Goal: Task Accomplishment & Management: Complete application form

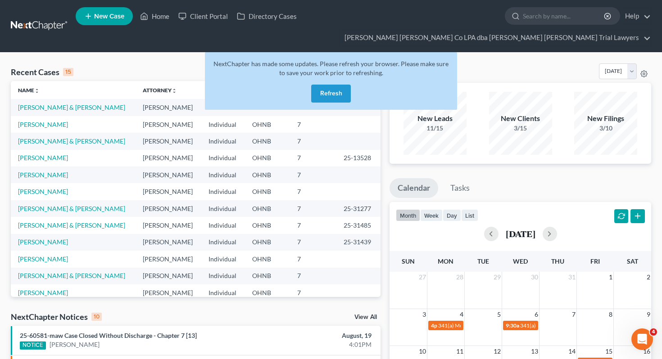
click at [334, 85] on button "Refresh" at bounding box center [331, 94] width 40 height 18
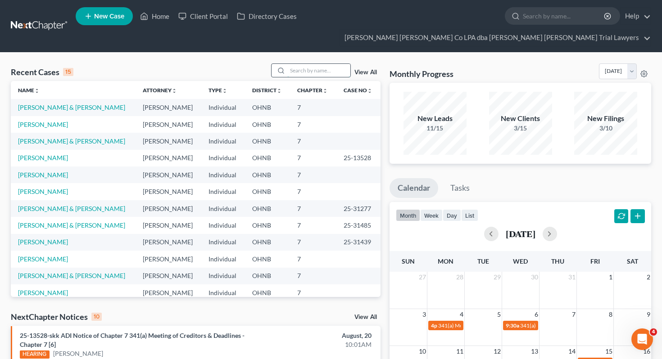
click at [321, 64] on input "search" at bounding box center [318, 70] width 63 height 13
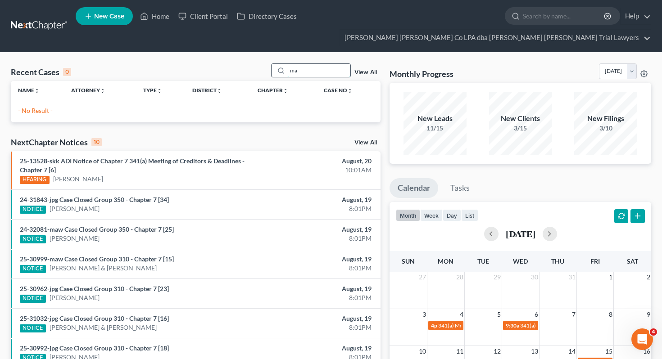
type input "m"
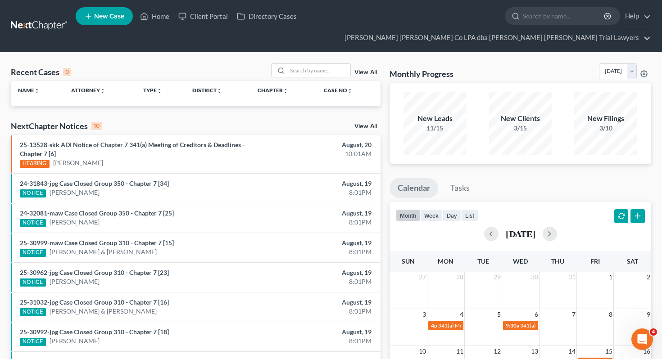
click at [222, 63] on div "Recent Cases 0 View All" at bounding box center [195, 72] width 369 height 18
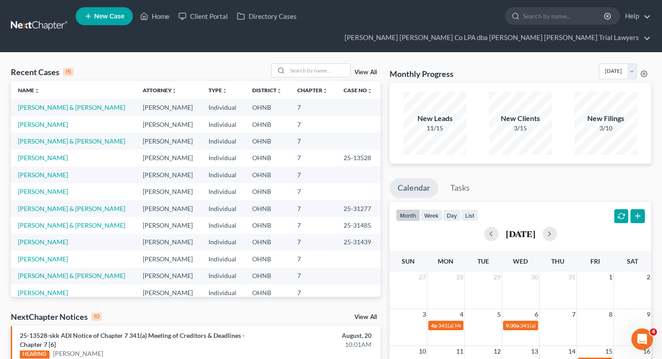
click at [118, 14] on span "New Case" at bounding box center [109, 16] width 30 height 7
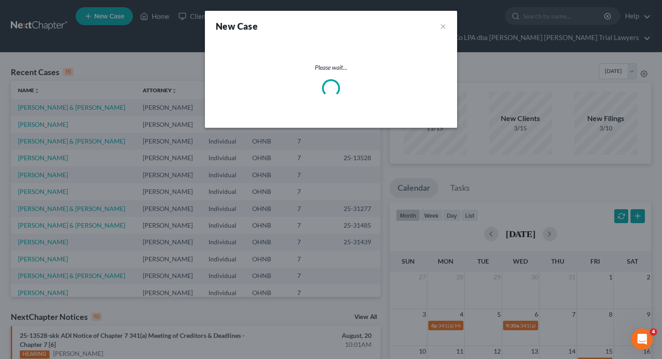
select select "61"
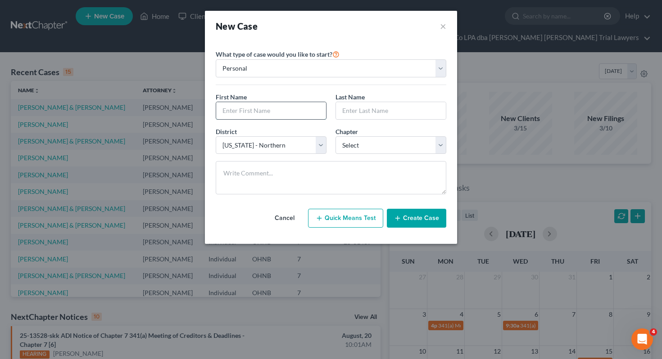
click at [257, 109] on input "text" at bounding box center [271, 110] width 110 height 17
type input "[PERSON_NAME]"
click at [378, 116] on input "text" at bounding box center [391, 110] width 110 height 17
type input "[PERSON_NAME]"
click at [392, 144] on select "Select 7 11 12 13" at bounding box center [390, 145] width 111 height 18
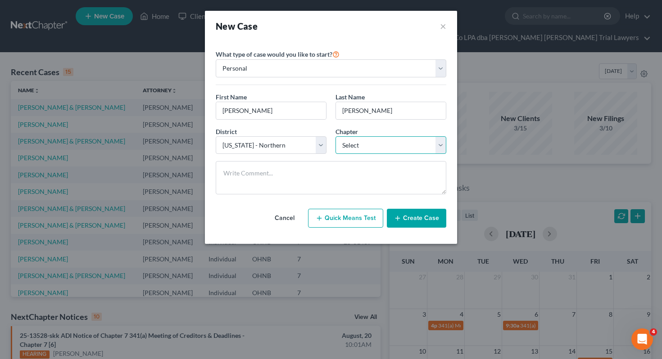
select select "0"
click at [403, 216] on button "Create Case" at bounding box center [416, 218] width 59 height 19
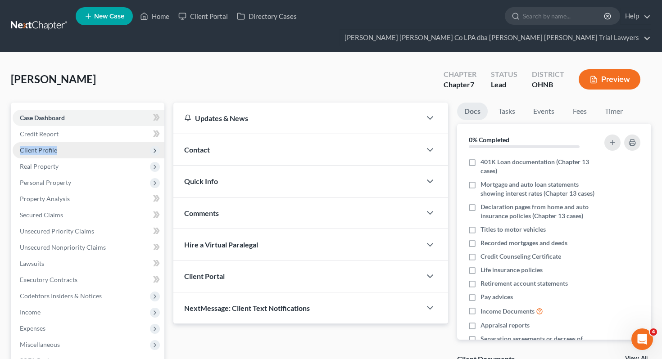
click at [117, 142] on span "Client Profile" at bounding box center [89, 150] width 152 height 16
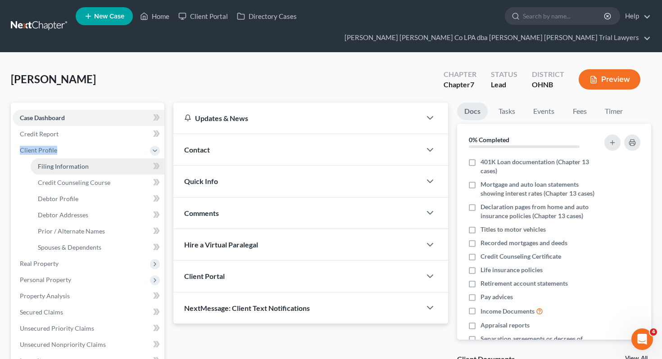
click at [117, 158] on link "Filing Information" at bounding box center [98, 166] width 134 height 16
select select "1"
select select "0"
select select "61"
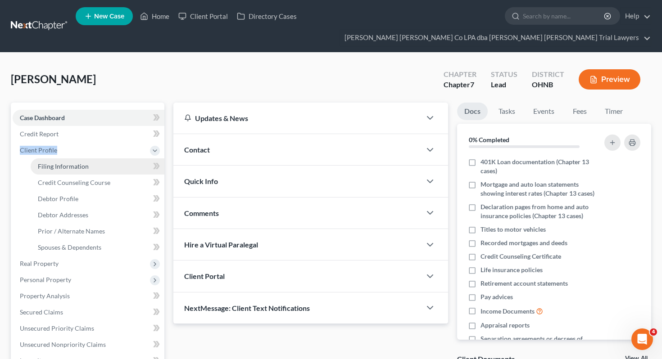
select select "36"
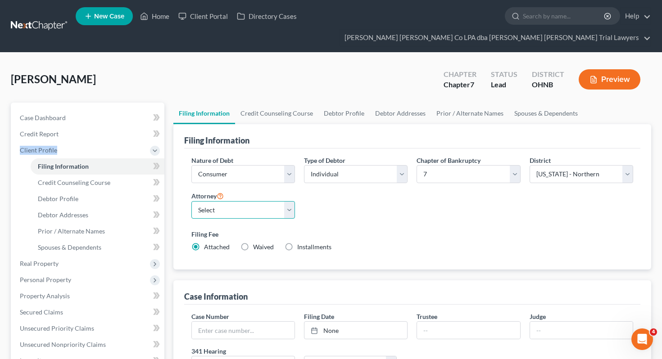
click at [246, 201] on select "Select [PERSON_NAME] - OHNB" at bounding box center [243, 210] width 104 height 18
select select "0"
click at [328, 103] on link "Debtor Profile" at bounding box center [343, 114] width 51 height 22
select select "0"
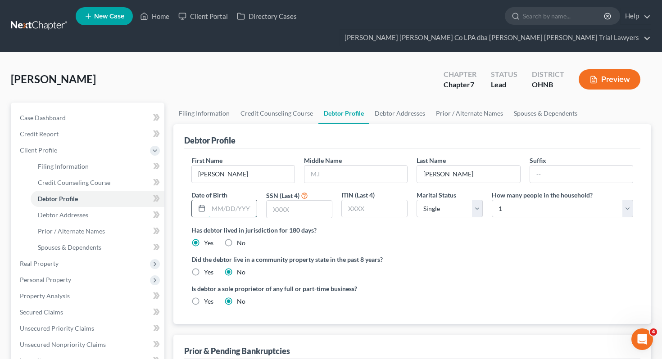
click at [248, 200] on input "text" at bounding box center [232, 208] width 49 height 17
type input "[DATE]"
click at [276, 201] on input "text" at bounding box center [298, 209] width 65 height 17
type input "7478"
click at [426, 200] on select "Select Single Married Separated Divorced Widowed" at bounding box center [449, 209] width 66 height 18
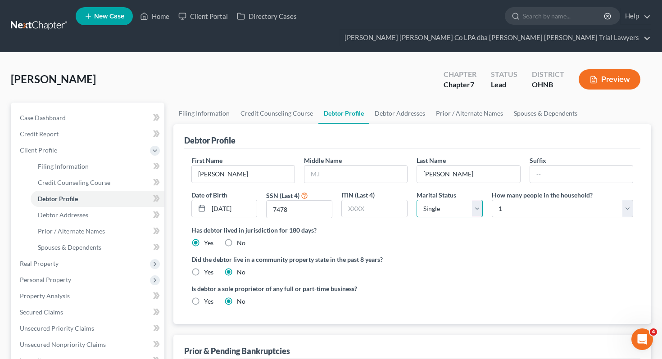
select select "1"
click at [500, 200] on select "Select 1 2 3 4 5 6 7 8 9 10 11 12 13 14 15 16 17 18 19 20" at bounding box center [561, 209] width 141 height 18
select select "1"
click at [198, 103] on link "Filing Information" at bounding box center [204, 114] width 62 height 22
select select "1"
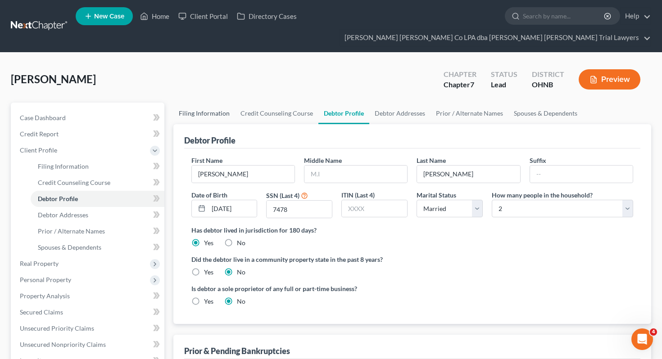
select select "0"
select select "61"
select select "0"
select select "36"
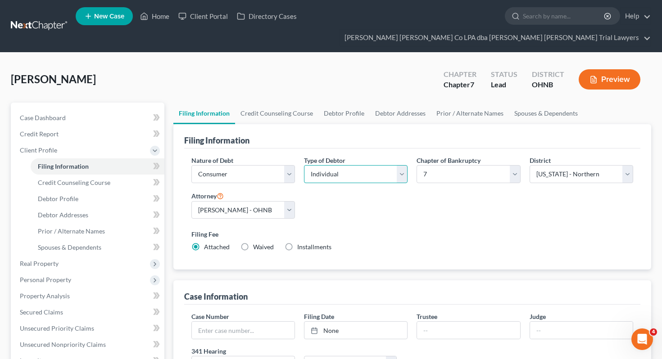
click at [323, 165] on select "Select Individual Joint" at bounding box center [356, 174] width 104 height 18
select select "1"
click at [451, 103] on link "Joint Debtor Profile" at bounding box center [464, 114] width 67 height 22
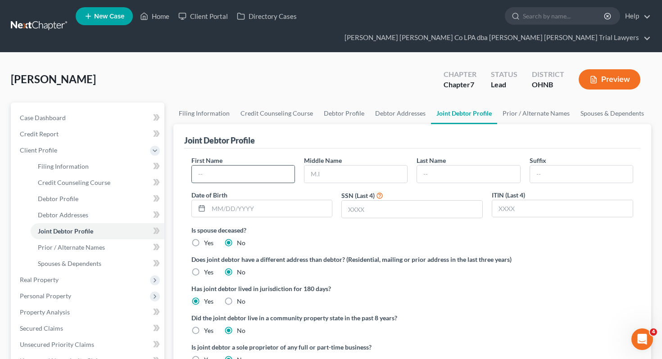
click at [267, 166] on input "text" at bounding box center [243, 174] width 103 height 17
type input "[PERSON_NAME]"
click at [435, 166] on input "text" at bounding box center [468, 174] width 103 height 17
type input "[PERSON_NAME]"
click at [302, 200] on input "text" at bounding box center [270, 208] width 124 height 17
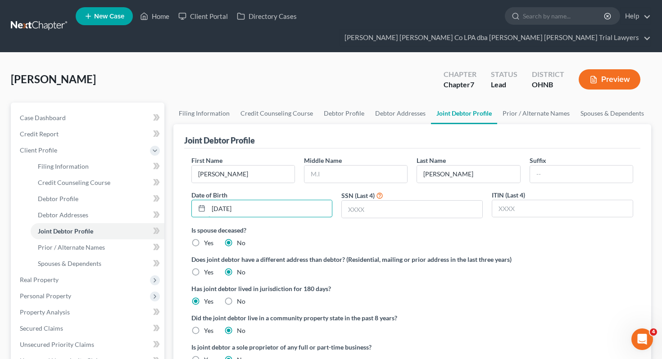
type input "[DATE]"
click at [366, 201] on input "text" at bounding box center [412, 209] width 140 height 17
type input "2255"
click at [377, 225] on div "Is spouse deceased? Yes No" at bounding box center [412, 236] width 442 height 22
click at [391, 103] on link "Debtor Addresses" at bounding box center [399, 114] width 61 height 22
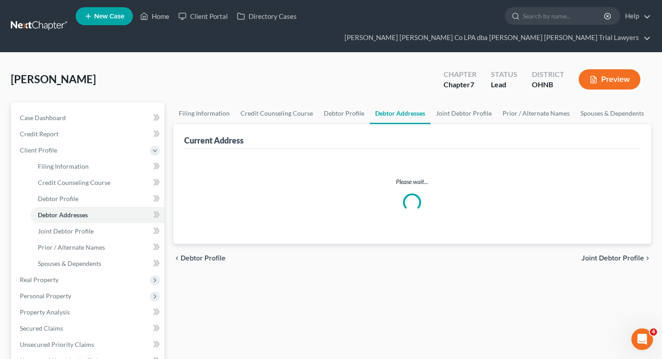
select select "0"
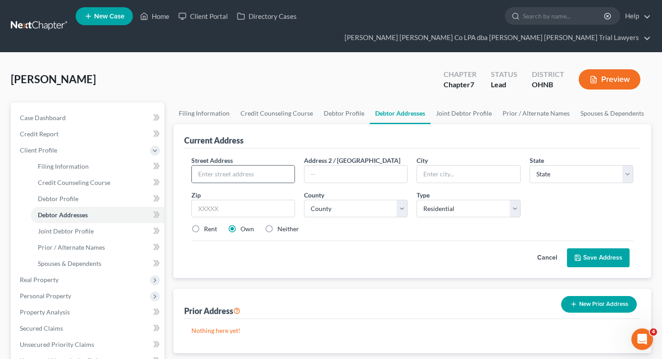
click at [257, 165] on div at bounding box center [243, 174] width 104 height 18
click at [256, 166] on input "text" at bounding box center [243, 174] width 103 height 17
paste input "[STREET_ADDRESS][PERSON_NAME]"
type input "[STREET_ADDRESS][PERSON_NAME]"
click at [243, 200] on input "text" at bounding box center [243, 209] width 104 height 18
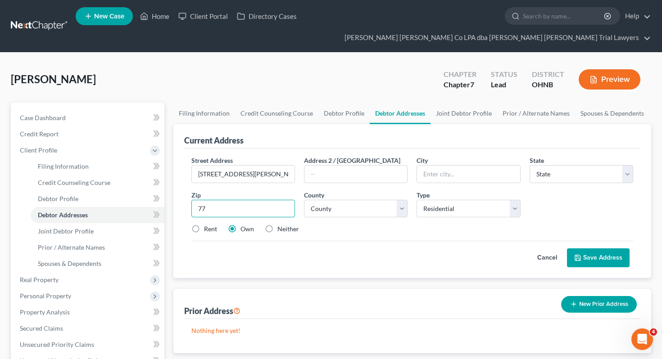
type input "7"
type input "44870"
click at [353, 250] on div "Cancel Save Address" at bounding box center [412, 254] width 442 height 27
type input "Sandusky"
select select "36"
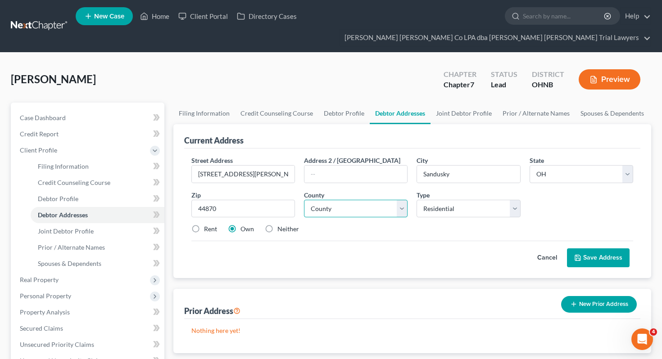
click at [359, 200] on select "County" at bounding box center [356, 209] width 104 height 18
select select "21"
click at [580, 254] on icon at bounding box center [577, 257] width 7 height 7
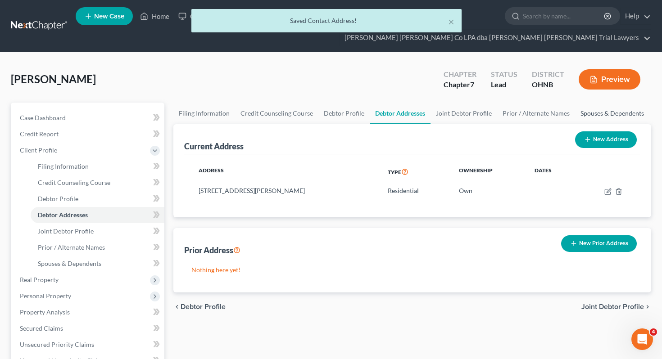
click at [583, 103] on link "Spouses & Dependents" at bounding box center [612, 114] width 74 height 22
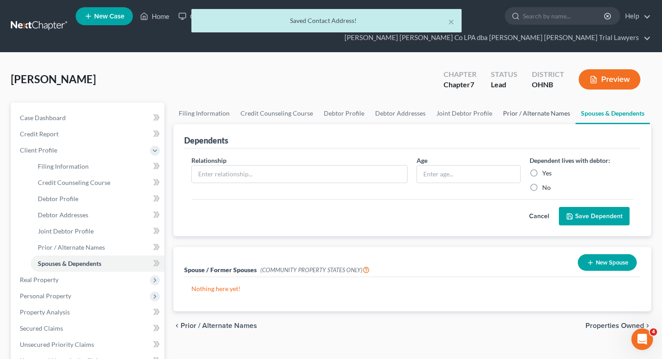
click at [519, 103] on link "Prior / Alternate Names" at bounding box center [536, 114] width 78 height 22
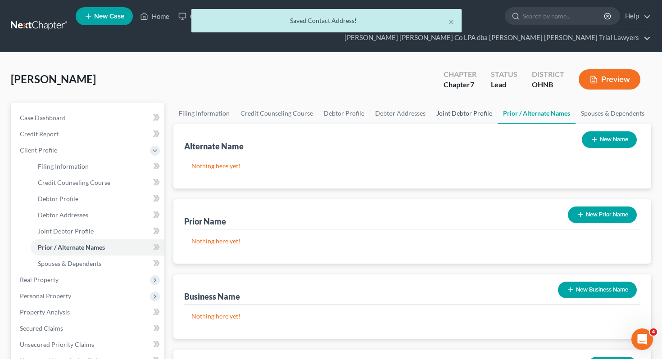
click at [462, 103] on link "Joint Debtor Profile" at bounding box center [464, 114] width 67 height 22
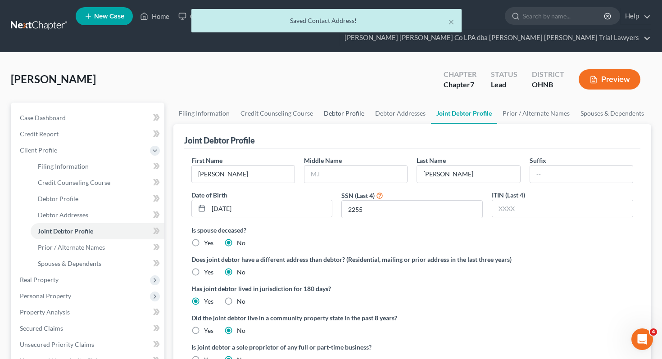
click at [323, 103] on link "Debtor Profile" at bounding box center [343, 114] width 51 height 22
select select "1"
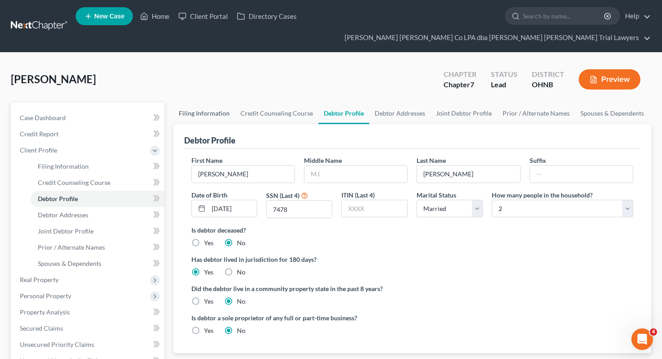
click at [213, 103] on link "Filing Information" at bounding box center [204, 114] width 62 height 22
select select "1"
select select "0"
select select "61"
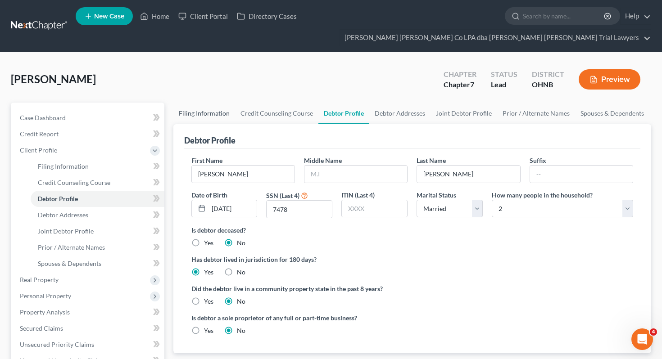
select select "0"
select select "36"
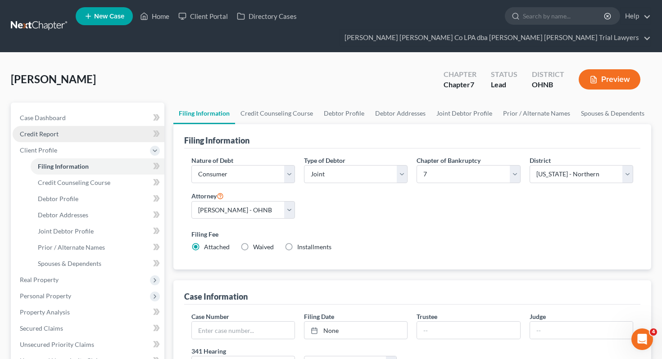
click at [111, 126] on link "Credit Report" at bounding box center [89, 134] width 152 height 16
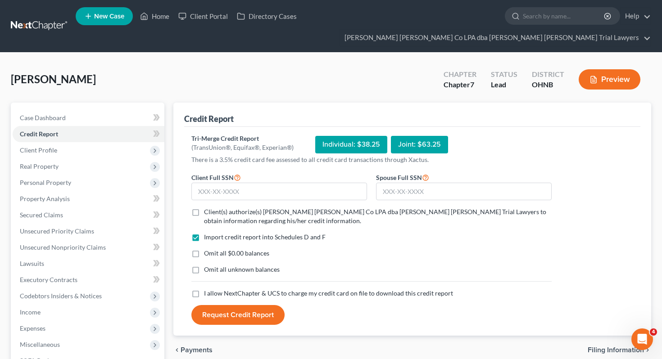
click at [206, 190] on form "Client Full SSN * Spouse Full SSN * Client(s) authorize(s) [PERSON_NAME] [PERSO…" at bounding box center [371, 248] width 369 height 153
click at [206, 208] on span "Client(s) authorize(s) [PERSON_NAME] [PERSON_NAME] Co LPA dba [PERSON_NAME] [PE…" at bounding box center [375, 216] width 342 height 17
click at [207, 207] on input "Client(s) authorize(s) [PERSON_NAME] [PERSON_NAME] Co LPA dba [PERSON_NAME] [PE…" at bounding box center [210, 210] width 6 height 6
checkbox input "true"
click at [208, 244] on div "Import credit report into Schedules D and F Omit all $0.00 balances Omit all un…" at bounding box center [371, 261] width 369 height 56
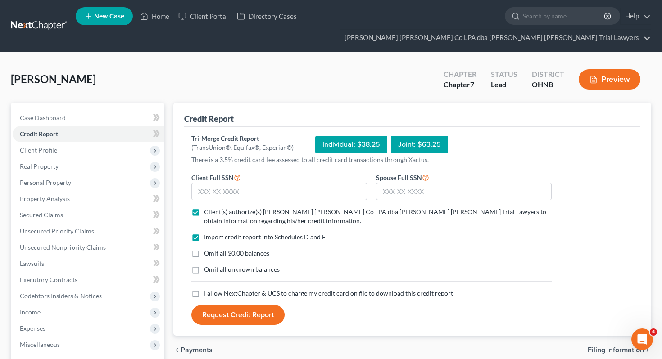
click at [208, 249] on span "Omit all $0.00 balances" at bounding box center [236, 253] width 65 height 8
click at [208, 249] on input "Omit all $0.00 balances" at bounding box center [210, 252] width 6 height 6
checkbox input "true"
click at [208, 266] on span "Omit all unknown balances" at bounding box center [242, 270] width 76 height 8
click at [208, 265] on input "Omit all unknown balances" at bounding box center [210, 268] width 6 height 6
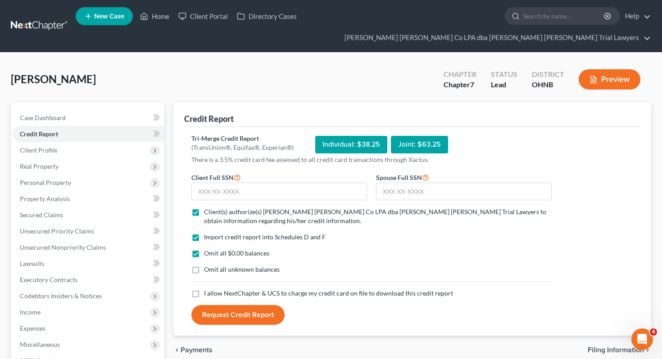
checkbox input "true"
click at [209, 289] on span "I allow NextChapter & UCS to charge my credit card on file to download this cre…" at bounding box center [328, 293] width 249 height 8
click at [209, 289] on input "I allow NextChapter & UCS to charge my credit card on file to download this cre…" at bounding box center [210, 292] width 6 height 6
checkbox input "true"
click at [236, 183] on input "text" at bounding box center [279, 192] width 176 height 18
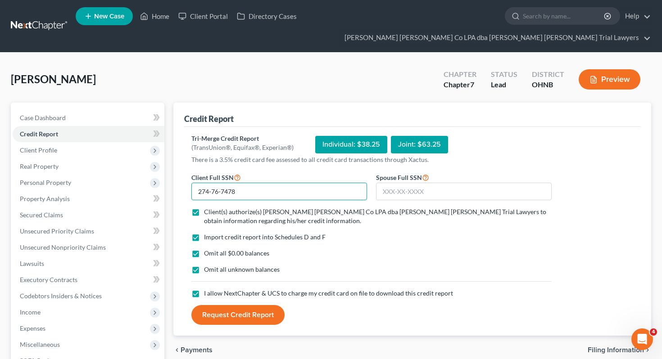
type input "274-76-7478"
click at [394, 185] on form "Client Full SSN * 274-76-7478 Spouse Full SSN * Client(s) authorize(s) [PERSON_…" at bounding box center [371, 248] width 369 height 153
click at [394, 183] on input "text" at bounding box center [464, 192] width 176 height 18
type input "279-52-2255"
click at [212, 305] on button "Request Credit Report" at bounding box center [237, 315] width 93 height 20
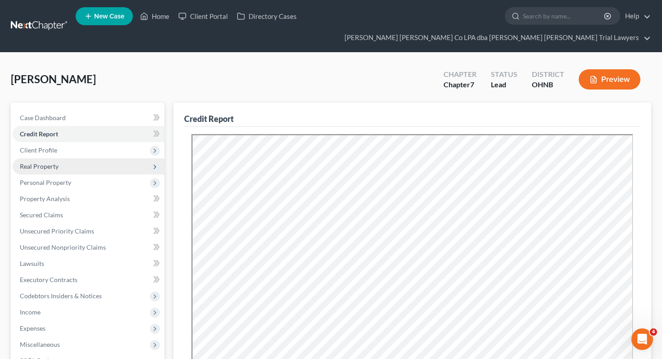
click at [88, 158] on span "Real Property" at bounding box center [89, 166] width 152 height 16
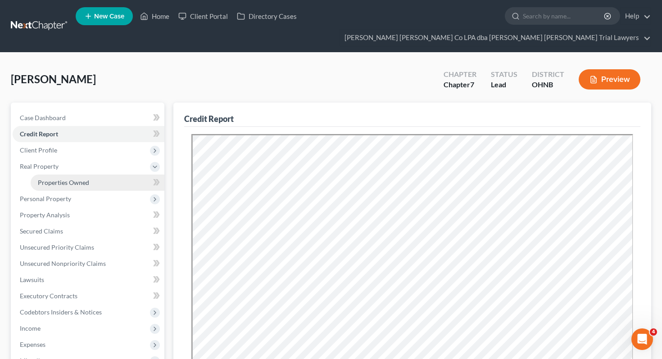
click at [90, 175] on link "Properties Owned" at bounding box center [98, 183] width 134 height 16
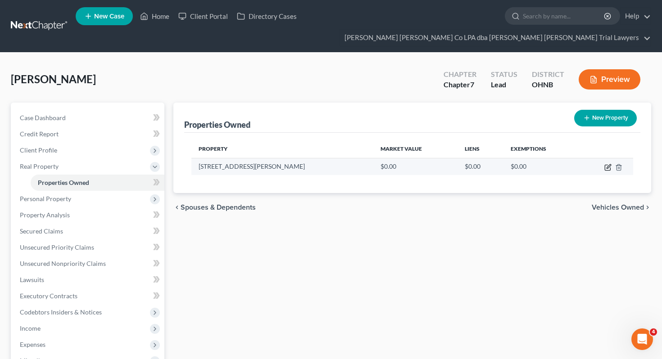
click at [604, 164] on icon "button" at bounding box center [607, 167] width 7 height 7
select select "36"
select select "21"
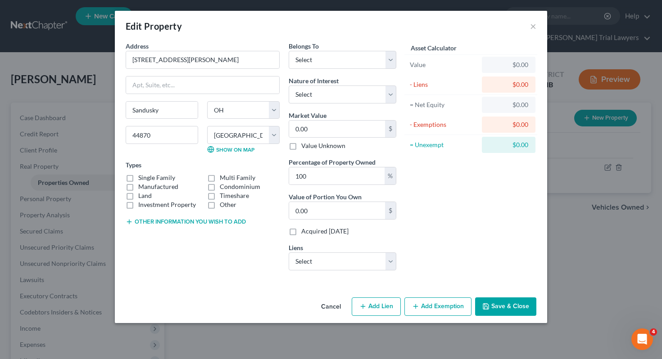
click at [368, 315] on button "Add Lien" at bounding box center [375, 306] width 49 height 19
select select "0"
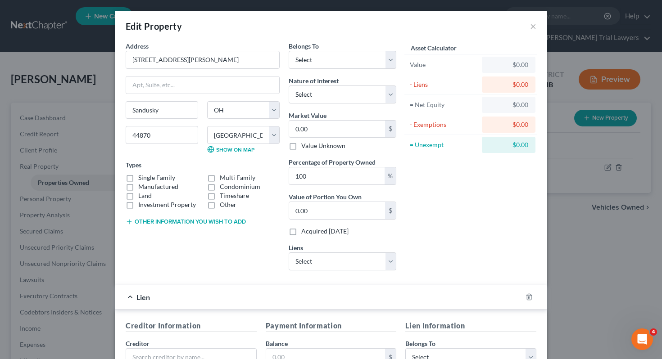
click at [533, 295] on div at bounding box center [534, 297] width 25 height 14
click at [530, 295] on icon "button" at bounding box center [529, 297] width 4 height 6
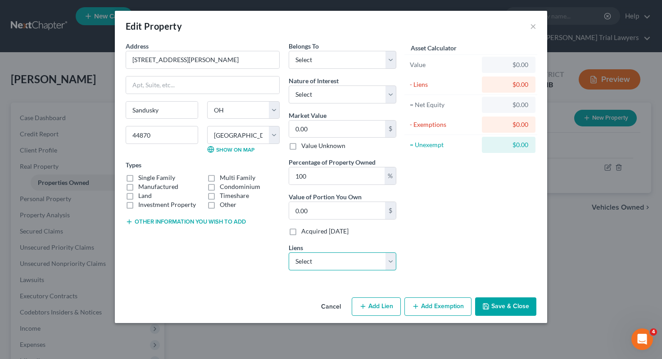
click at [363, 255] on select "Select Freedom Mortgage Corp - $118,735.00 Navy Federal Cr Union - $20,672.00 N…" at bounding box center [342, 261] width 108 height 18
select select "0"
select select
select select "9"
select select "0"
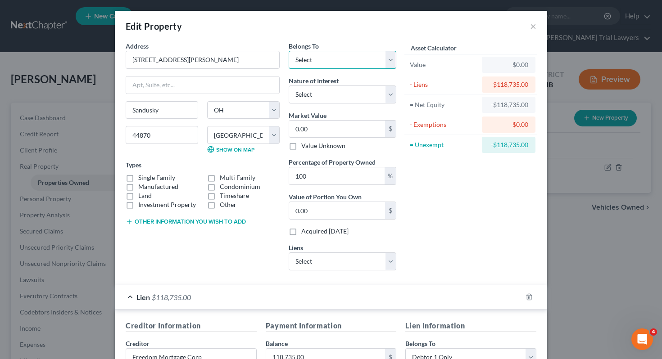
click at [345, 65] on select "Select Debtor 1 Only Debtor 2 Only Debtor 1 And Debtor 2 Only At Least One Of T…" at bounding box center [342, 60] width 108 height 18
select select "2"
click at [342, 97] on select "Select Fee Simple Joint Tenant Life Estate Equitable Interest Future Interest T…" at bounding box center [342, 95] width 108 height 18
click at [345, 129] on input "0.00" at bounding box center [337, 129] width 96 height 17
type input "8"
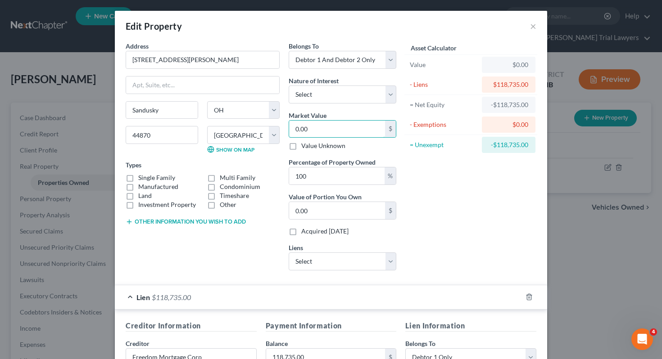
type input "8.00"
type input "85"
type input "85.00"
type input "851"
type input "851.00"
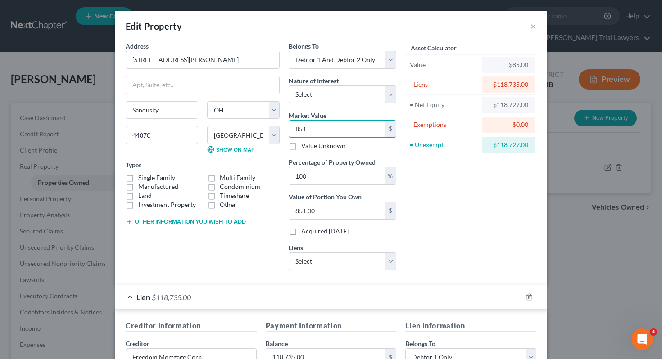
type input "8510"
type input "8,510.00"
type input "8,5100"
type input "85,100.00"
type input "85,100"
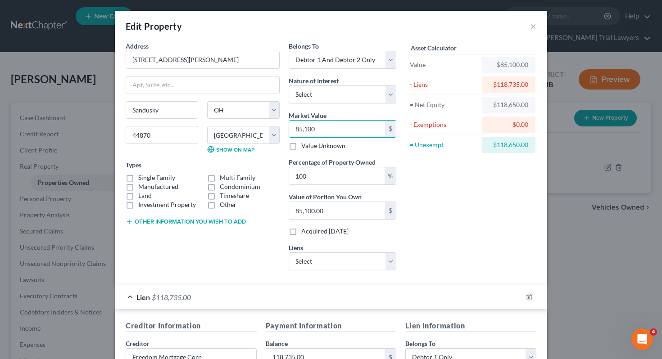
click at [492, 256] on div "Asset Calculator Value $85,100.00 - Liens $118,735.00 = Net Equity -$118,650.00…" at bounding box center [471, 159] width 140 height 236
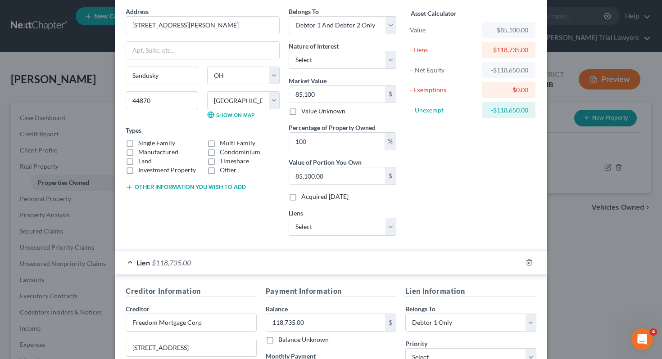
scroll to position [34, 0]
click at [173, 189] on button "Other information you wish to add" at bounding box center [186, 187] width 120 height 7
click at [168, 214] on textarea at bounding box center [203, 208] width 154 height 33
paste textarea "Parcel Number 58-02648.000 Legal Description [STREET_ADDRESS][PERSON_NAME]' Loc…"
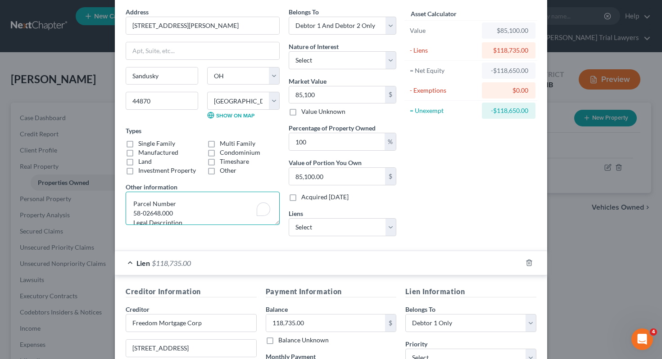
scroll to position [77, 0]
type textarea "Parcel Number 58-02648.000 Legal Description [STREET_ADDRESS][PERSON_NAME]' Loc…"
click at [198, 248] on form "Address * [GEOGRAPHIC_DATA][PERSON_NAME] [GEOGRAPHIC_DATA] [US_STATE][GEOGRAPHI…" at bounding box center [331, 235] width 410 height 456
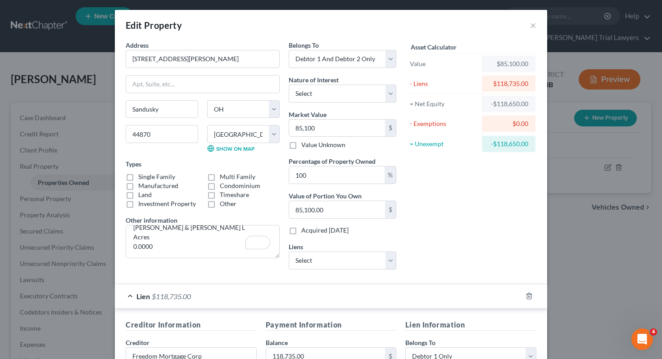
scroll to position [187, 0]
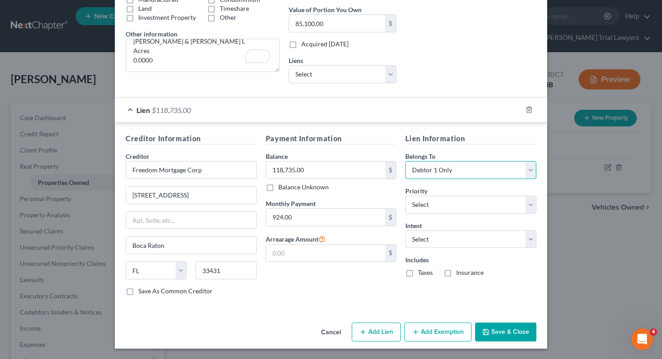
click at [441, 171] on select "Select Debtor 1 Only Debtor 2 Only Debtor 1 And Debtor 2 Only At Least One Of T…" at bounding box center [470, 170] width 131 height 18
select select "2"
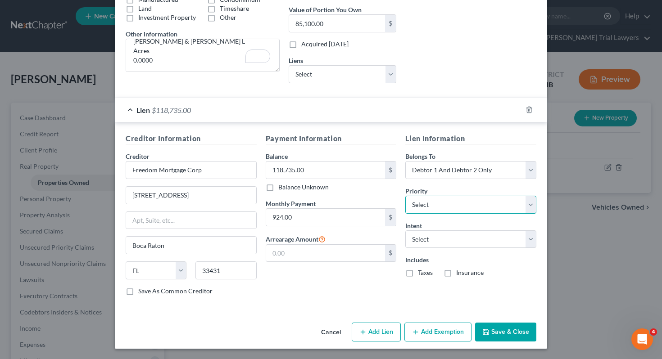
click at [444, 203] on select "Select 1st 2nd 3rd 4th 5th 6th 7th 8th 9th 10th 11th 12th 13th 14th 15th 16th 1…" at bounding box center [470, 205] width 131 height 18
select select "0"
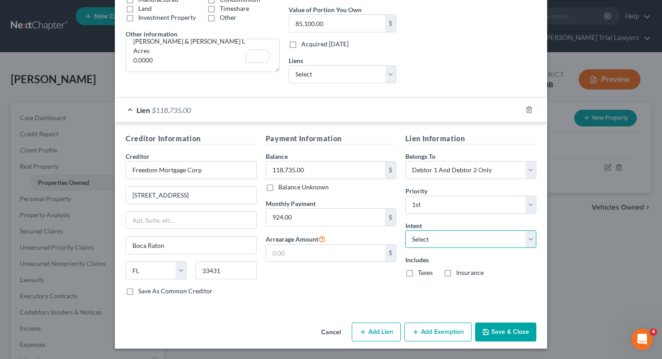
click at [442, 239] on select "Select Surrender Redeem Reaffirm Avoid Other" at bounding box center [470, 239] width 131 height 18
select select "2"
click at [490, 325] on button "Save & Close" at bounding box center [505, 332] width 61 height 19
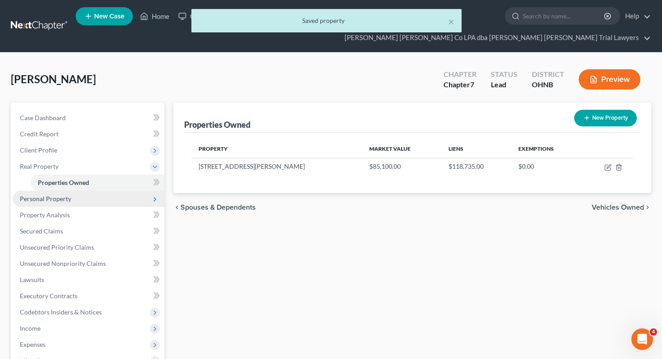
click at [126, 191] on span "Personal Property" at bounding box center [89, 199] width 152 height 16
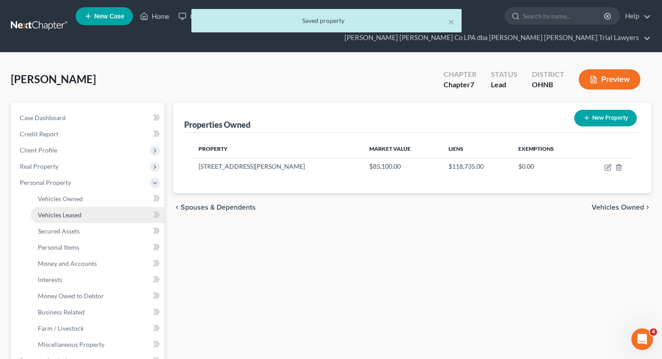
click at [121, 207] on link "Vehicles Leased" at bounding box center [98, 215] width 134 height 16
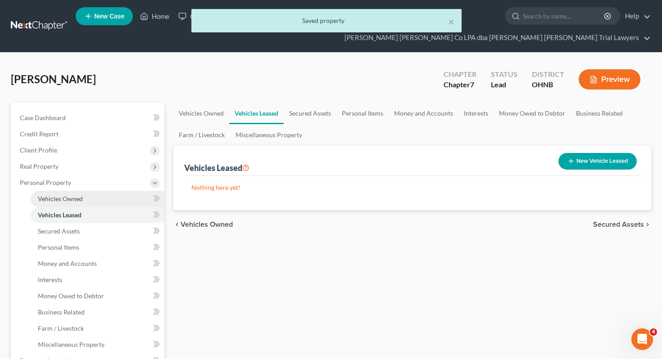
click at [118, 191] on link "Vehicles Owned" at bounding box center [98, 199] width 134 height 16
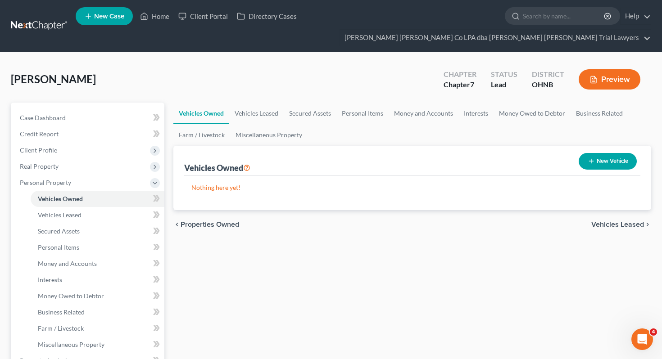
click at [584, 154] on div "New Vehicle" at bounding box center [607, 161] width 65 height 24
click at [584, 153] on button "New Vehicle" at bounding box center [607, 161] width 58 height 17
select select "0"
select select "2"
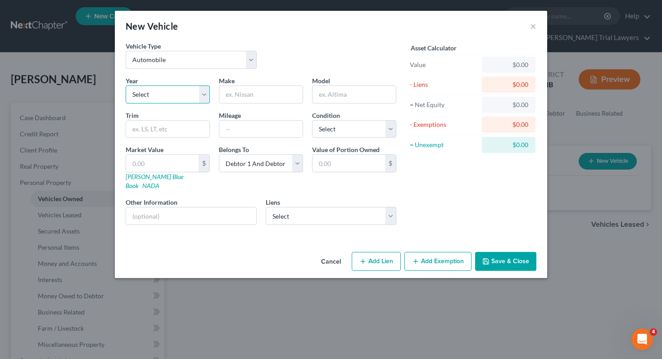
click at [202, 91] on select "Select 2026 2025 2024 2023 2022 2021 2020 2019 2018 2017 2016 2015 2014 2013 20…" at bounding box center [168, 95] width 84 height 18
select select "6"
click at [262, 95] on input "text" at bounding box center [260, 94] width 83 height 17
type input "Chevy"
click at [344, 99] on input "text" at bounding box center [353, 94] width 83 height 17
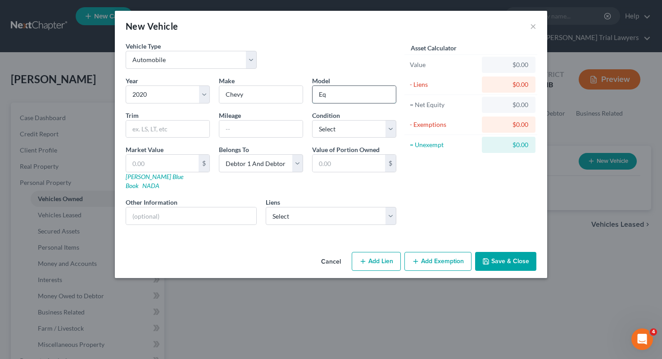
type input "Equinox"
click at [269, 136] on input "text" at bounding box center [260, 129] width 83 height 17
type input "85000"
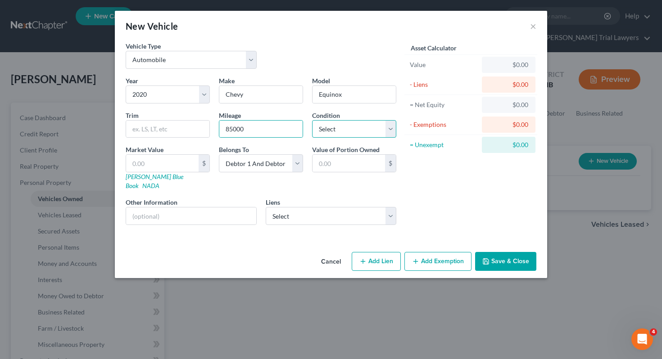
click at [365, 129] on select "Select Excellent Very Good Good Fair Poor" at bounding box center [354, 129] width 84 height 18
select select "2"
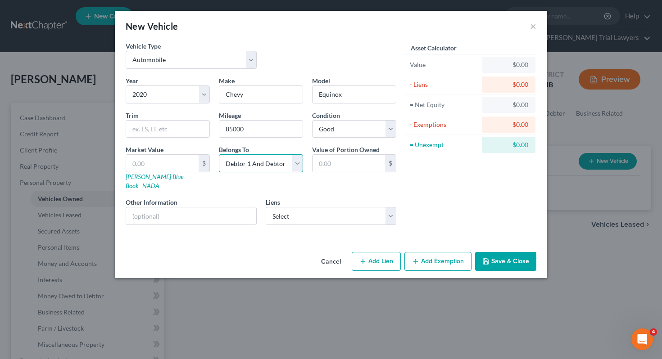
click at [268, 163] on select "Select Debtor 1 Only Debtor 2 Only Debtor 1 And Debtor 2 Only At Least One Of T…" at bounding box center [261, 163] width 84 height 18
select select "1"
click at [152, 175] on link "[PERSON_NAME] Blue Book" at bounding box center [155, 181] width 58 height 17
click at [180, 165] on input "text" at bounding box center [162, 163] width 72 height 17
type input "1"
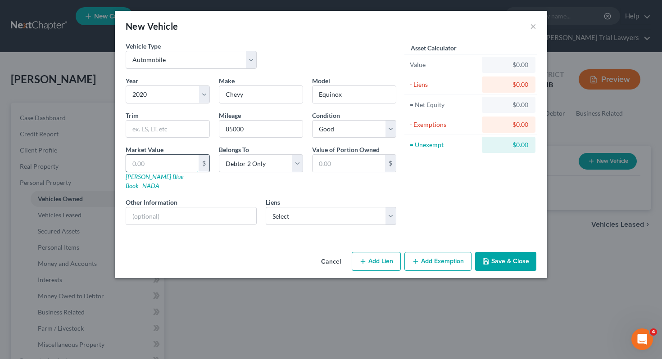
type input "1.00"
type input "10"
type input "10.00"
type input "106"
type input "106.00"
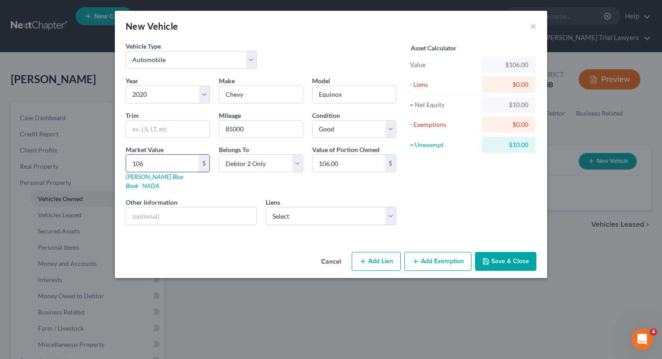
type input "1067"
type input "1,067.00"
type input "1,0674"
type input "10,674.00"
type input "10,674"
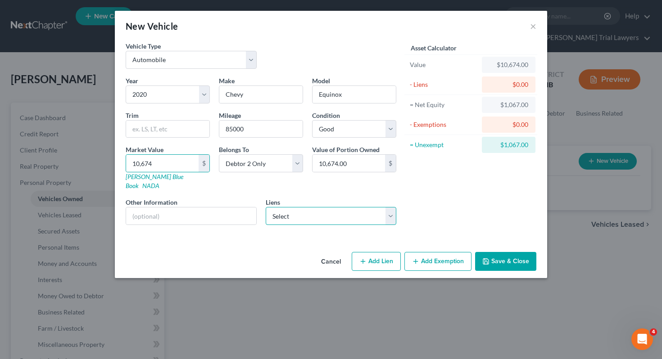
click at [316, 212] on select "Select Navy Federal Cr Union - $20,672.00 Navy Federal Cr Union - $5,937.00" at bounding box center [331, 216] width 131 height 18
select select "1"
select select
select select "48"
select select "1"
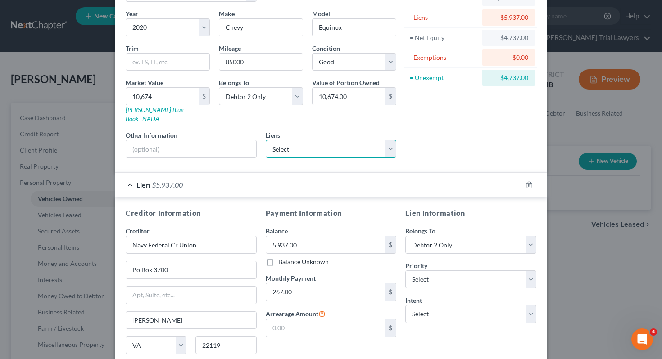
scroll to position [133, 0]
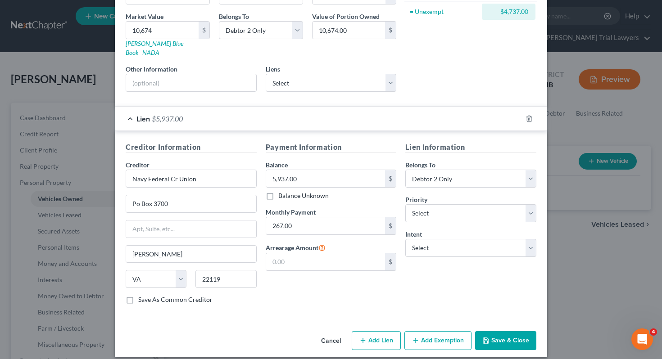
click at [429, 332] on button "Add Exemption" at bounding box center [437, 340] width 67 height 19
select select "2"
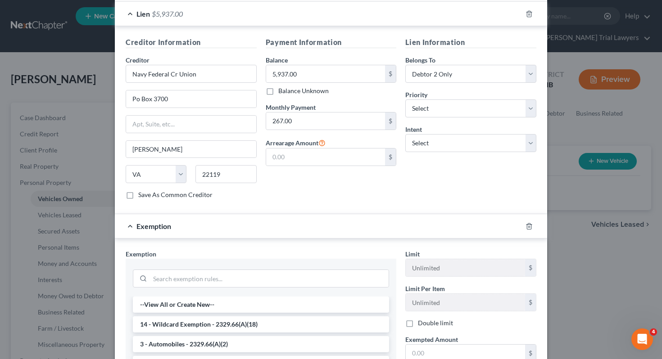
scroll to position [262, 0]
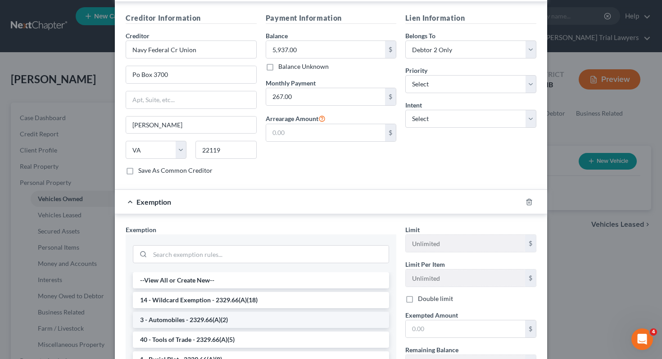
click at [351, 312] on li "3 - Automobiles - 2329.66(A)(2)" at bounding box center [261, 320] width 256 height 16
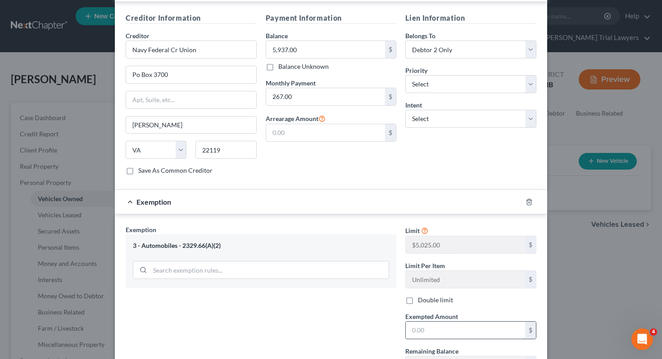
click at [438, 322] on input "text" at bounding box center [464, 330] width 119 height 17
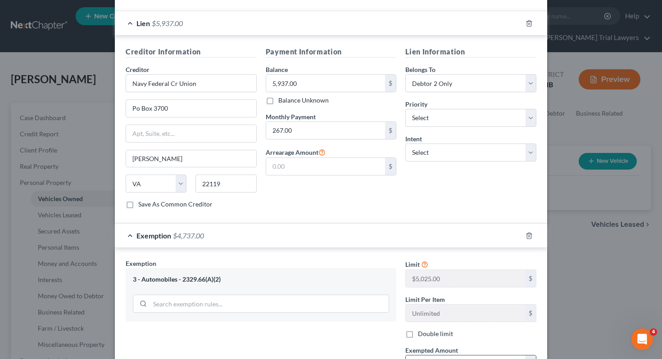
scroll to position [368, 0]
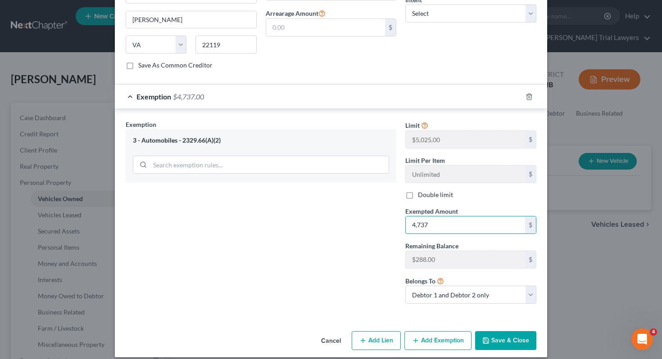
type input "4,737"
click at [499, 331] on button "Save & Close" at bounding box center [505, 340] width 61 height 19
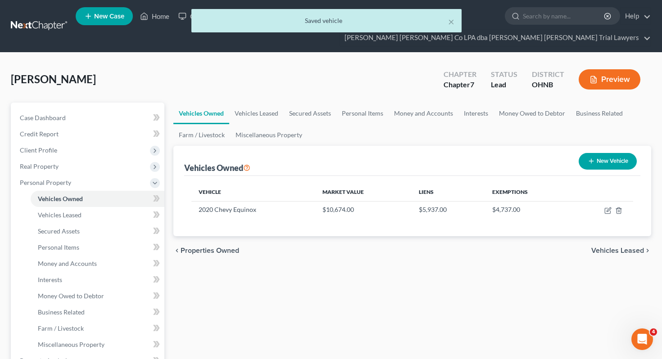
click at [603, 153] on button "New Vehicle" at bounding box center [607, 161] width 58 height 17
select select "0"
select select "2"
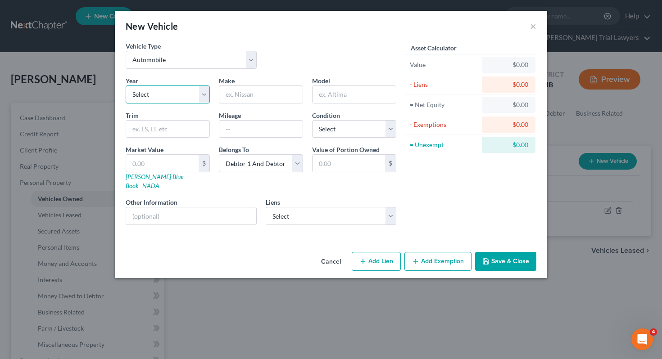
click at [174, 89] on select "Select 2026 2025 2024 2023 2022 2021 2020 2019 2018 2017 2016 2015 2014 2013 20…" at bounding box center [168, 95] width 84 height 18
select select "11"
click at [244, 98] on input "text" at bounding box center [260, 94] width 83 height 17
type input "Ford"
click at [333, 96] on input "text" at bounding box center [353, 94] width 83 height 17
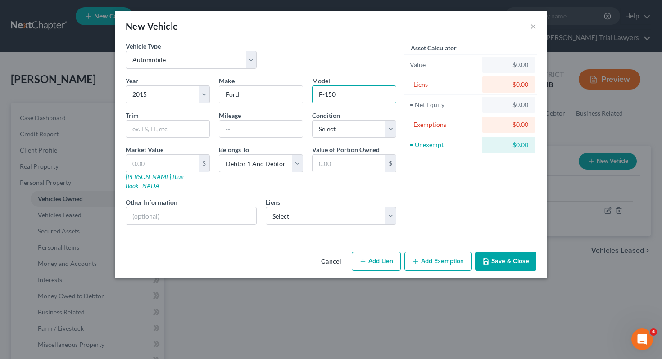
type input "F-150"
click at [227, 125] on input "text" at bounding box center [260, 129] width 83 height 17
type input "140000"
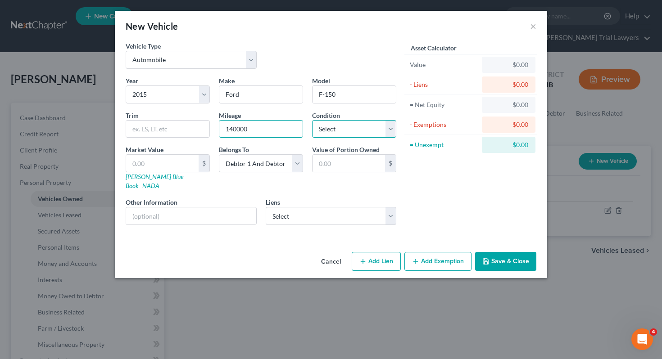
click at [324, 125] on select "Select Excellent Very Good Good Fair Poor" at bounding box center [354, 129] width 84 height 18
select select "3"
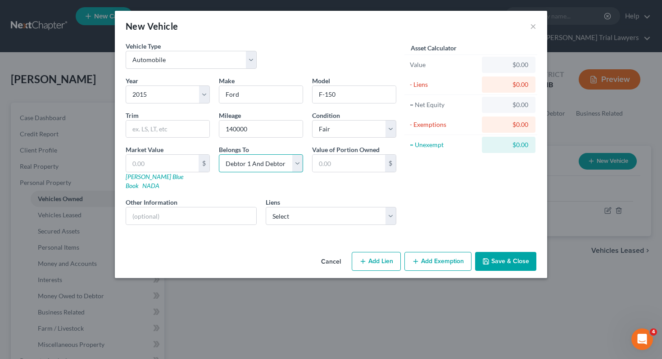
click at [291, 163] on select "Select Debtor 1 Only Debtor 2 Only Debtor 1 And Debtor 2 Only At Least One Of T…" at bounding box center [261, 163] width 84 height 18
select select "0"
click at [156, 180] on link "[PERSON_NAME] Blue Book" at bounding box center [155, 181] width 58 height 17
click at [159, 165] on input "text" at bounding box center [162, 163] width 72 height 17
type input "6"
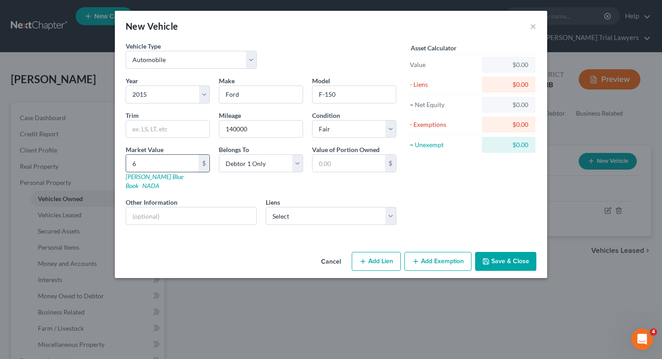
type input "6.00"
type input "64"
type input "64.00"
type input "642"
type input "642.00"
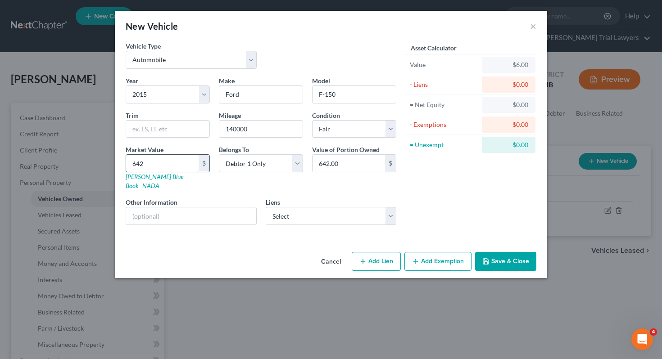
type input "6420"
type input "6,420.00"
type input "6,420"
click at [302, 209] on select "Select Navy Federal Cr Union - $20,672.00" at bounding box center [331, 216] width 131 height 18
select select "48"
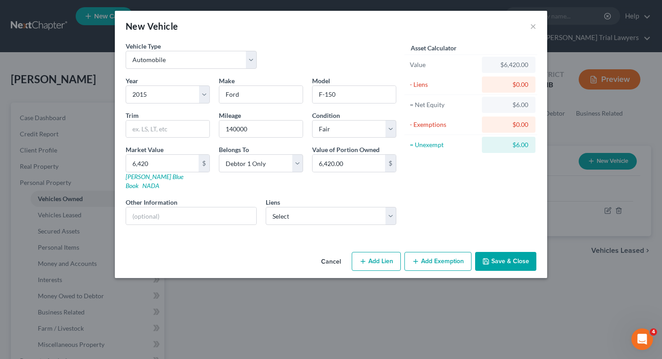
select select "0"
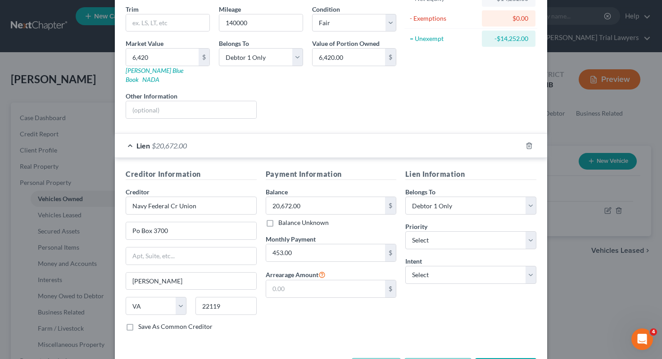
scroll to position [133, 0]
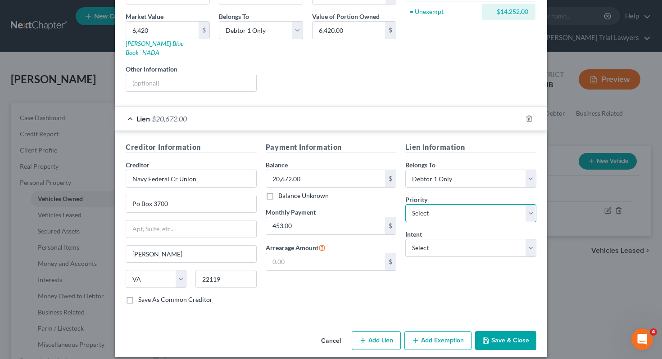
click at [451, 207] on select "Select 1st 2nd 3rd 4th 5th 6th 7th 8th 9th 10th 11th 12th 13th 14th 15th 16th 1…" at bounding box center [470, 213] width 131 height 18
select select "0"
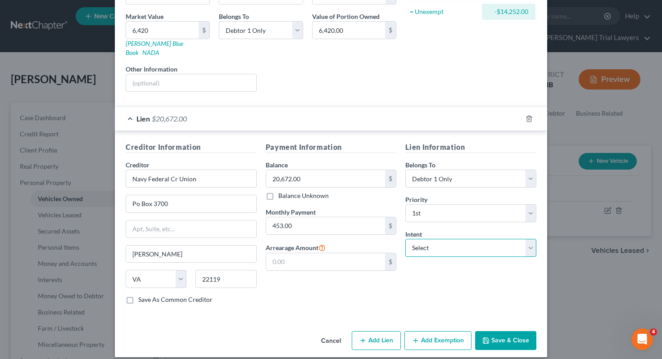
click at [451, 239] on select "Select Surrender Redeem Reaffirm Avoid Other" at bounding box center [470, 248] width 131 height 18
select select "2"
click at [500, 333] on button "Save & Close" at bounding box center [505, 340] width 61 height 19
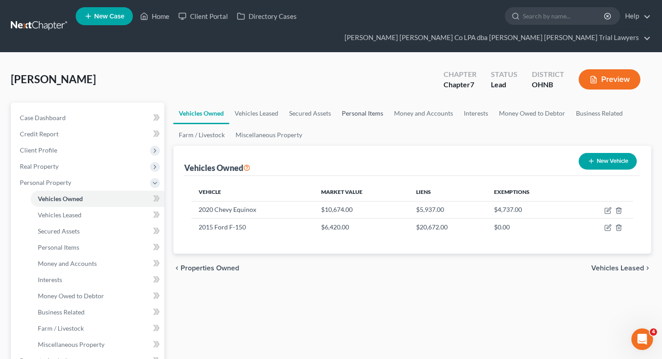
click at [377, 103] on link "Personal Items" at bounding box center [362, 114] width 52 height 22
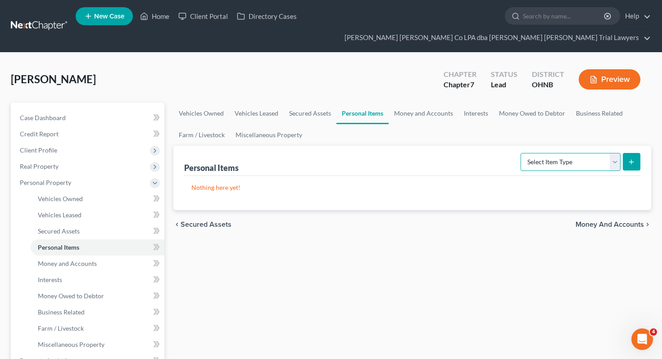
click at [565, 153] on select "Select Item Type Clothing Collectibles Of Value Electronics Firearms Household …" at bounding box center [570, 162] width 100 height 18
select select "clothing"
click at [633, 158] on icon "submit" at bounding box center [630, 161] width 7 height 7
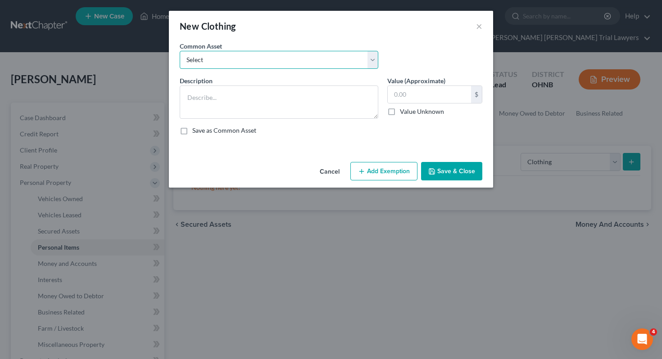
click at [330, 68] on select "Select Normal work & daily wearing apparel" at bounding box center [279, 60] width 198 height 18
select select "0"
type textarea "Normal work & daily wearing apparel"
type input "500.00"
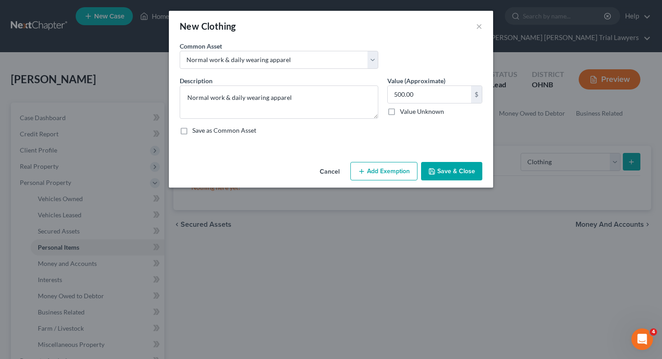
click at [404, 173] on button "Add Exemption" at bounding box center [383, 171] width 67 height 19
select select "2"
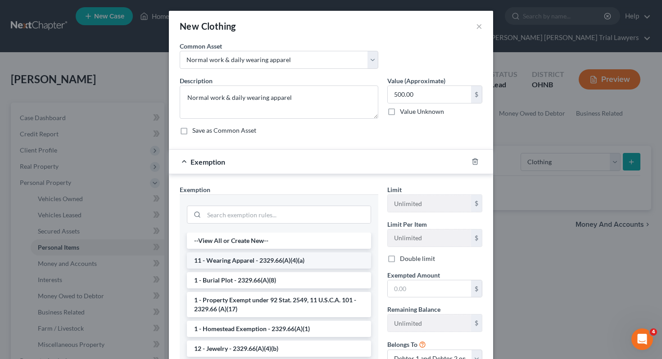
click at [282, 257] on li "11 - Wearing Apparel - 2329.66(A)(4)(a)" at bounding box center [279, 260] width 184 height 16
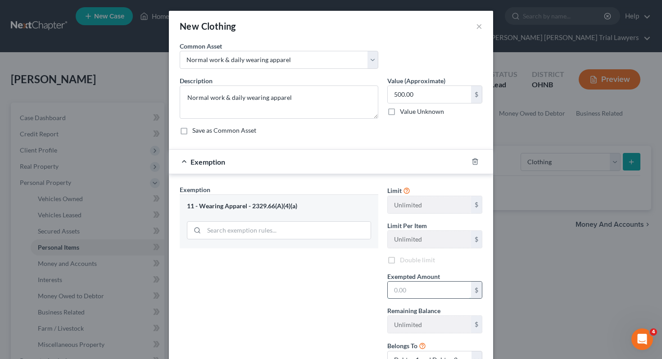
click at [405, 294] on input "text" at bounding box center [428, 290] width 83 height 17
type input "500"
click at [299, 293] on div "Exemption Set must be selected for CA. Exemption * 11 - Wearing Apparel - 2329.…" at bounding box center [278, 280] width 207 height 191
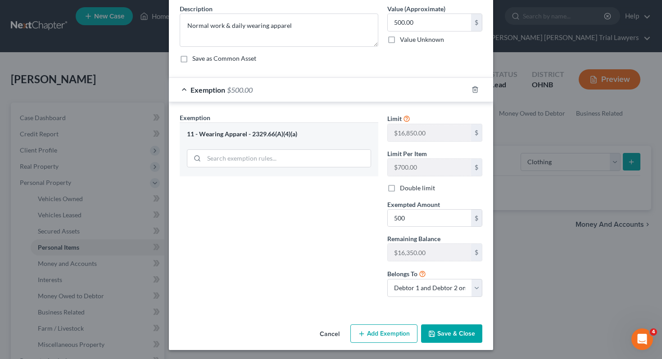
scroll to position [74, 0]
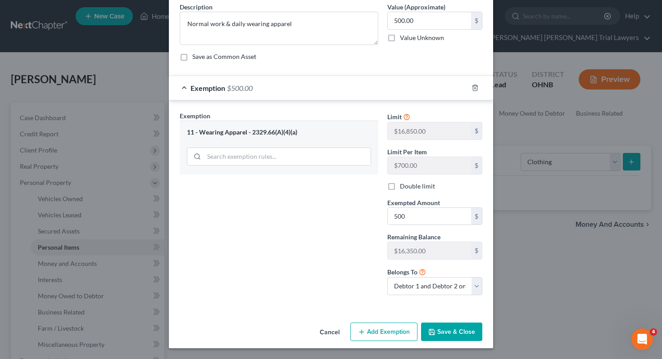
click at [466, 335] on button "Save & Close" at bounding box center [451, 332] width 61 height 19
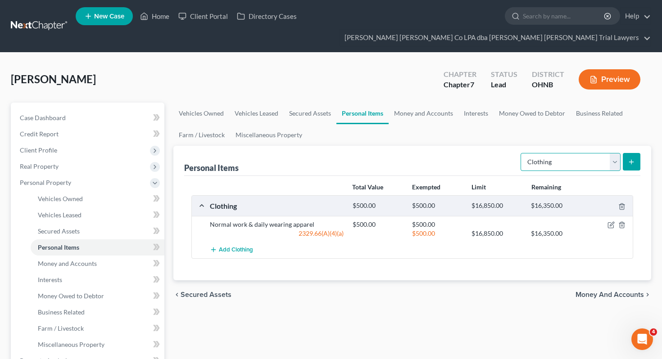
click at [552, 153] on select "Select Item Type Clothing Collectibles Of Value Electronics Firearms Household …" at bounding box center [570, 162] width 100 height 18
select select "electronics"
click at [628, 153] on button "submit" at bounding box center [631, 162] width 18 height 18
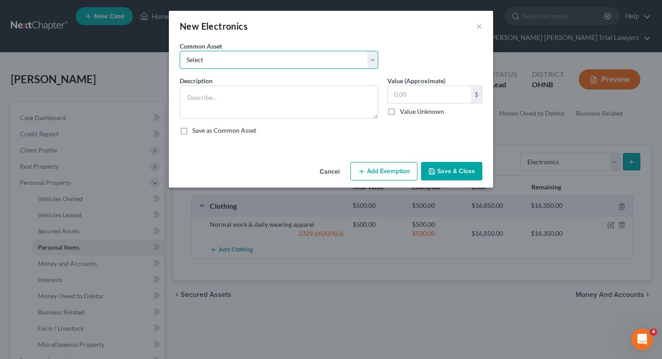
click at [301, 63] on select "Select # Televisions & # Computers 1 Television & 1 Computer" at bounding box center [279, 60] width 198 height 18
select select "1"
type textarea "1 Television & 1 Computer"
type input "500.00"
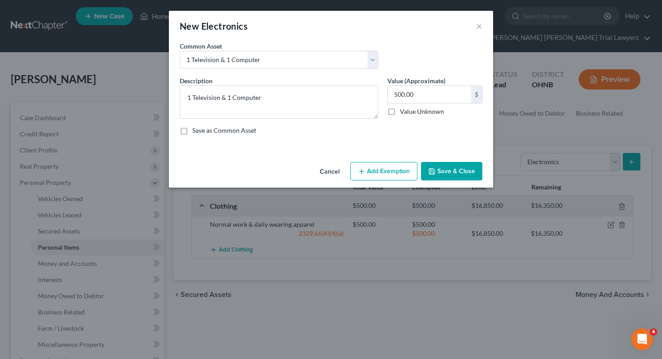
click at [388, 169] on button "Add Exemption" at bounding box center [383, 171] width 67 height 19
select select "2"
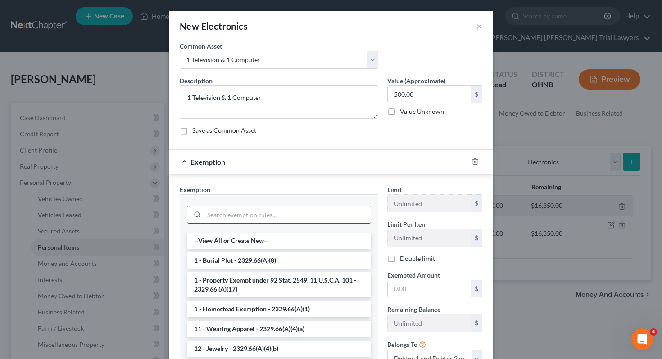
click at [308, 213] on input "search" at bounding box center [287, 214] width 167 height 17
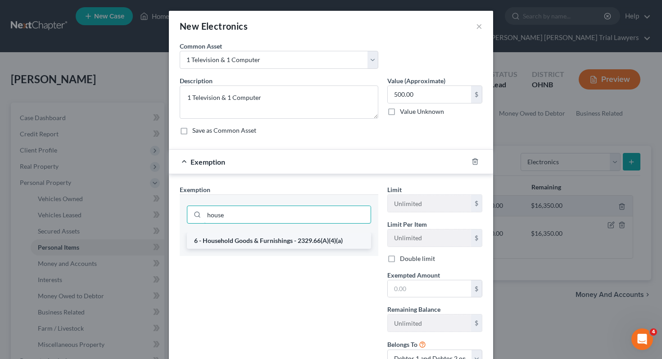
type input "house"
click at [311, 240] on li "6 - Household Goods & Furnishings - 2329.66(A)(4)(a)" at bounding box center [279, 241] width 184 height 16
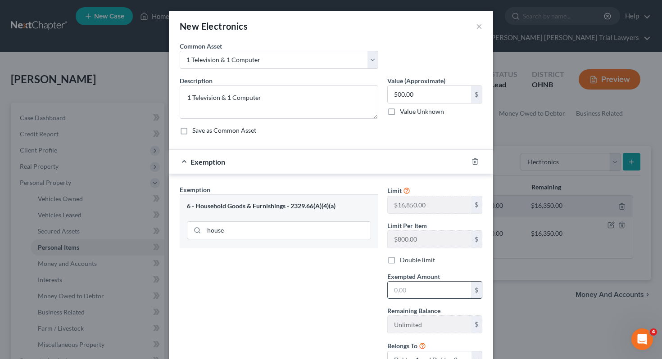
click at [400, 290] on input "text" at bounding box center [428, 290] width 83 height 17
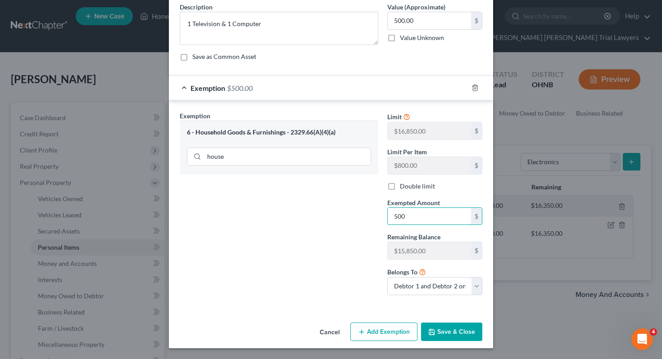
type input "500"
click at [345, 273] on div "Exemption Set must be selected for CA. Exemption * 6 - Household Goods & Furnis…" at bounding box center [278, 206] width 207 height 191
click at [430, 333] on icon "button" at bounding box center [431, 332] width 7 height 7
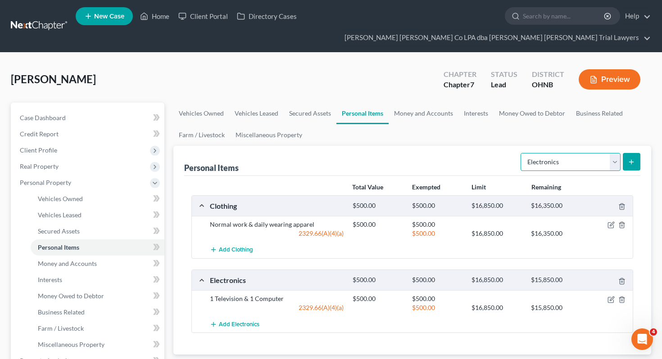
click at [561, 153] on select "Select Item Type Clothing Collectibles Of Value Electronics Firearms Household …" at bounding box center [570, 162] width 100 height 18
select select "pets"
click at [628, 158] on icon "submit" at bounding box center [630, 161] width 7 height 7
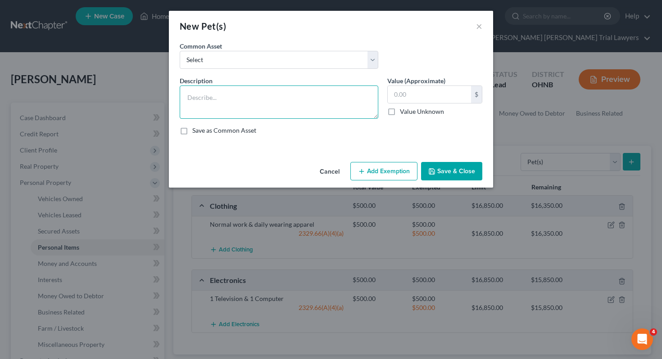
click at [337, 112] on textarea at bounding box center [279, 102] width 198 height 33
type textarea "1 Dog"
click at [419, 111] on label "Value Unknown" at bounding box center [422, 111] width 44 height 9
click at [409, 111] on input "Value Unknown" at bounding box center [406, 110] width 6 height 6
checkbox input "true"
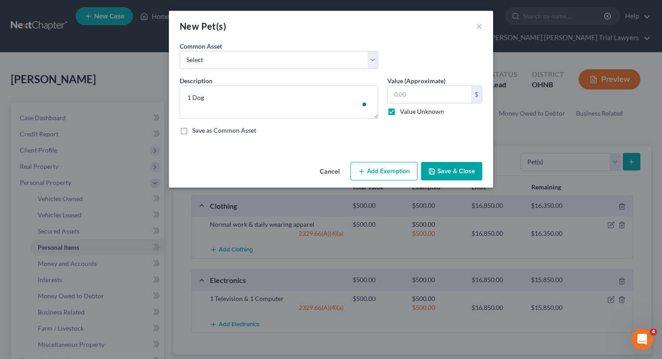
type input "0.00"
click at [444, 172] on button "Save & Close" at bounding box center [451, 171] width 61 height 19
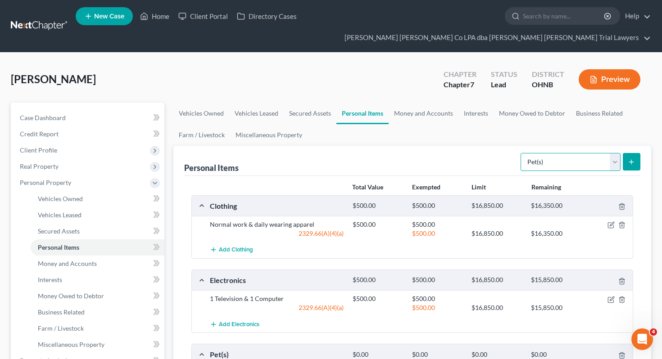
click at [584, 153] on select "Select Item Type Clothing Collectibles Of Value Electronics Firearms Household …" at bounding box center [570, 162] width 100 height 18
select select "firearms"
click at [634, 158] on icon "submit" at bounding box center [630, 161] width 7 height 7
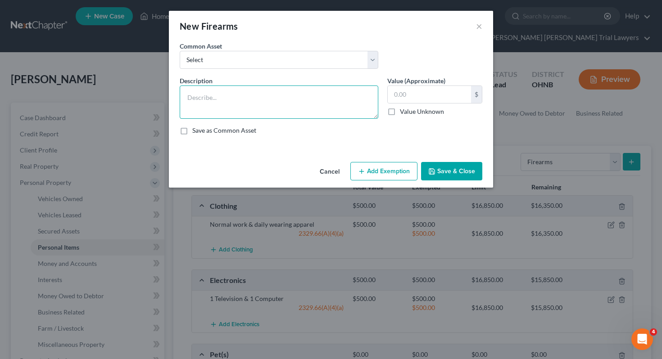
click at [334, 99] on textarea at bounding box center [279, 102] width 198 height 33
type textarea "2 Glock 43x's"
click at [417, 97] on input "text" at bounding box center [428, 94] width 83 height 17
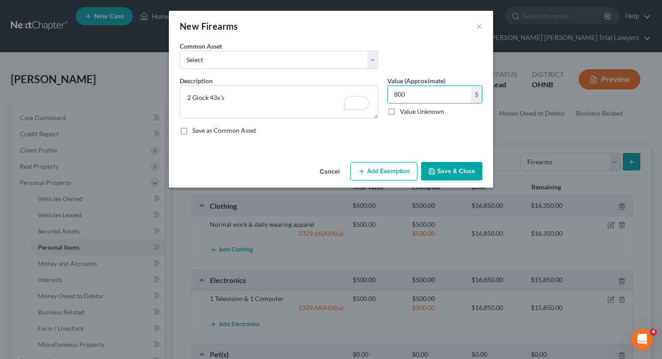
type input "800"
click at [398, 169] on button "Add Exemption" at bounding box center [383, 171] width 67 height 19
select select "2"
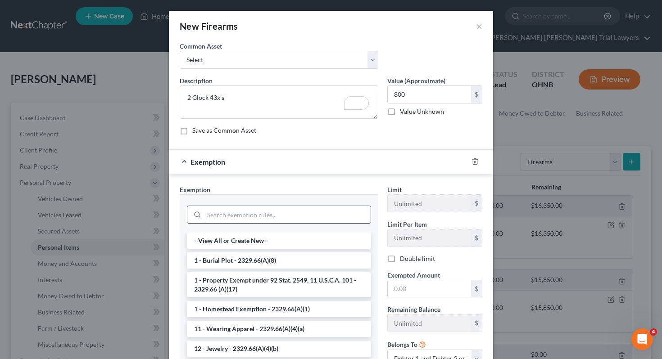
click at [311, 223] on input "search" at bounding box center [287, 214] width 167 height 17
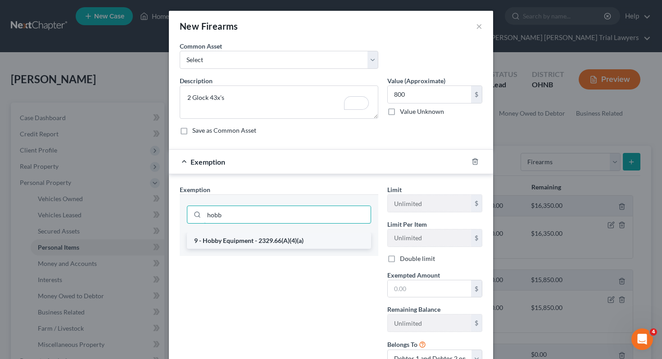
type input "hobb"
click at [292, 247] on li "9 - Hobby Equipment - 2329.66(A)(4)(a)" at bounding box center [279, 241] width 184 height 16
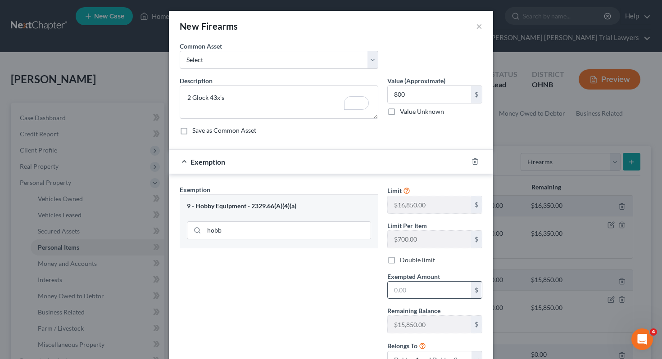
click at [423, 299] on div "$" at bounding box center [434, 290] width 95 height 18
click at [420, 295] on input "text" at bounding box center [428, 290] width 83 height 17
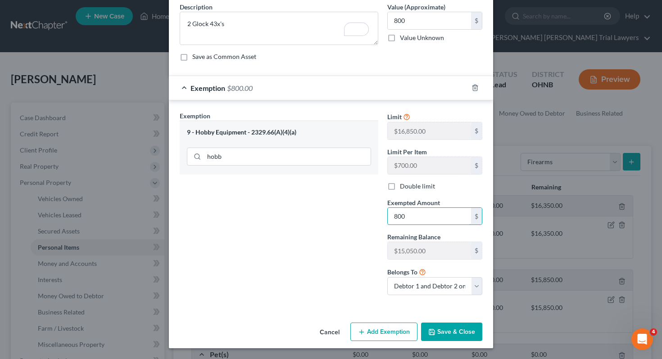
type input "800"
click at [443, 333] on button "Save & Close" at bounding box center [451, 332] width 61 height 19
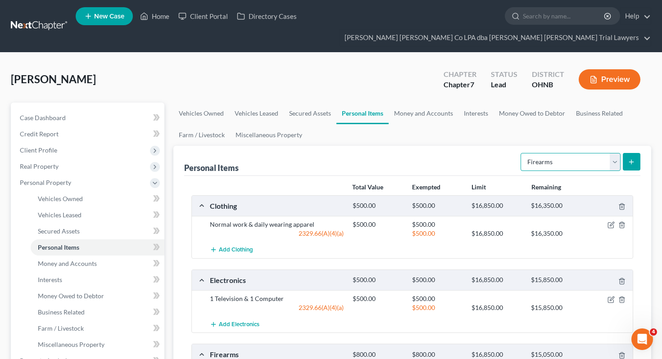
click at [561, 153] on select "Select Item Type Clothing Collectibles Of Value Electronics Firearms Household …" at bounding box center [570, 162] width 100 height 18
select select "jewelry"
click at [628, 158] on icon "submit" at bounding box center [630, 161] width 7 height 7
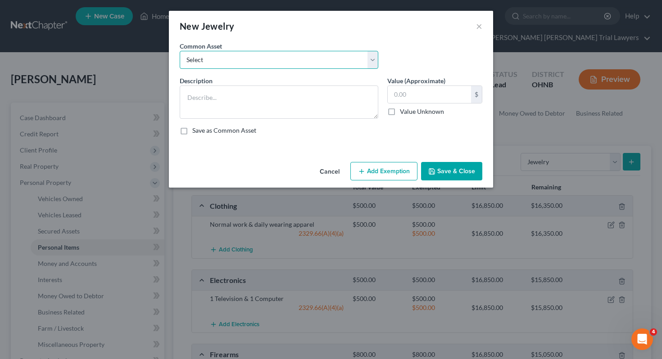
click at [318, 61] on select "Select Assorted items of inexpensive jewelry Wedding bands and assorted items o…" at bounding box center [279, 60] width 198 height 18
select select "0"
type textarea "Assorted items of inexpensive jewelry"
type input "750.00"
click at [316, 60] on select "Select Assorted items of inexpensive jewelry Wedding bands and assorted items o…" at bounding box center [279, 60] width 198 height 18
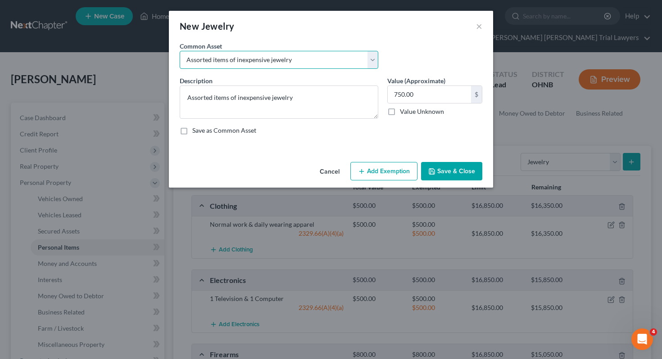
select select "1"
type textarea "Wedding bands and assorted items of inexpensive/costume jewelry"
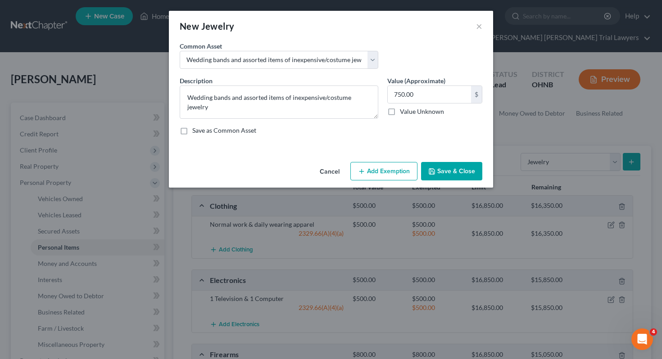
click at [376, 173] on button "Add Exemption" at bounding box center [383, 171] width 67 height 19
select select "2"
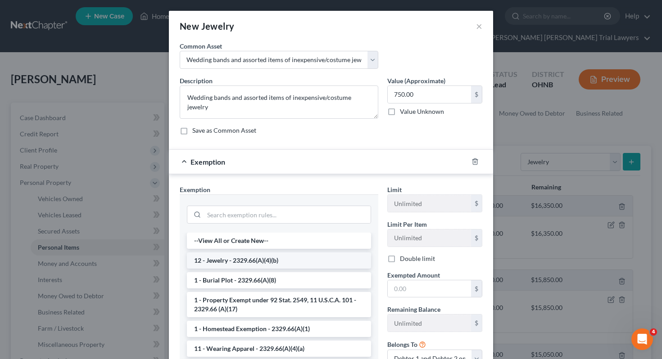
click at [284, 264] on li "12 - Jewelry - 2329.66(A)(4)(b)" at bounding box center [279, 260] width 184 height 16
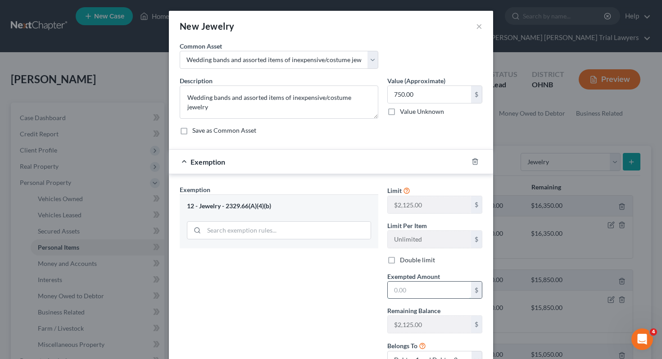
click at [430, 284] on input "text" at bounding box center [428, 290] width 83 height 17
type input "750"
click at [327, 296] on div "Exemption Set must be selected for CA. Exemption * 12 - Jewelry - 2329.66(A)(4)…" at bounding box center [278, 280] width 207 height 191
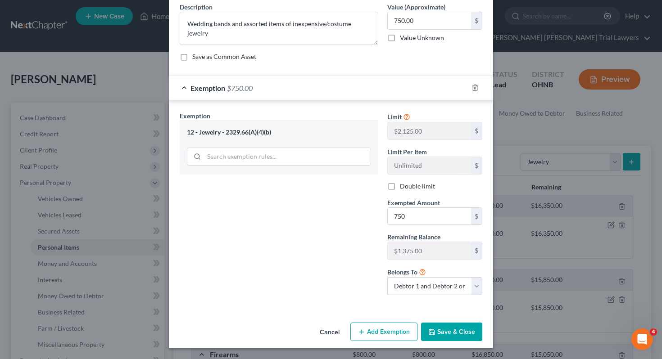
click at [438, 335] on button "Save & Close" at bounding box center [451, 332] width 61 height 19
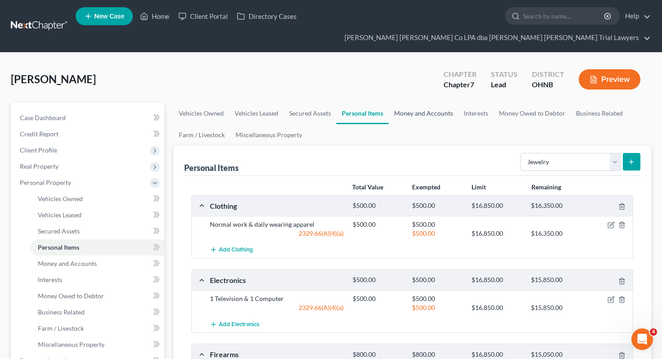
click at [413, 103] on link "Money and Accounts" at bounding box center [423, 114] width 70 height 22
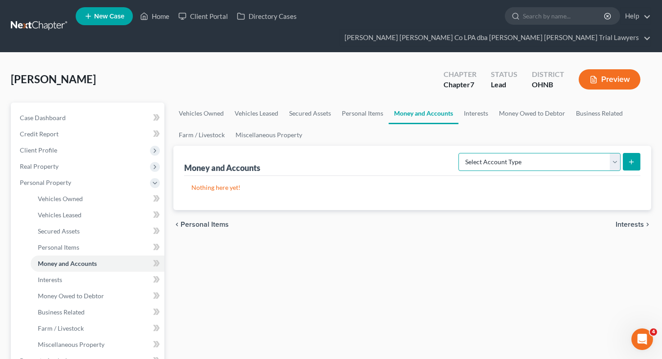
click at [471, 153] on select "Select Account Type Brokerage Cash on Hand Certificates of Deposit Checking Acc…" at bounding box center [539, 162] width 162 height 18
select select "cash_on_hand"
click at [632, 158] on icon "submit" at bounding box center [630, 161] width 7 height 7
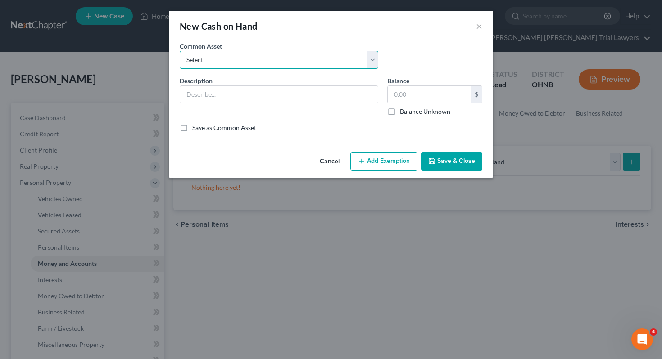
click at [350, 60] on select "Select Cash on hand, day of filing" at bounding box center [279, 60] width 198 height 18
select select "0"
type input "Cash on hand, day of filing"
type input "0.00"
checkbox input "true"
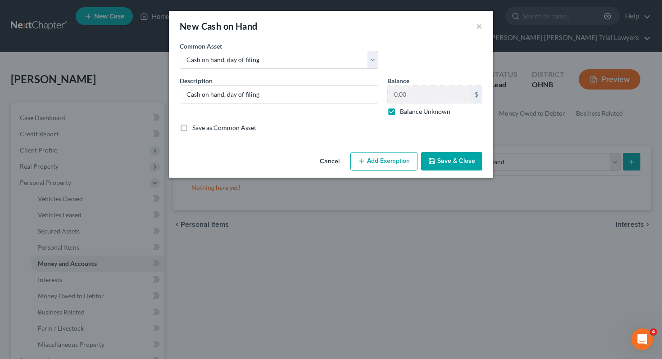
click at [455, 165] on button "Save & Close" at bounding box center [451, 161] width 61 height 19
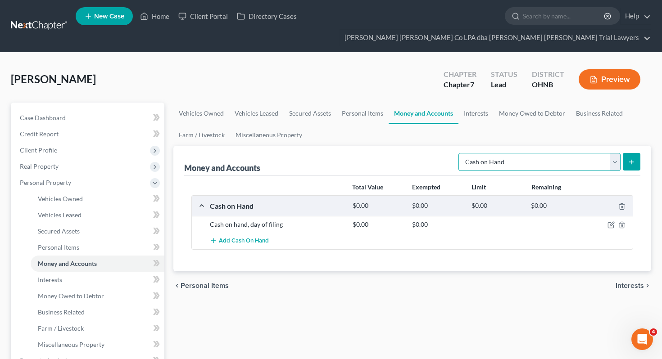
click at [535, 153] on select "Select Account Type Brokerage Cash on Hand Certificates of Deposit Checking Acc…" at bounding box center [539, 162] width 162 height 18
select select "savings"
click at [631, 158] on icon "submit" at bounding box center [630, 161] width 7 height 7
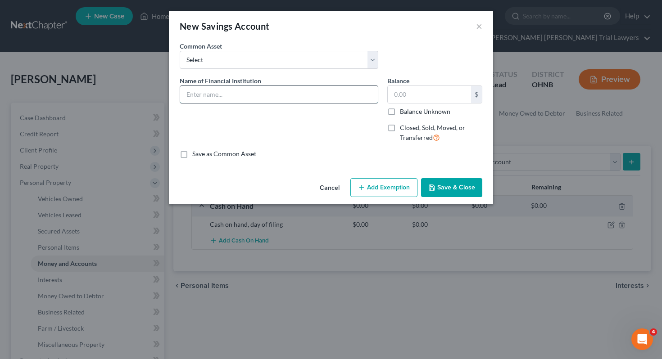
click at [348, 99] on input "text" at bounding box center [279, 94] width 198 height 17
type input "Navy Federal"
click at [424, 114] on label "Balance Unknown" at bounding box center [425, 111] width 50 height 9
click at [409, 113] on input "Balance Unknown" at bounding box center [406, 110] width 6 height 6
checkbox input "true"
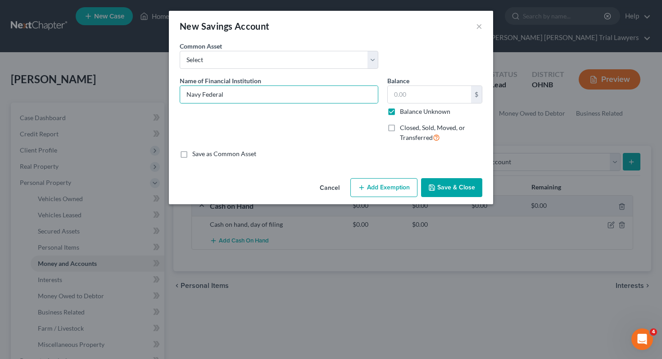
type input "0.00"
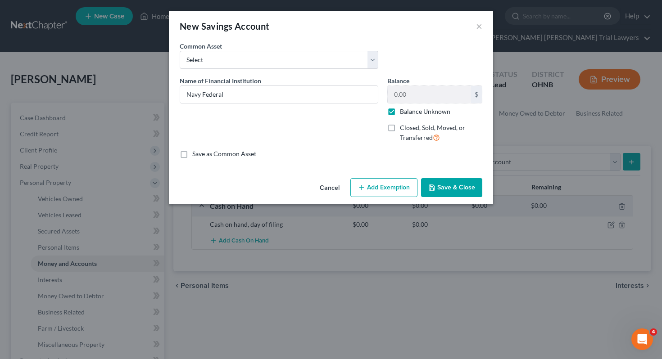
click at [453, 180] on button "Save & Close" at bounding box center [451, 187] width 61 height 19
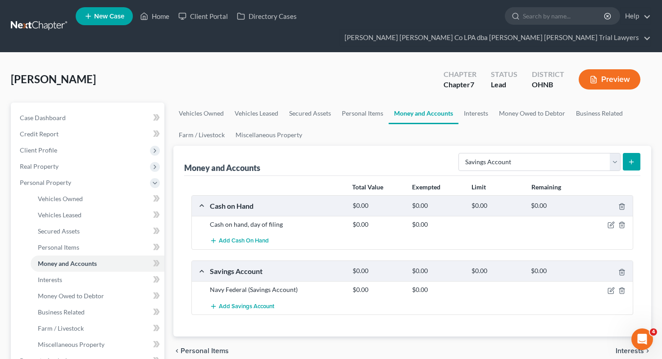
click at [495, 149] on div "Select Account Type Brokerage Cash on Hand Certificates of Deposit Checking Acc…" at bounding box center [547, 161] width 185 height 24
click at [495, 153] on select "Select Account Type Brokerage Cash on Hand Certificates of Deposit Checking Acc…" at bounding box center [539, 162] width 162 height 18
select select "checking"
click at [634, 155] on div "Select Account Type Brokerage Cash on Hand Certificates of Deposit Checking Acc…" at bounding box center [547, 161] width 185 height 24
click at [629, 158] on icon "submit" at bounding box center [630, 161] width 7 height 7
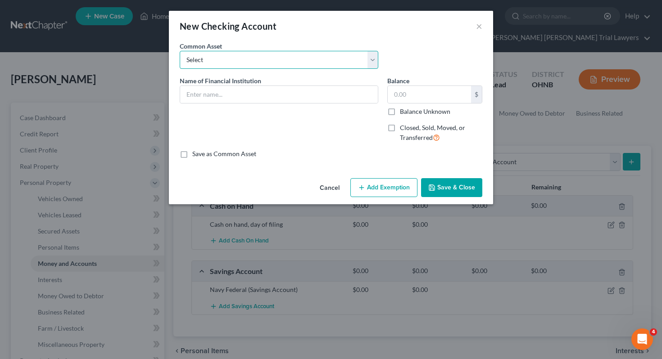
click at [333, 59] on select "Select ***NEED NAME OF BANK*** Huntington Bank Fifth Third Firelands Federal Cr…" at bounding box center [279, 60] width 198 height 18
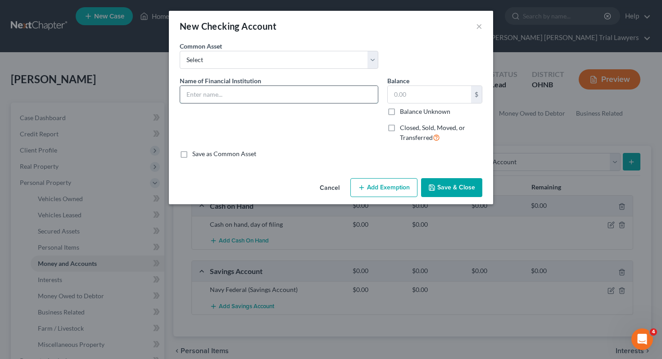
click at [335, 90] on input "text" at bounding box center [279, 94] width 198 height 17
type input "US BANK"
click at [403, 117] on div "Balance $ Balance Unknown Balance Undetermined $ Balance Unknown Closed, Sold, …" at bounding box center [435, 113] width 104 height 74
click at [400, 113] on label "Balance Unknown" at bounding box center [425, 111] width 50 height 9
click at [403, 113] on input "Balance Unknown" at bounding box center [406, 110] width 6 height 6
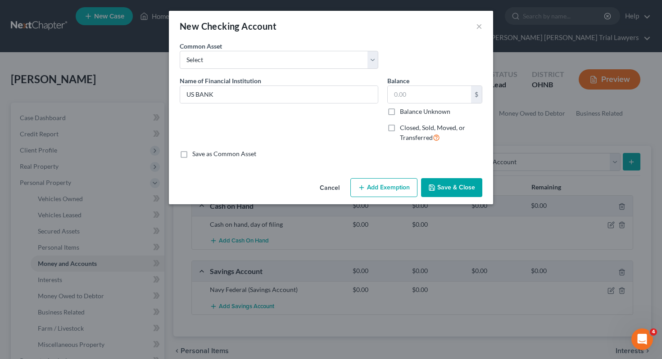
checkbox input "true"
type input "0.00"
click at [447, 190] on button "Save & Close" at bounding box center [451, 187] width 61 height 19
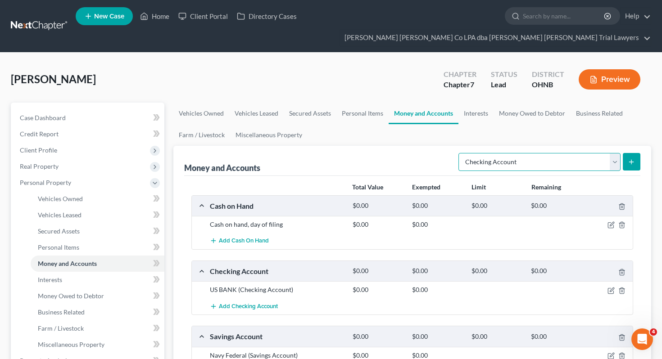
click at [487, 153] on select "Select Account Type Brokerage Cash on Hand Certificates of Deposit Checking Acc…" at bounding box center [539, 162] width 162 height 18
select select "savings"
click at [638, 153] on button "submit" at bounding box center [631, 162] width 18 height 18
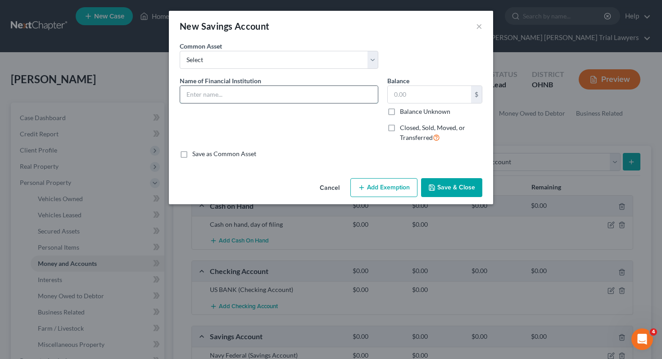
click at [350, 95] on input "text" at bounding box center [279, 94] width 198 height 17
type input "US BANK"
click at [400, 114] on label "Balance Unknown" at bounding box center [425, 111] width 50 height 9
click at [403, 113] on input "Balance Unknown" at bounding box center [406, 110] width 6 height 6
checkbox input "true"
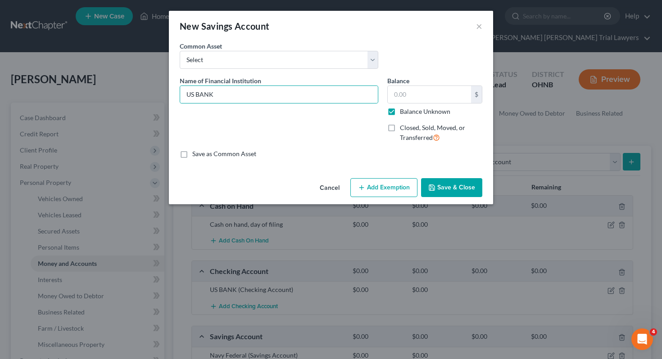
type input "0.00"
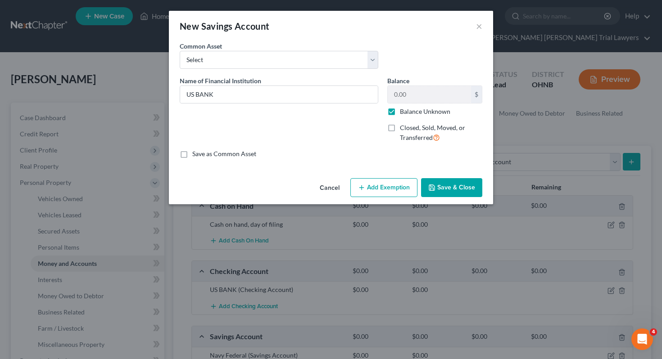
click at [446, 195] on button "Save & Close" at bounding box center [451, 187] width 61 height 19
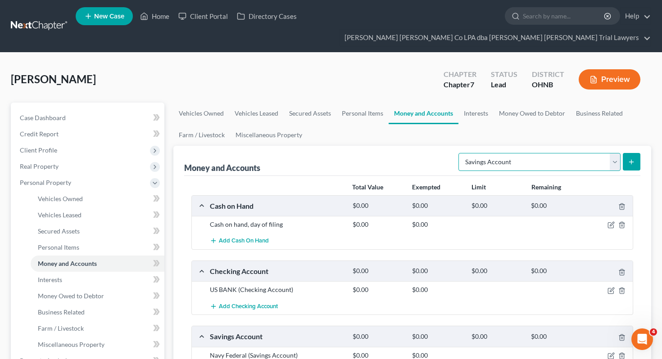
click at [482, 153] on select "Select Account Type Brokerage Cash on Hand Certificates of Deposit Checking Acc…" at bounding box center [539, 162] width 162 height 18
click at [635, 153] on button "submit" at bounding box center [631, 162] width 18 height 18
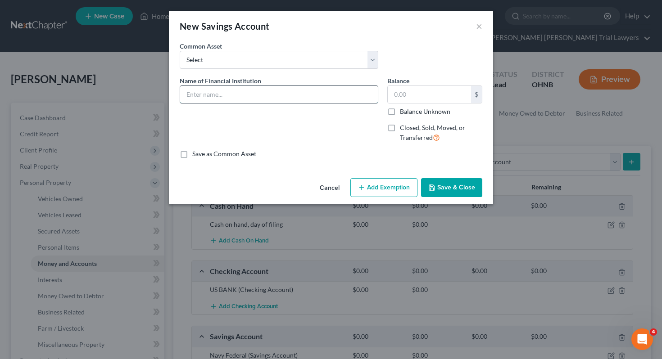
click at [344, 94] on input "text" at bounding box center [279, 94] width 198 height 17
type input "Navy Federal"
click at [411, 114] on label "Balance Unknown" at bounding box center [425, 111] width 50 height 9
click at [409, 113] on input "Balance Unknown" at bounding box center [406, 110] width 6 height 6
checkbox input "true"
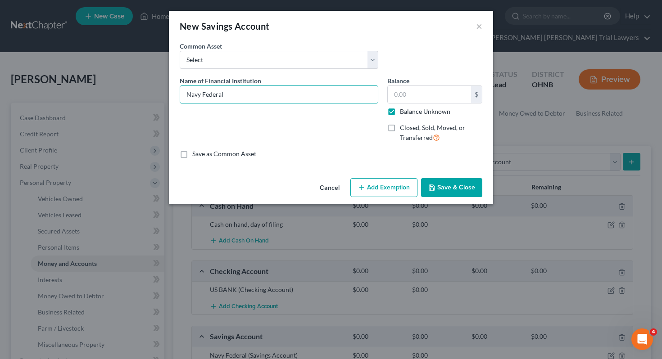
type input "0.00"
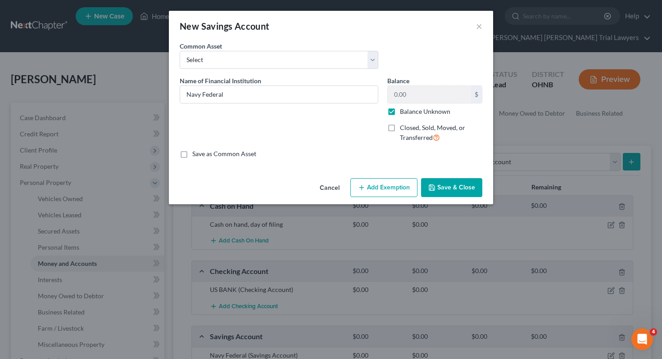
click at [440, 186] on button "Save & Close" at bounding box center [451, 187] width 61 height 19
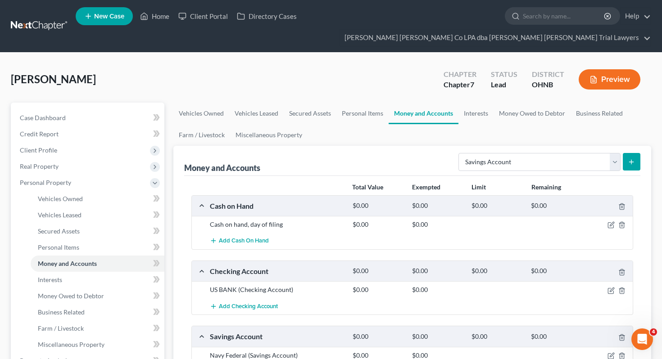
click at [631, 153] on button "submit" at bounding box center [631, 162] width 18 height 18
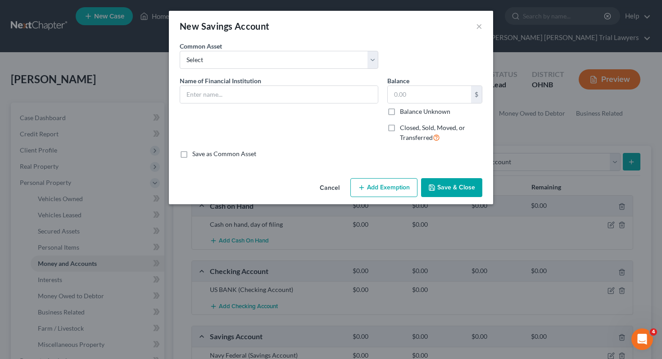
click at [333, 105] on div "Name of Financial Institution *" at bounding box center [278, 113] width 207 height 74
click at [328, 95] on input "text" at bounding box center [279, 94] width 198 height 17
type input "US BANK"
click at [450, 180] on button "Save & Close" at bounding box center [451, 187] width 61 height 19
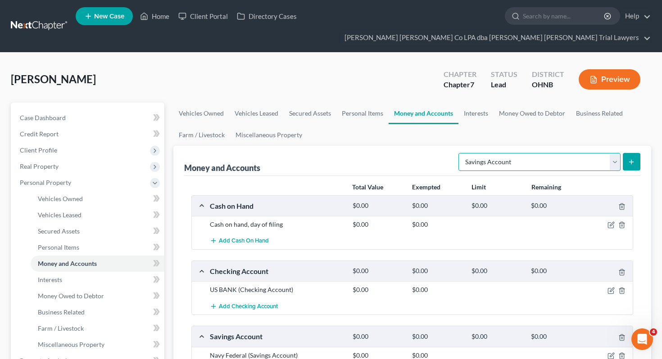
click at [548, 153] on select "Select Account Type Brokerage Cash on Hand Certificates of Deposit Checking Acc…" at bounding box center [539, 162] width 162 height 18
select select "checking"
click at [637, 153] on button "submit" at bounding box center [631, 162] width 18 height 18
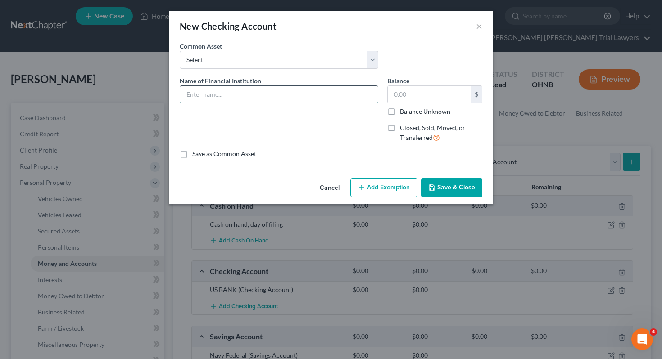
click at [321, 99] on input "text" at bounding box center [279, 94] width 198 height 17
type input "US BANK"
click at [443, 188] on button "Save & Close" at bounding box center [451, 187] width 61 height 19
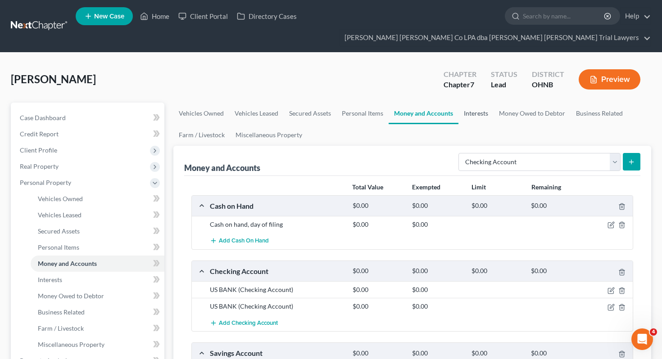
click at [480, 103] on link "Interests" at bounding box center [475, 114] width 35 height 22
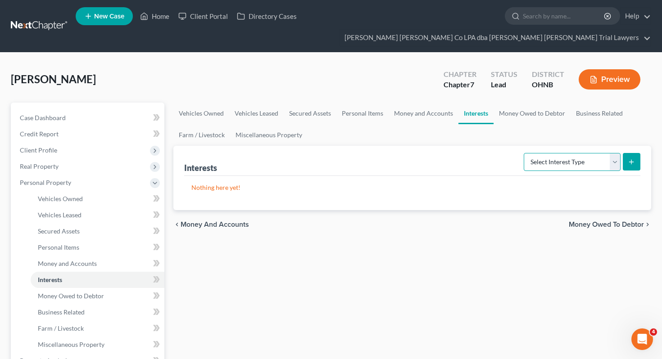
click at [568, 153] on select "Select Interest Type 401K Annuity Bond Education IRA Government Bond Government…" at bounding box center [571, 162] width 97 height 18
select select "401k"
click at [626, 153] on button "submit" at bounding box center [631, 162] width 18 height 18
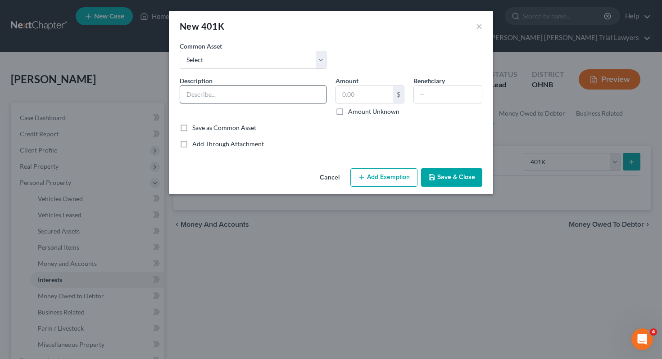
click at [292, 95] on input "text" at bounding box center [253, 94] width 146 height 17
paste input "[PERSON_NAME] Personal Choice Retirement Account®"
type input "[PERSON_NAME] Personal Choice Retirement Account®"
click at [352, 95] on input "text" at bounding box center [364, 94] width 57 height 17
type input "907.20"
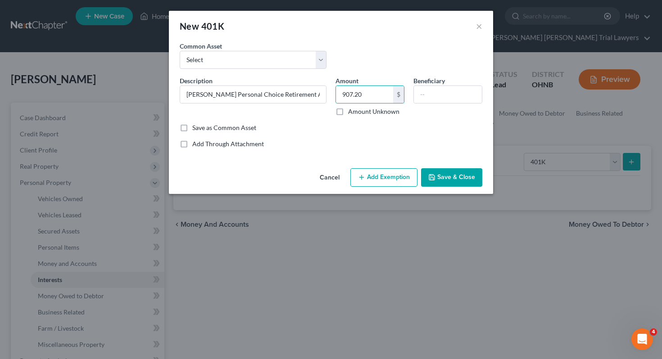
click at [374, 175] on button "Add Exemption" at bounding box center [383, 177] width 67 height 19
select select "2"
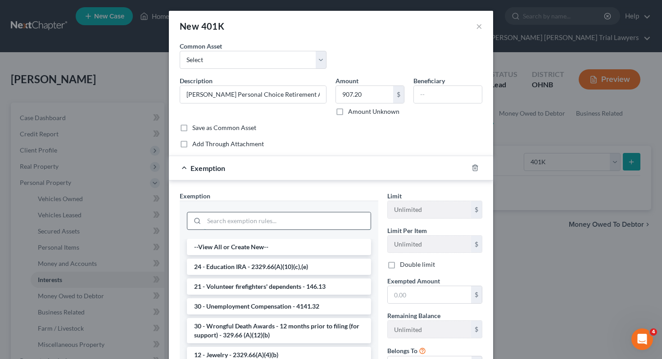
click at [310, 223] on input "search" at bounding box center [287, 220] width 167 height 17
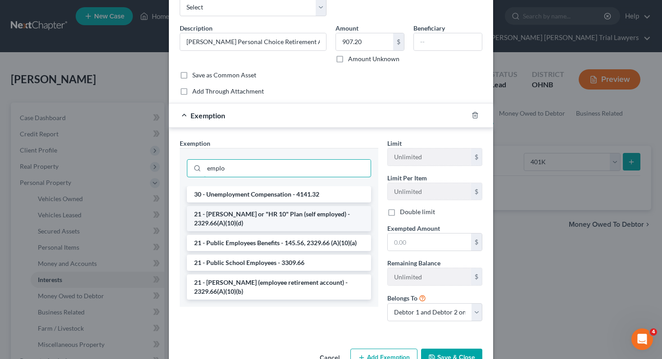
scroll to position [53, 0]
type input "emplo"
click at [318, 283] on li "21 - [PERSON_NAME] (employee retirement account) - 2329.66(A)(10)(b)" at bounding box center [279, 286] width 184 height 25
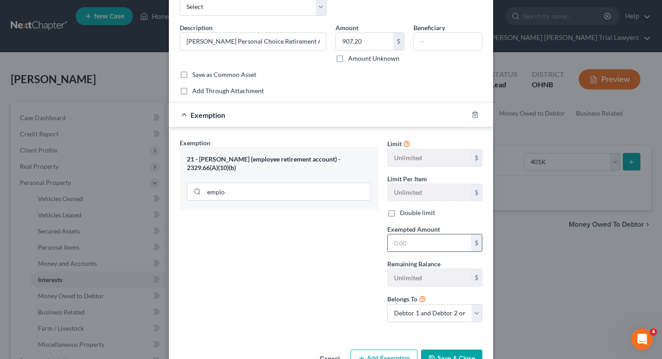
click at [413, 242] on input "text" at bounding box center [428, 242] width 83 height 17
type input "907.20"
click at [330, 257] on div "Exemption Set must be selected for CA. Exemption * 21 - [PERSON_NAME] (employee…" at bounding box center [278, 233] width 207 height 191
click at [422, 314] on select "Debtor 1 only Debtor 2 only Debtor 1 and Debtor 2 only" at bounding box center [434, 313] width 95 height 18
select select "0"
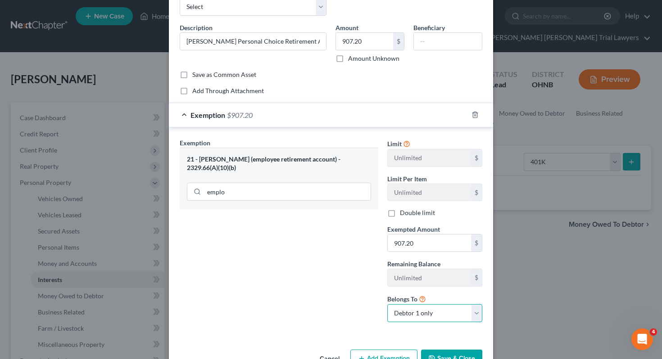
scroll to position [80, 0]
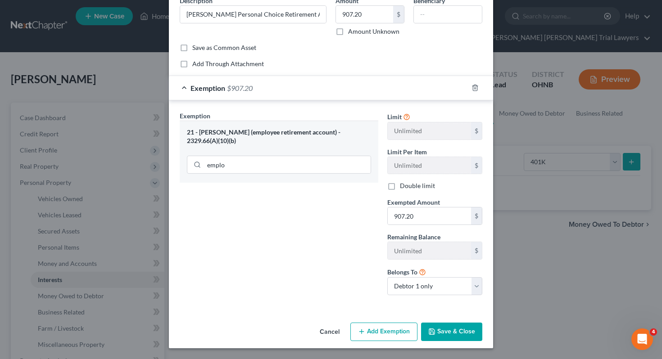
click at [434, 329] on icon "button" at bounding box center [431, 331] width 5 height 5
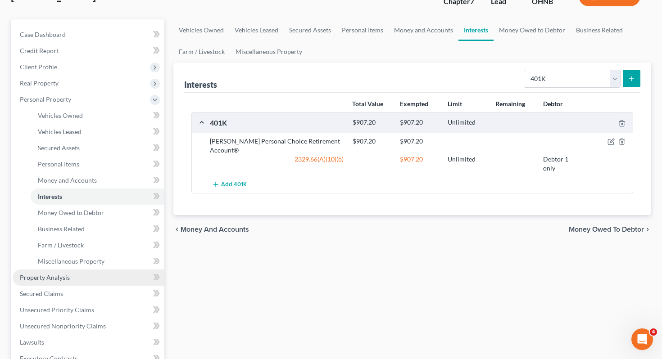
click at [87, 270] on link "Property Analysis" at bounding box center [89, 278] width 152 height 16
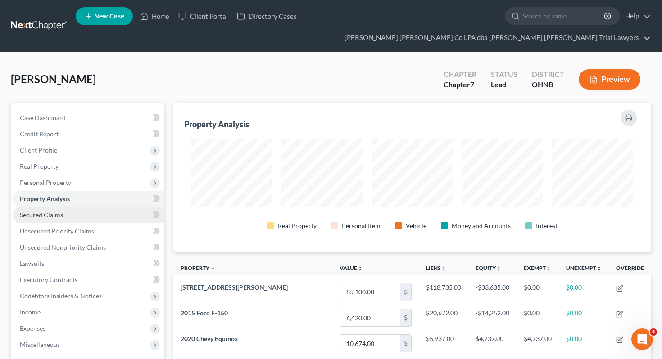
click at [97, 207] on link "Secured Claims" at bounding box center [89, 215] width 152 height 16
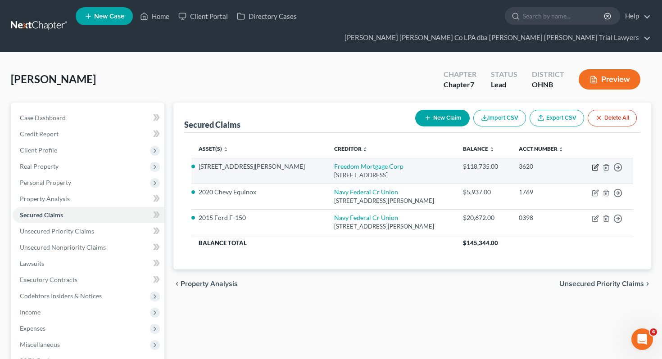
click at [594, 164] on icon "button" at bounding box center [594, 167] width 7 height 7
select select "9"
select select "2"
select select "0"
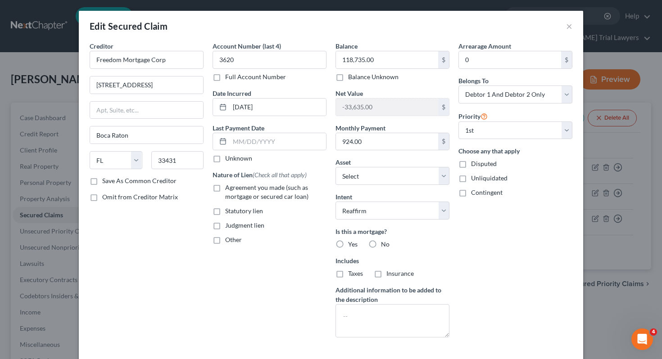
click at [261, 194] on span "Agreement you made (such as mortgage or secured car loan)" at bounding box center [266, 192] width 83 height 17
click at [234, 189] on input "Agreement you made (such as mortgage or secured car loan)" at bounding box center [232, 186] width 6 height 6
checkbox input "true"
click at [348, 243] on label "Yes" at bounding box center [352, 244] width 9 height 9
click at [351, 243] on input "Yes" at bounding box center [354, 243] width 6 height 6
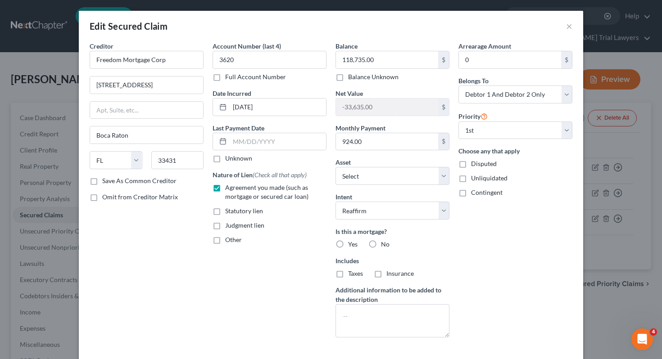
radio input "true"
click at [349, 272] on span "Taxes" at bounding box center [355, 274] width 15 height 8
click at [351, 272] on input "Taxes" at bounding box center [354, 272] width 6 height 6
checkbox input "true"
click at [407, 271] on span "Insurance" at bounding box center [399, 274] width 27 height 8
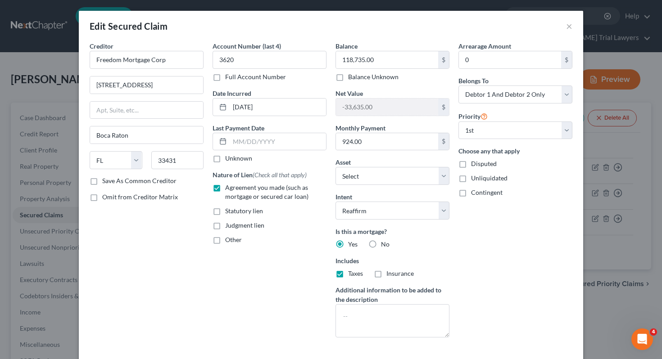
click at [396, 271] on input "Insurance" at bounding box center [393, 272] width 6 height 6
checkbox input "true"
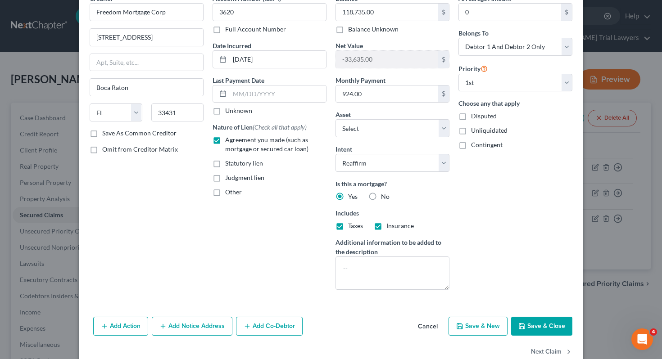
scroll to position [68, 0]
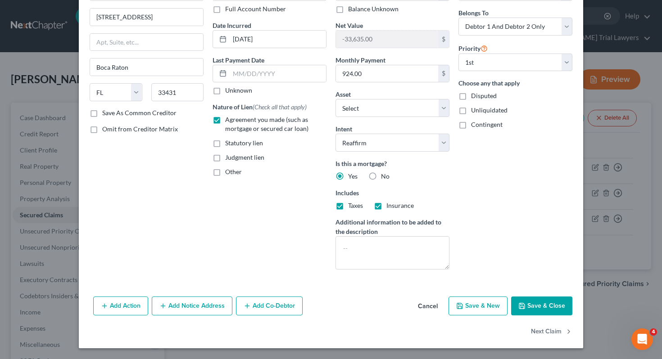
click at [538, 302] on button "Save & Close" at bounding box center [541, 306] width 61 height 19
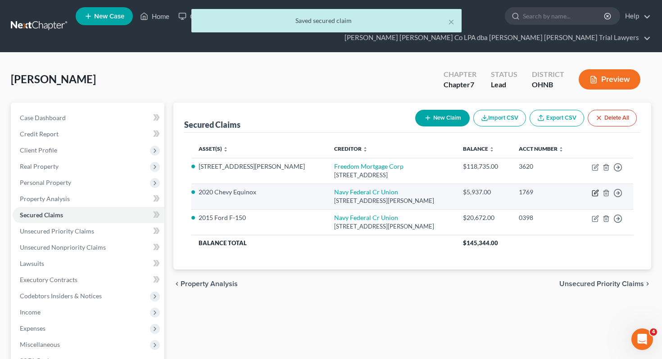
click at [595, 189] on icon "button" at bounding box center [594, 192] width 7 height 7
select select "48"
select select "1"
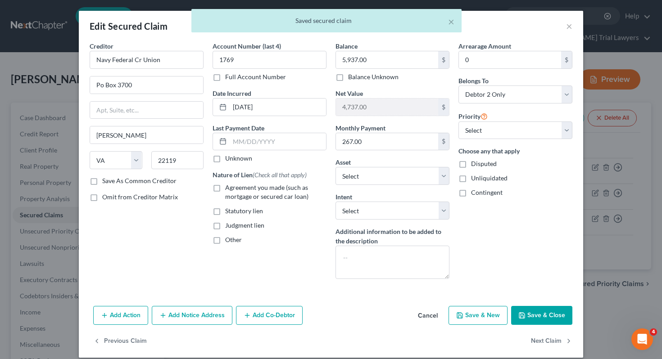
click at [293, 190] on span "Agreement you made (such as mortgage or secured car loan)" at bounding box center [266, 192] width 83 height 17
click at [234, 189] on input "Agreement you made (such as mortgage or secured car loan)" at bounding box center [232, 186] width 6 height 6
checkbox input "true"
click at [362, 214] on select "Select Surrender Redeem Reaffirm Avoid Other" at bounding box center [392, 211] width 114 height 18
select select "2"
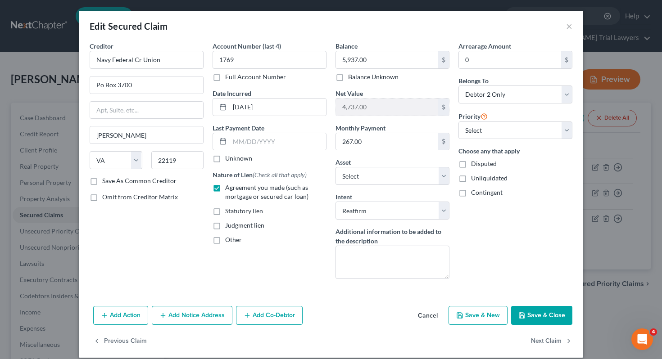
click at [532, 314] on button "Save & Close" at bounding box center [541, 315] width 61 height 19
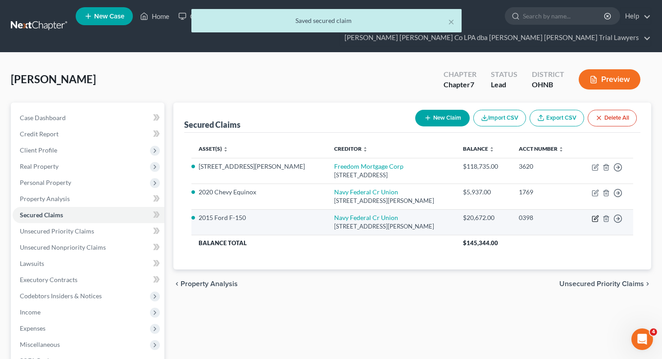
click at [594, 215] on icon "button" at bounding box center [594, 218] width 7 height 7
select select "48"
select select "2"
select select "0"
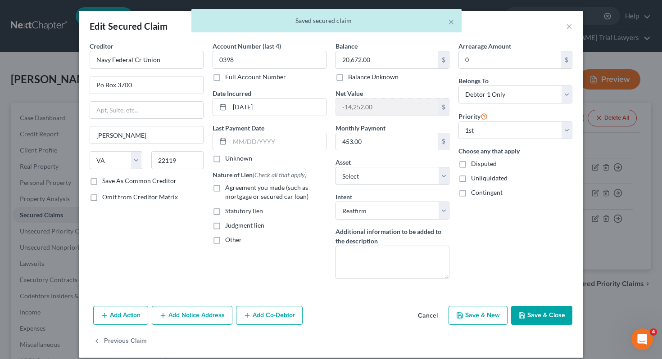
click at [298, 191] on span "Agreement you made (such as mortgage or secured car loan)" at bounding box center [266, 192] width 83 height 17
click at [234, 189] on input "Agreement you made (such as mortgage or secured car loan)" at bounding box center [232, 186] width 6 height 6
checkbox input "true"
click at [539, 320] on button "Save & Close" at bounding box center [541, 315] width 61 height 19
select select "4"
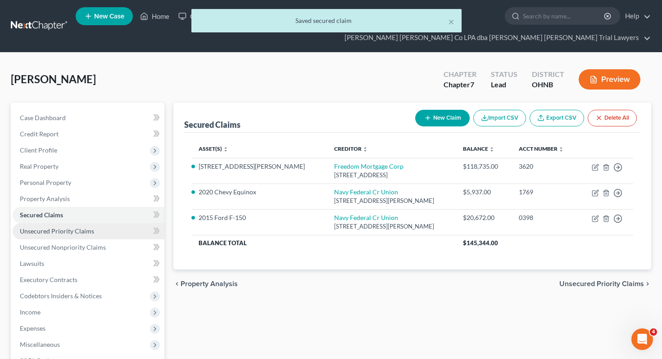
click at [127, 223] on link "Unsecured Priority Claims" at bounding box center [89, 231] width 152 height 16
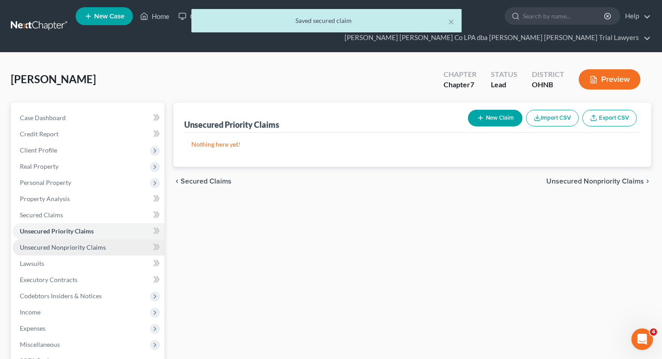
click at [128, 239] on link "Unsecured Nonpriority Claims" at bounding box center [89, 247] width 152 height 16
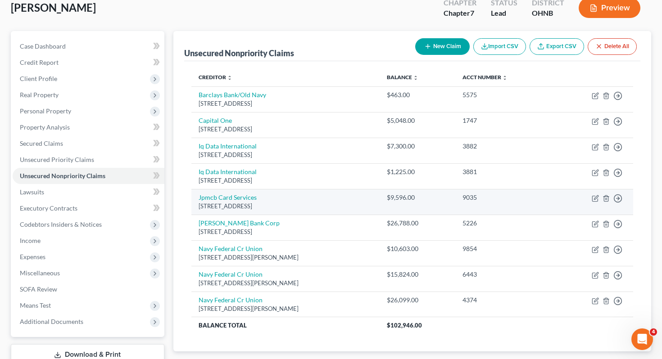
scroll to position [72, 0]
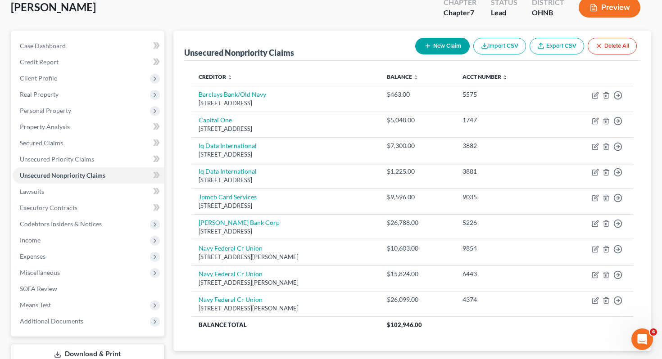
click at [423, 38] on button "New Claim" at bounding box center [442, 46] width 54 height 17
select select "2"
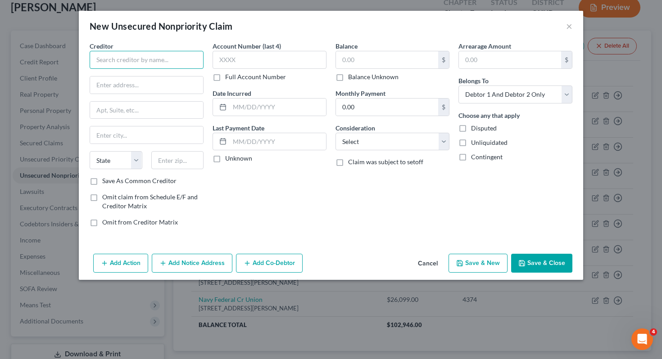
click at [182, 53] on input "text" at bounding box center [147, 60] width 114 height 18
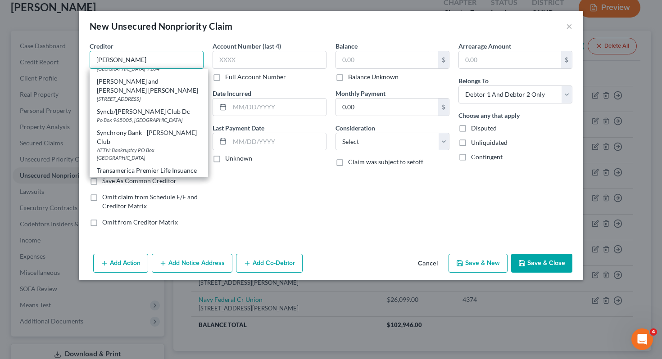
scroll to position [308, 0]
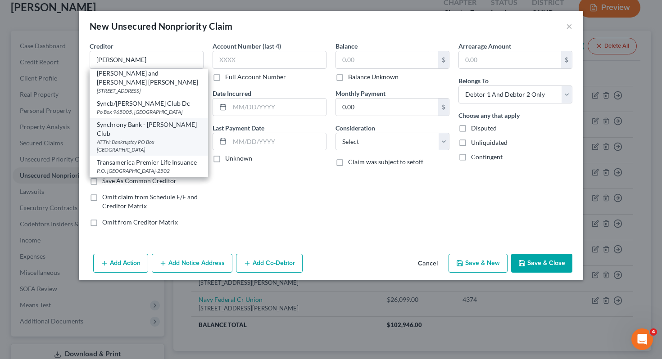
click at [158, 134] on div "Synchrony Bank - [PERSON_NAME] Club" at bounding box center [149, 129] width 104 height 18
type input "Synchrony Bank - [PERSON_NAME] Club"
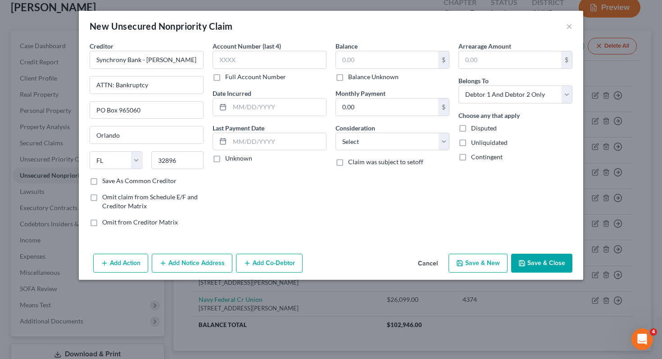
scroll to position [0, 0]
click at [350, 66] on input "text" at bounding box center [387, 59] width 102 height 17
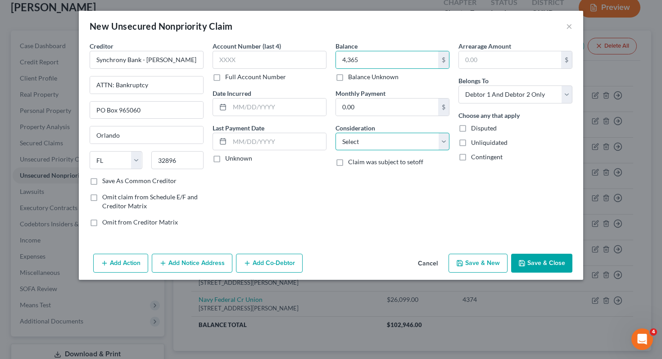
click at [340, 138] on select "Select Cable / Satellite Services Collection Agency Credit Card Debt Debt Couns…" at bounding box center [392, 142] width 114 height 18
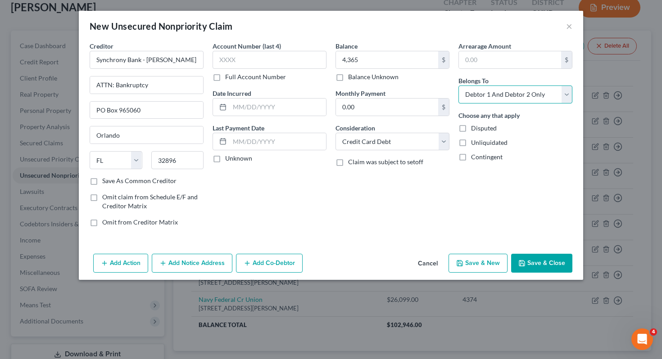
click at [491, 99] on select "Select Debtor 1 Only Debtor 2 Only Debtor 1 And Debtor 2 Only At Least One Of T…" at bounding box center [515, 95] width 114 height 18
click at [530, 264] on button "Save & Close" at bounding box center [541, 263] width 61 height 19
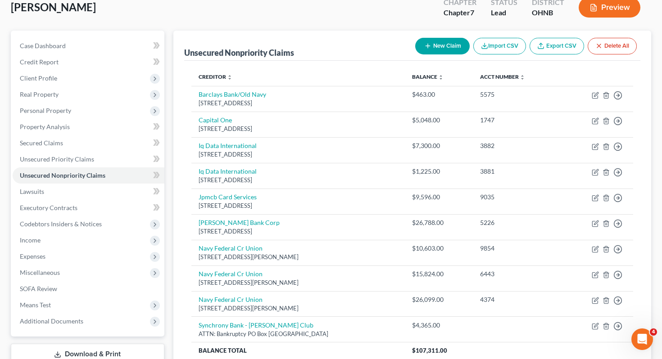
click at [417, 38] on button "New Claim" at bounding box center [442, 46] width 54 height 17
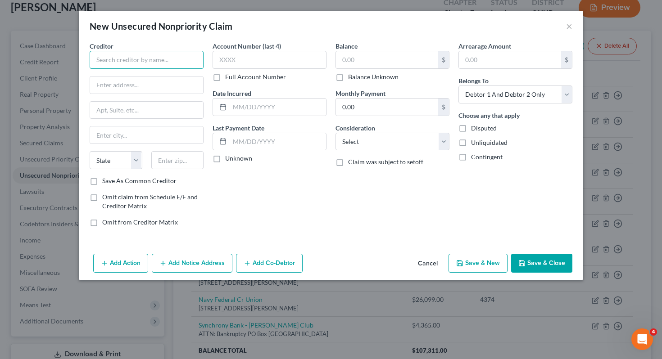
click at [167, 61] on input "text" at bounding box center [147, 60] width 114 height 18
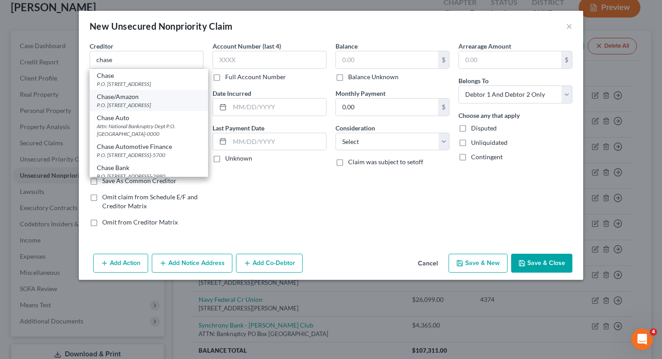
click at [165, 99] on div "Chase/Amazon" at bounding box center [149, 96] width 104 height 9
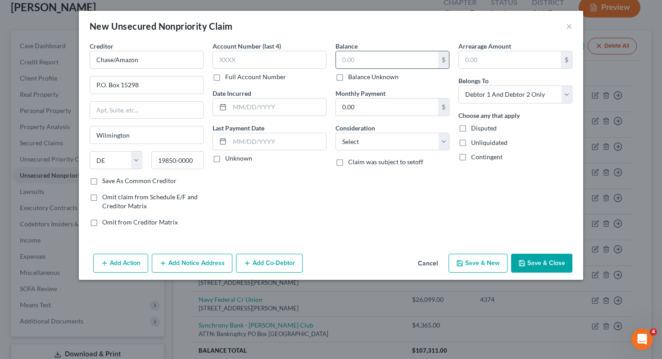
click at [359, 62] on input "text" at bounding box center [387, 59] width 102 height 17
click at [372, 140] on select "Select Cable / Satellite Services Collection Agency Credit Card Debt Debt Couns…" at bounding box center [392, 142] width 114 height 18
click at [431, 141] on select "Select Cable / Satellite Services Collection Agency Credit Card Debt Debt Couns…" at bounding box center [392, 142] width 114 height 18
click at [534, 97] on select "Select Debtor 1 Only Debtor 2 Only Debtor 1 And Debtor 2 Only At Least One Of T…" at bounding box center [515, 95] width 114 height 18
click at [557, 255] on button "Save & Close" at bounding box center [541, 263] width 61 height 19
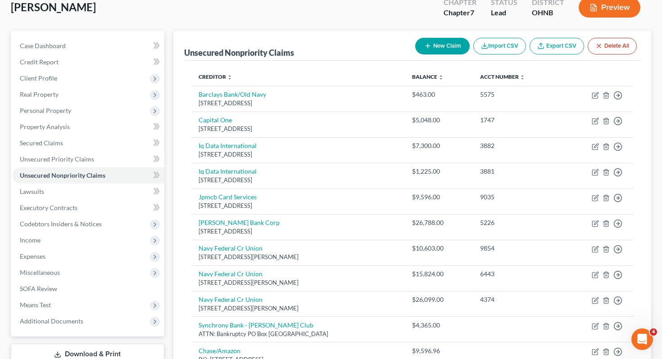
click at [174, 64] on div "Unsecured Nonpriority Claims New Claim Import CSV Export CSV Delete All Credito…" at bounding box center [412, 217] width 478 height 372
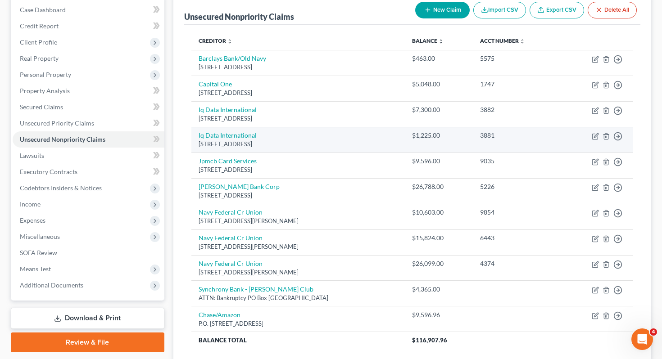
scroll to position [108, 0]
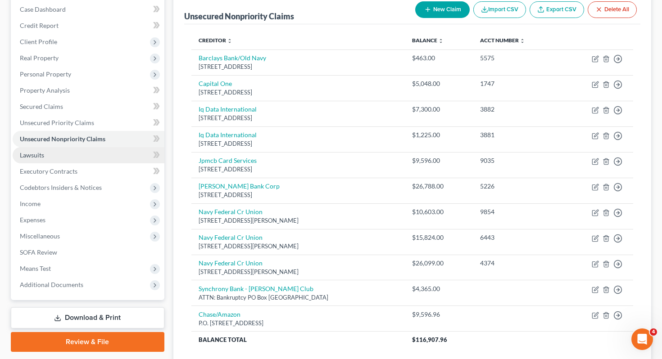
click at [117, 147] on link "Lawsuits" at bounding box center [89, 155] width 152 height 16
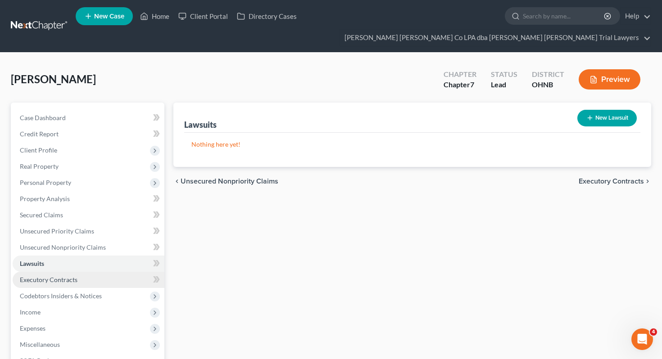
click at [114, 272] on link "Executory Contracts" at bounding box center [89, 280] width 152 height 16
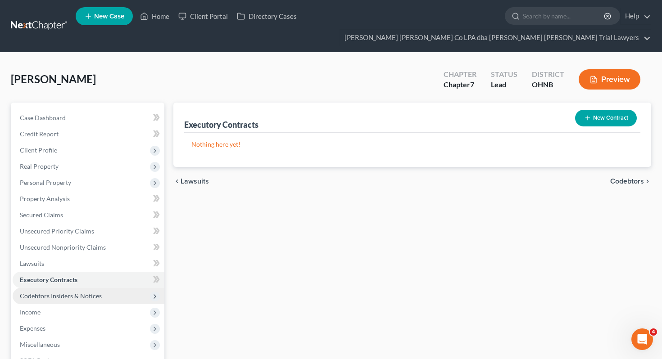
click at [113, 288] on span "Codebtors Insiders & Notices" at bounding box center [89, 296] width 152 height 16
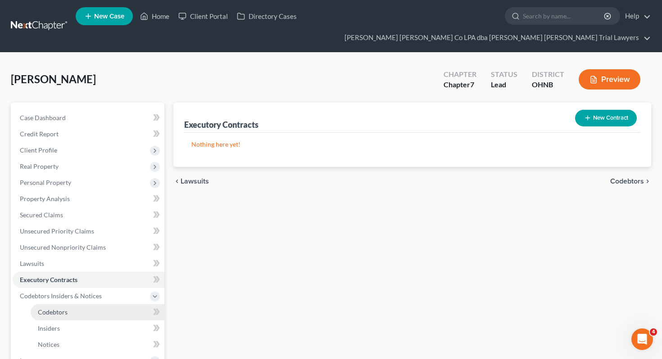
click at [113, 304] on link "Codebtors" at bounding box center [98, 312] width 134 height 16
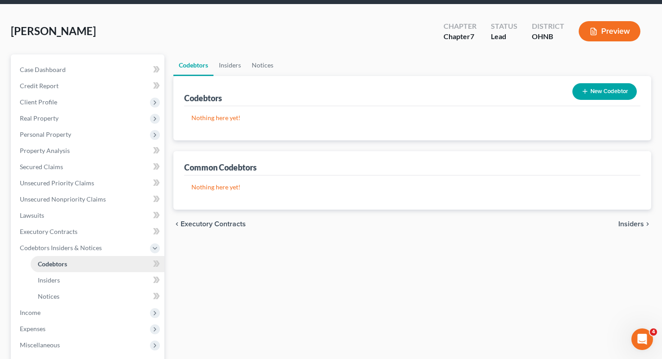
scroll to position [50, 0]
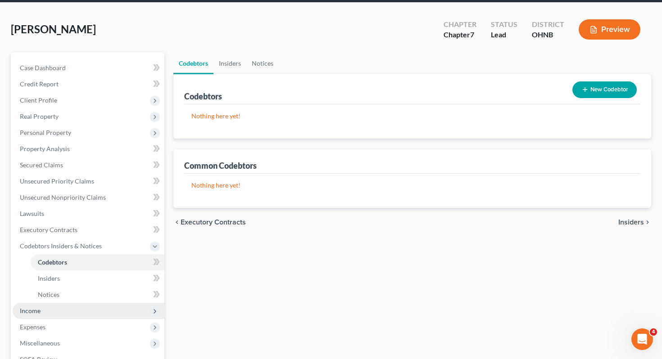
click at [113, 303] on span "Income" at bounding box center [89, 311] width 152 height 16
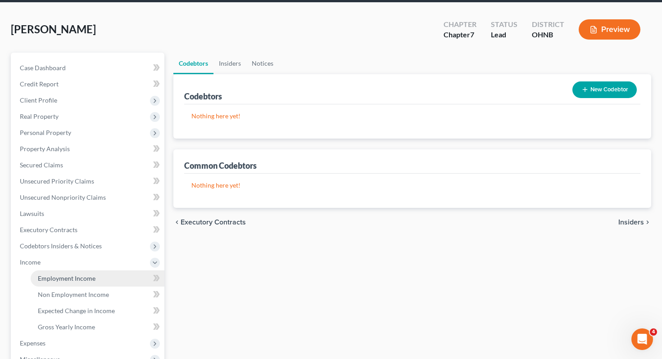
click at [112, 270] on link "Employment Income" at bounding box center [98, 278] width 134 height 16
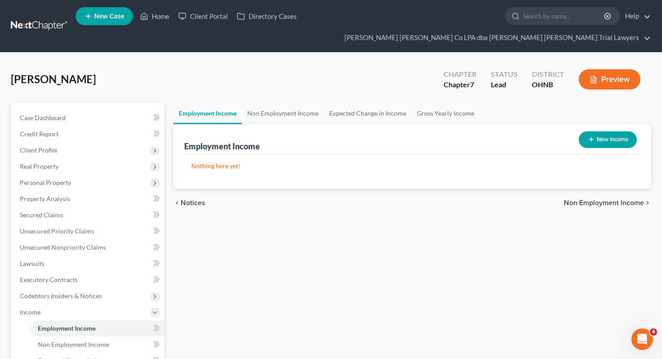
click at [588, 131] on button "New Income" at bounding box center [607, 139] width 58 height 17
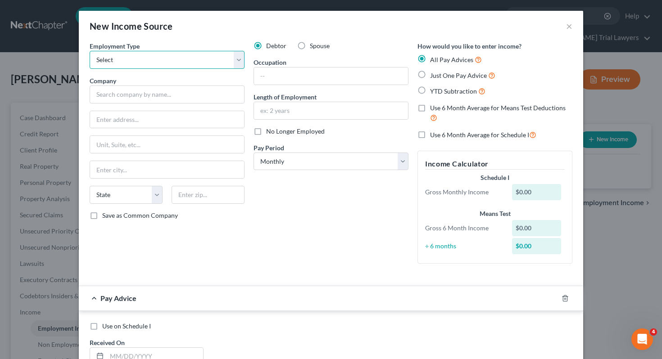
click at [179, 57] on select "Select Full or [DEMOGRAPHIC_DATA] Employment Self Employment" at bounding box center [167, 60] width 155 height 18
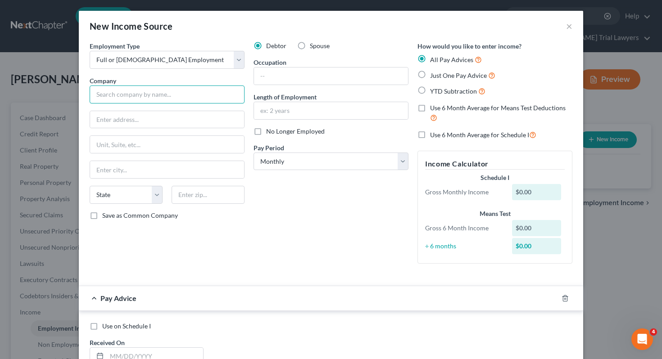
click at [119, 96] on input "text" at bounding box center [167, 95] width 155 height 18
click at [313, 77] on input "text" at bounding box center [331, 76] width 154 height 17
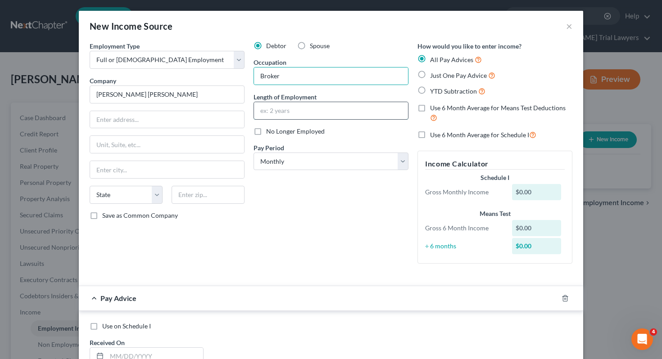
click at [321, 115] on input "text" at bounding box center [331, 110] width 154 height 17
click at [194, 126] on input "text" at bounding box center [167, 119] width 154 height 17
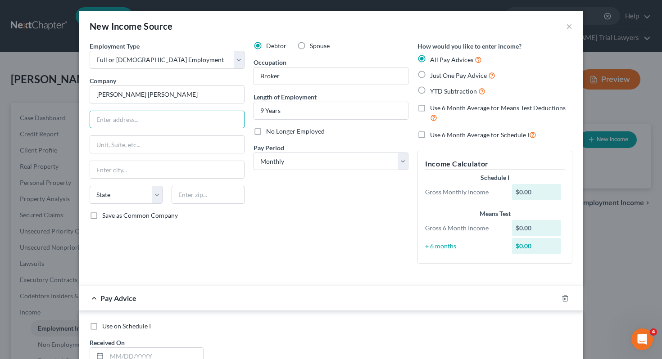
paste input "[STREET_ADDRESS]"
click at [189, 198] on input "text" at bounding box center [207, 195] width 73 height 18
click at [290, 277] on div "Employment Type * Select Full or [DEMOGRAPHIC_DATA] Employment Self Employment …" at bounding box center [330, 159] width 491 height 237
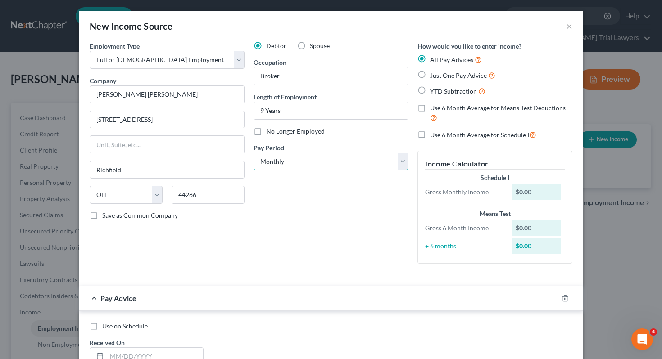
click at [274, 163] on select "Select Monthly Twice Monthly Every Other Week Weekly" at bounding box center [330, 162] width 155 height 18
click at [276, 198] on div "Debtor Spouse Occupation Broker Length of Employment 9 Years No Longer Employed…" at bounding box center [331, 156] width 164 height 230
click at [437, 81] on div "All Pay Advices Just One Pay Advice YTD Subtraction" at bounding box center [494, 75] width 155 height 42
click at [436, 78] on span "Just One Pay Advice" at bounding box center [458, 76] width 57 height 8
click at [436, 76] on input "Just One Pay Advice" at bounding box center [436, 73] width 6 height 6
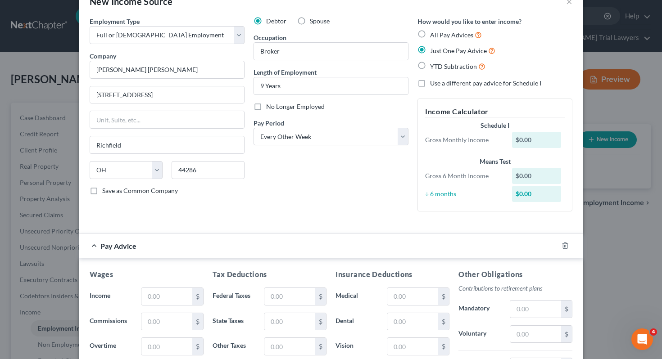
scroll to position [60, 0]
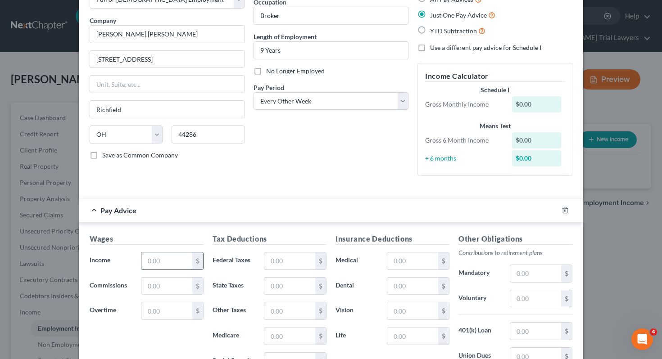
click at [176, 256] on input "text" at bounding box center [166, 260] width 51 height 17
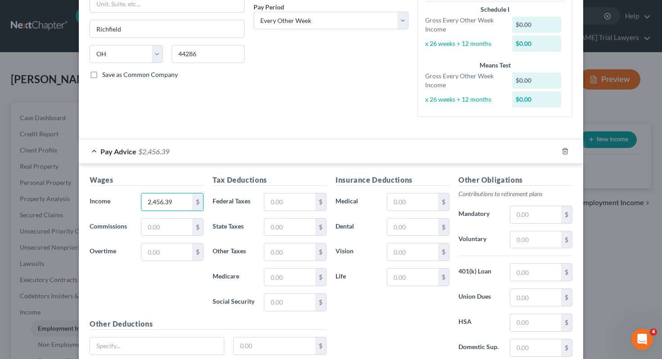
scroll to position [144, 0]
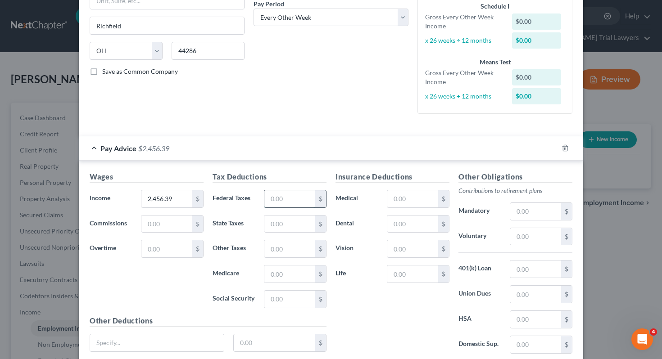
click at [283, 198] on input "text" at bounding box center [289, 198] width 51 height 17
click at [283, 295] on input "text" at bounding box center [289, 299] width 51 height 17
click at [278, 271] on input "text" at bounding box center [289, 274] width 51 height 17
click at [276, 225] on input "text" at bounding box center [289, 224] width 51 height 17
click at [375, 311] on div "Insurance Deductions Medical $ Dental $ Vision $ Life $" at bounding box center [392, 265] width 123 height 189
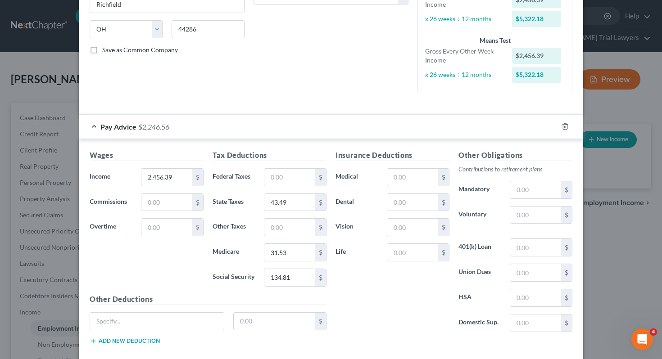
scroll to position [162, 0]
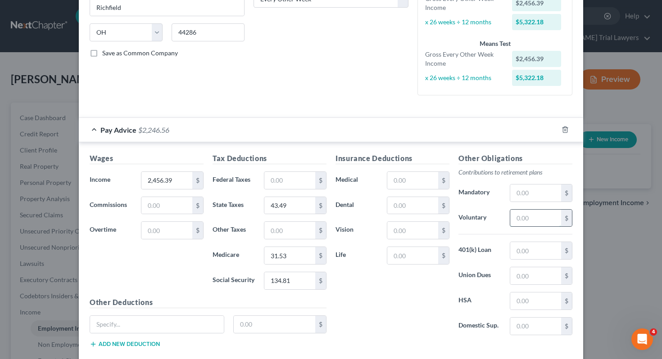
click at [519, 220] on input "text" at bounding box center [535, 218] width 51 height 17
click at [410, 212] on input "text" at bounding box center [412, 205] width 51 height 17
click at [414, 179] on input "text" at bounding box center [412, 180] width 51 height 17
click at [413, 236] on input "text" at bounding box center [412, 230] width 51 height 17
click at [131, 329] on input "text" at bounding box center [157, 324] width 134 height 17
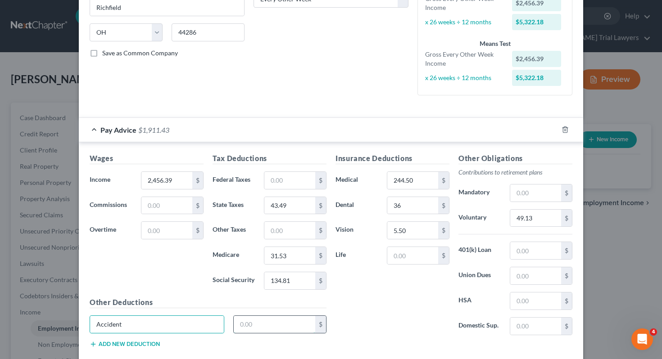
click at [261, 318] on input "text" at bounding box center [275, 324] width 82 height 17
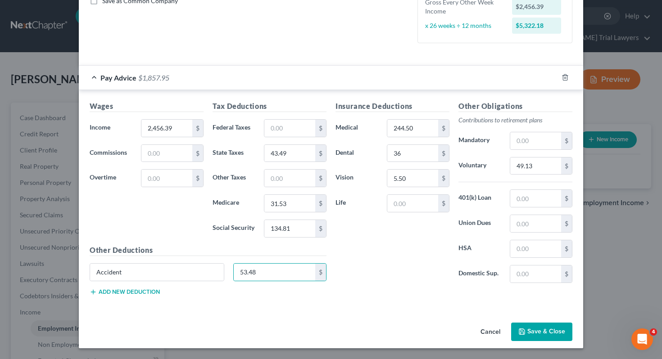
click at [539, 338] on button "Save & Close" at bounding box center [541, 332] width 61 height 19
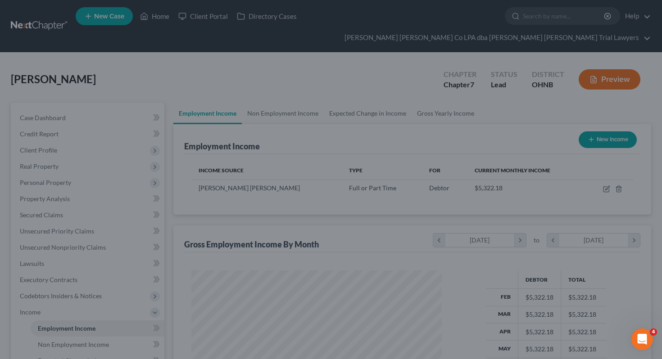
scroll to position [161, 268]
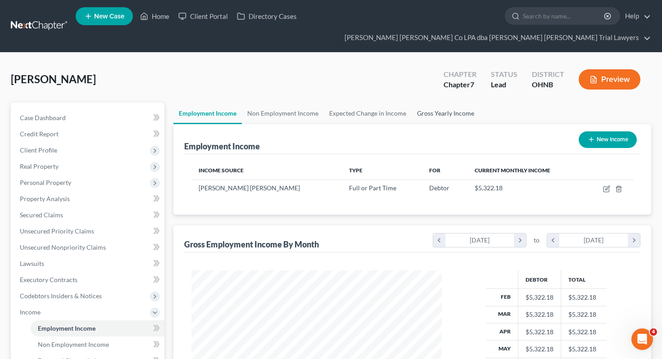
click at [436, 103] on link "Gross Yearly Income" at bounding box center [445, 114] width 68 height 22
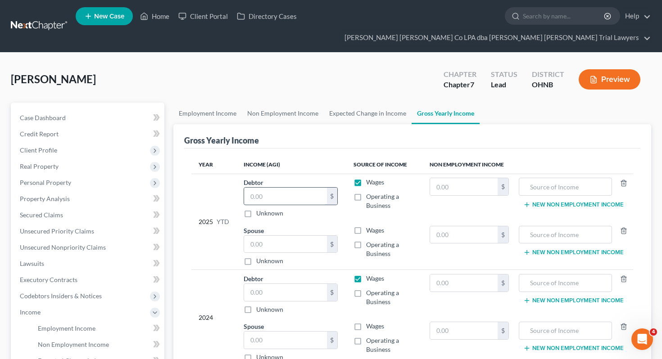
click at [306, 188] on input "text" at bounding box center [285, 196] width 83 height 17
click at [205, 230] on div "2025 YTD" at bounding box center [213, 222] width 31 height 88
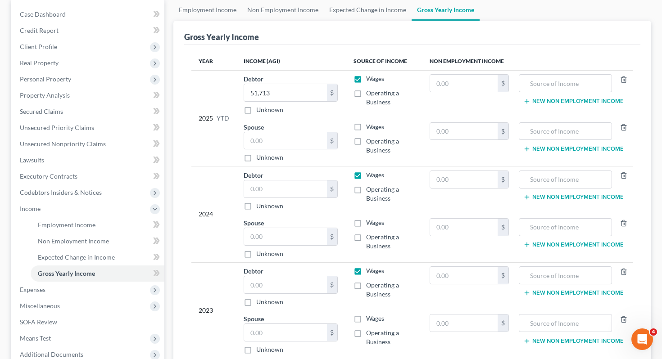
scroll to position [110, 0]
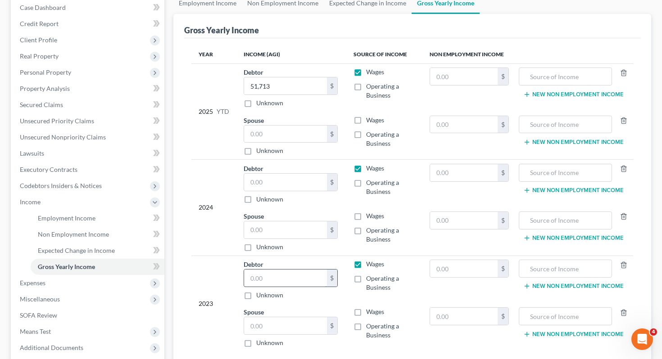
click at [275, 270] on input "text" at bounding box center [285, 278] width 83 height 17
click at [267, 174] on input "text" at bounding box center [285, 182] width 83 height 17
click at [170, 161] on div "Employment Income Non Employment Income Expected Change in Income Gross Yearly …" at bounding box center [412, 203] width 487 height 423
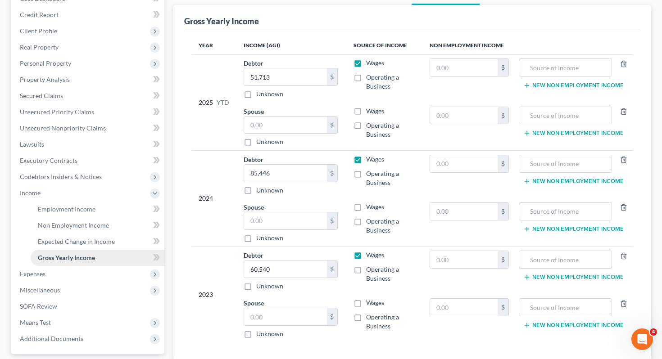
scroll to position [122, 0]
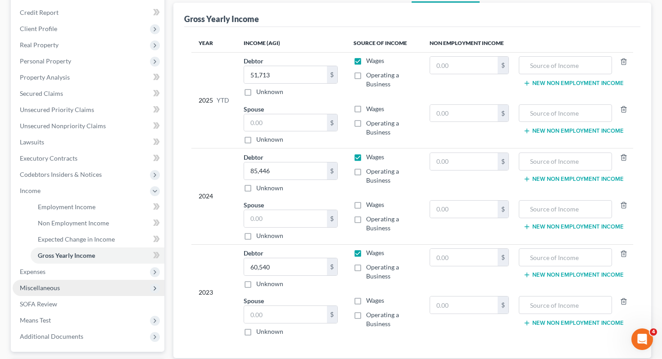
click at [98, 280] on span "Miscellaneous" at bounding box center [89, 288] width 152 height 16
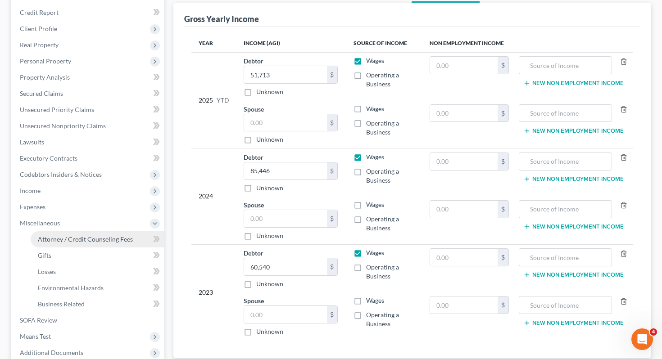
click at [102, 235] on span "Attorney / Credit Counseling Fees" at bounding box center [85, 239] width 95 height 8
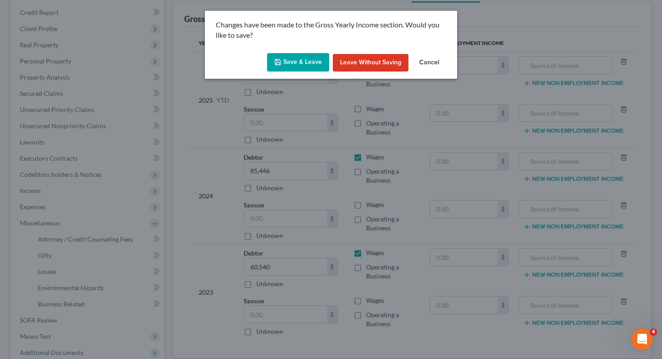
click at [298, 59] on button "Save & Leave" at bounding box center [298, 62] width 62 height 19
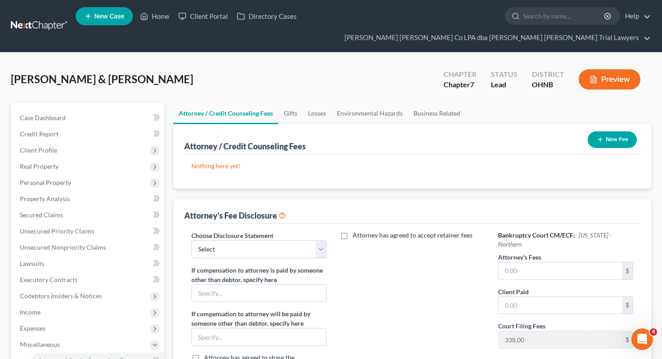
click at [594, 131] on button "New Fee" at bounding box center [611, 139] width 49 height 17
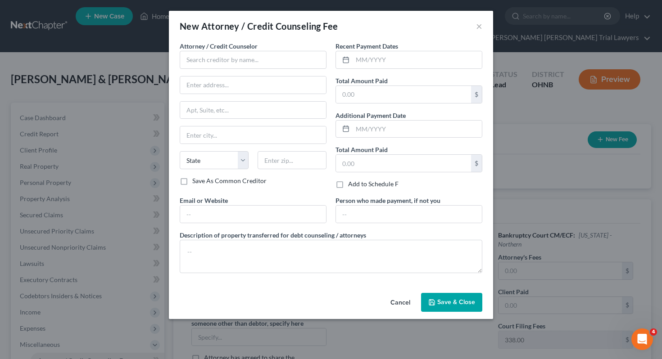
click at [269, 49] on div "Attorney / Credit Counselor *" at bounding box center [253, 54] width 147 height 27
click at [270, 58] on input "text" at bounding box center [253, 60] width 147 height 18
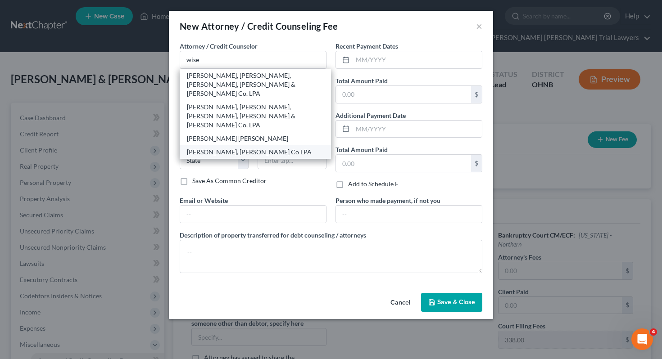
click at [244, 148] on div "[PERSON_NAME], [PERSON_NAME] Co LPA" at bounding box center [255, 152] width 137 height 9
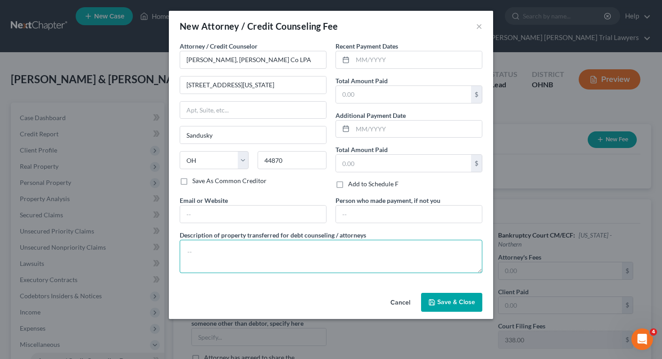
click at [253, 266] on textarea at bounding box center [331, 256] width 302 height 33
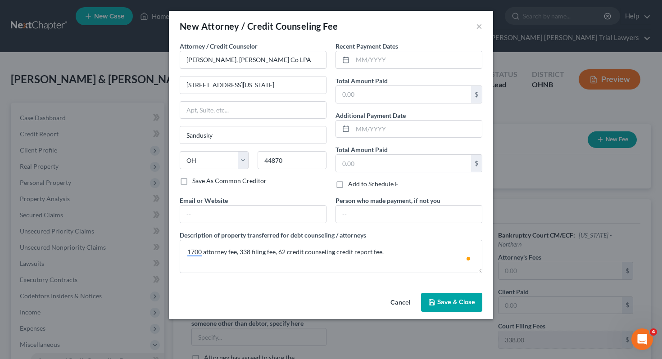
click at [446, 298] on button "Save & Close" at bounding box center [451, 302] width 61 height 19
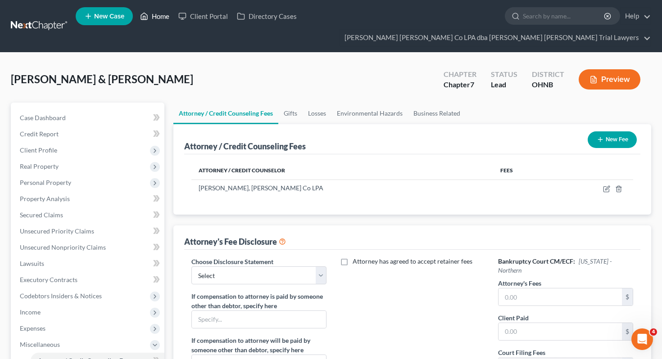
click at [148, 18] on icon at bounding box center [144, 16] width 8 height 11
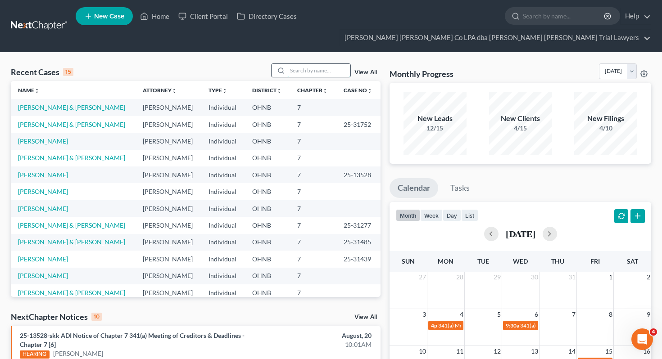
click at [317, 64] on input "search" at bounding box center [318, 70] width 63 height 13
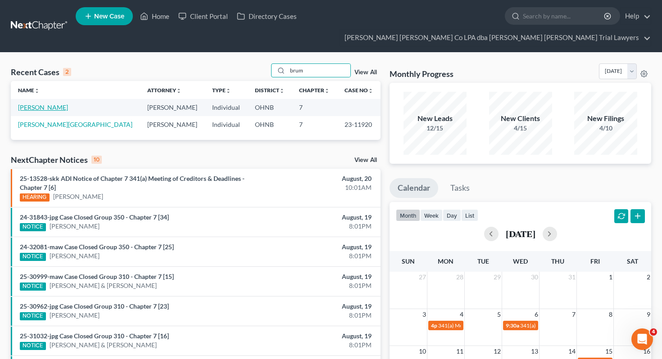
click at [42, 104] on link "[PERSON_NAME]" at bounding box center [43, 108] width 50 height 8
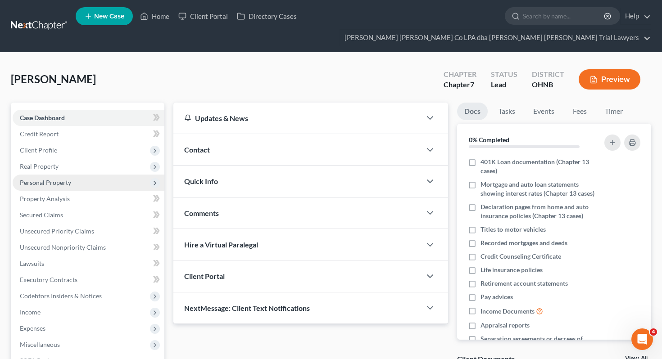
click at [65, 179] on span "Personal Property" at bounding box center [45, 183] width 51 height 8
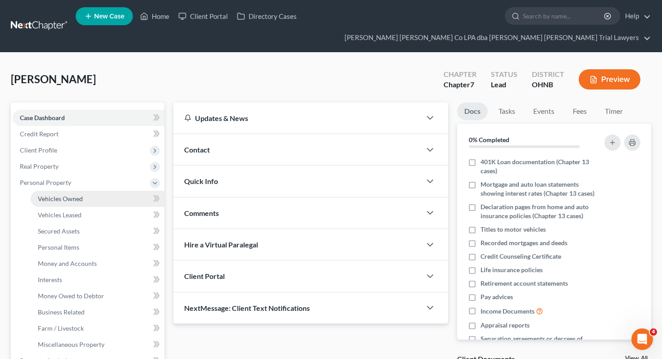
click at [70, 195] on span "Vehicles Owned" at bounding box center [60, 199] width 45 height 8
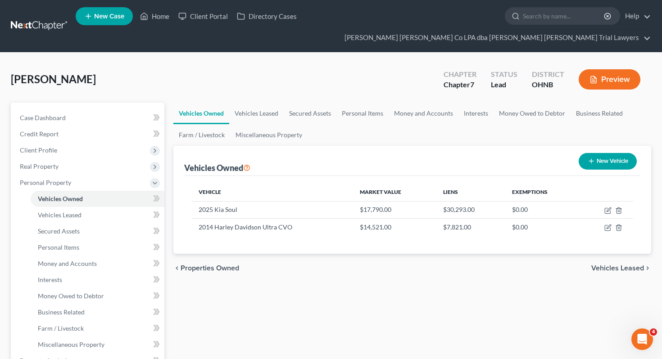
click at [617, 153] on button "New Vehicle" at bounding box center [607, 161] width 58 height 17
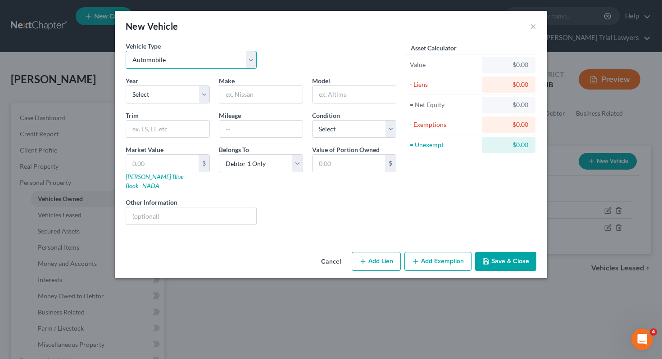
click at [221, 63] on select "Select Automobile Truck Trailer Watercraft Aircraft Motor Home Atv Other Vehicle" at bounding box center [191, 60] width 131 height 18
click at [169, 104] on div "Year Select 2026 2025 2024 2023 2022 2021 2020 2019 2018 2017 2016 2015 2014 20…" at bounding box center [260, 154] width 279 height 156
click at [168, 95] on select "Select 2026 2025 2024 2023 2022 2021 2020 2019 2018 2017 2016 2015 2014 2013 20…" at bounding box center [168, 95] width 84 height 18
click at [243, 98] on input "text" at bounding box center [260, 94] width 83 height 17
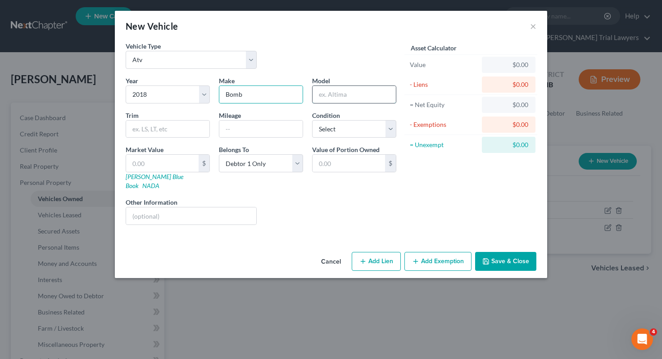
click at [338, 98] on input "text" at bounding box center [353, 94] width 83 height 17
click at [344, 130] on select "Select Excellent Very Good Good Fair Poor" at bounding box center [354, 129] width 84 height 18
click at [295, 68] on div "Vehicle Type Select Automobile Truck Trailer Watercraft Aircraft Motor Home Atv…" at bounding box center [260, 58] width 279 height 35
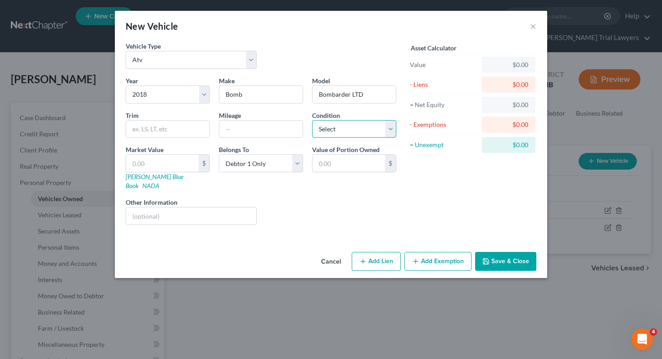
click at [335, 137] on select "Select Excellent Very Good Good Fair Poor" at bounding box center [354, 129] width 84 height 18
click at [157, 162] on input "text" at bounding box center [162, 163] width 72 height 17
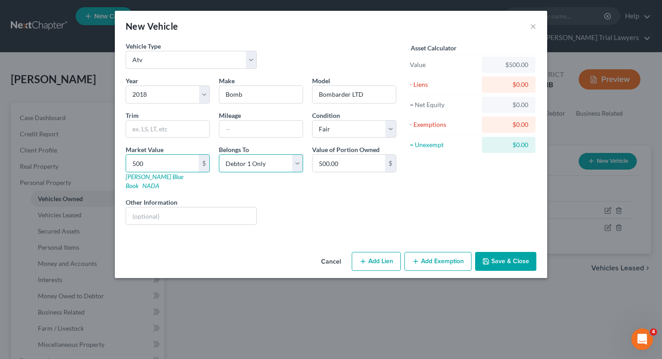
click at [258, 171] on select "Select Debtor 1 Only Debtor 2 Only Debtor 1 And Debtor 2 Only At Least One Of T…" at bounding box center [261, 163] width 84 height 18
click at [505, 252] on button "Save & Close" at bounding box center [505, 261] width 61 height 19
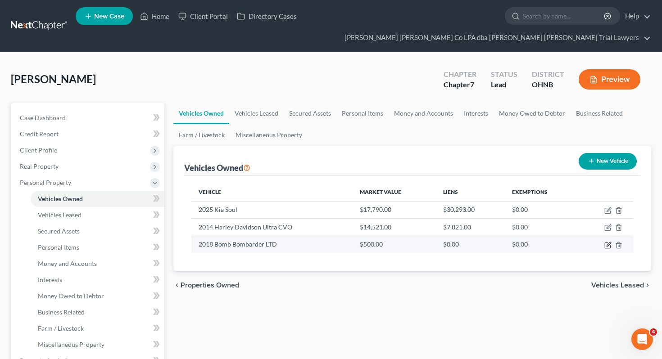
click at [608, 242] on icon "button" at bounding box center [608, 244] width 4 height 4
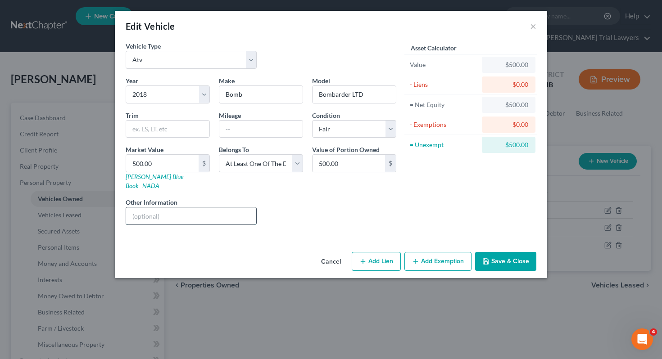
click at [216, 214] on input "text" at bounding box center [191, 215] width 130 height 17
click at [441, 252] on button "Add Exemption" at bounding box center [437, 261] width 67 height 19
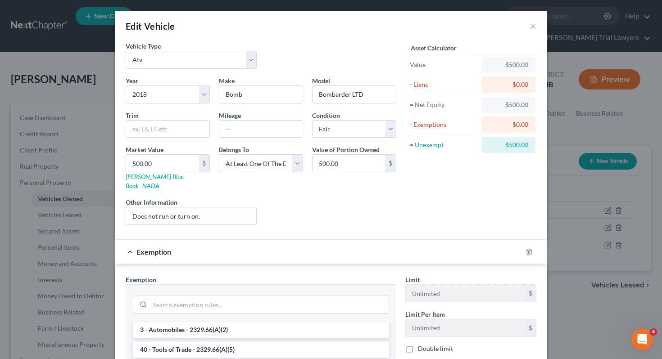
scroll to position [39, 0]
click at [266, 324] on li "3 - Automobiles - 2329.66(A)(2)" at bounding box center [261, 332] width 256 height 16
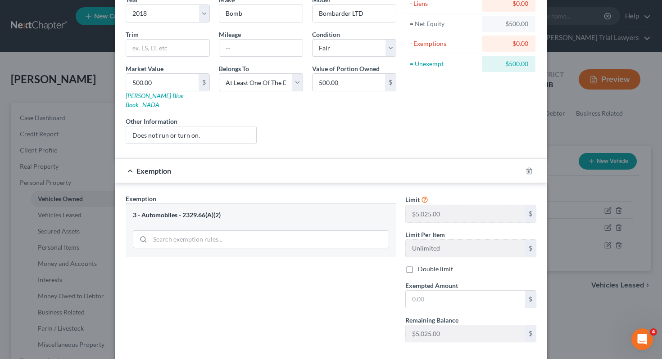
scroll to position [86, 0]
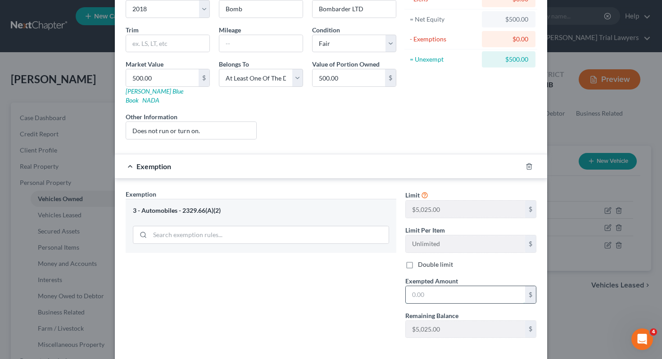
click at [456, 286] on input "text" at bounding box center [464, 294] width 119 height 17
click at [339, 305] on div "Exemption Set must be selected for CA. Exemption * 3 - Automobiles - 2329.66(A)…" at bounding box center [260, 267] width 279 height 156
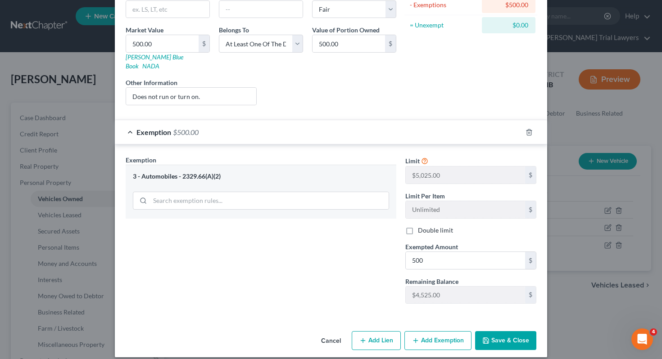
click at [499, 331] on button "Save & Close" at bounding box center [505, 340] width 61 height 19
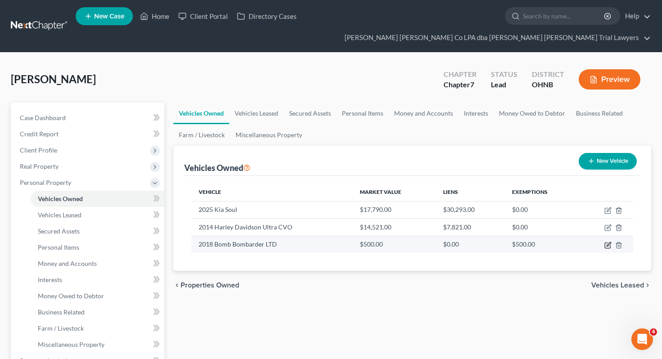
click at [606, 242] on icon "button" at bounding box center [607, 245] width 7 height 7
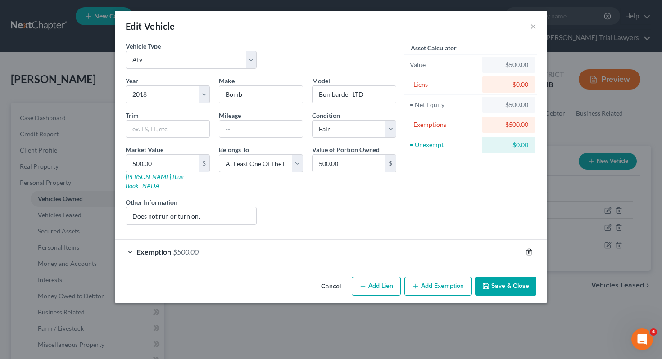
click at [530, 248] on icon "button" at bounding box center [528, 251] width 7 height 7
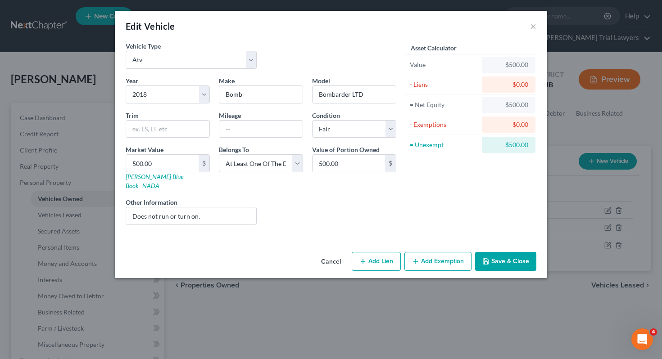
click at [424, 255] on button "Add Exemption" at bounding box center [437, 261] width 67 height 19
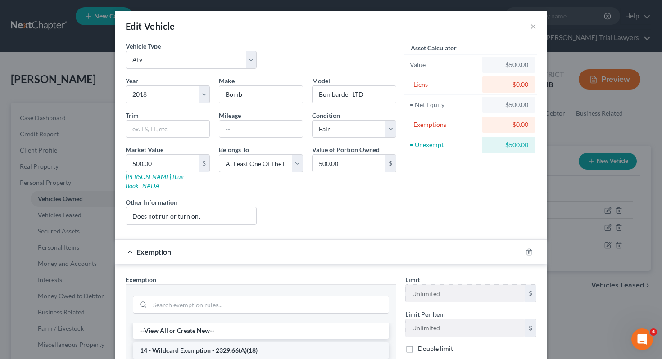
click at [274, 342] on li "14 - Wildcard Exemption - 2329.66(A)(18)" at bounding box center [261, 350] width 256 height 16
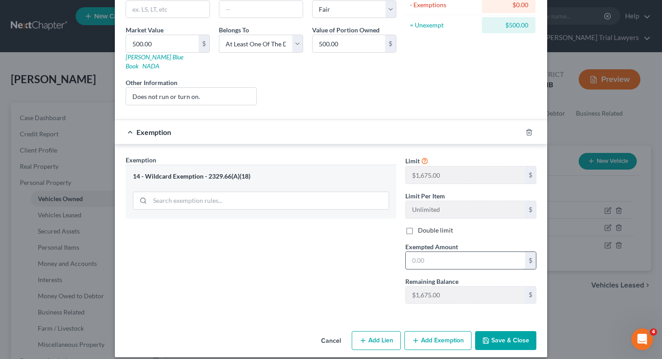
click at [483, 258] on input "text" at bounding box center [464, 260] width 119 height 17
click at [361, 253] on div "Exemption Set must be selected for CA. Exemption * 14 - Wildcard Exemption - 23…" at bounding box center [260, 233] width 279 height 156
click at [520, 332] on button "Save & Close" at bounding box center [505, 340] width 61 height 19
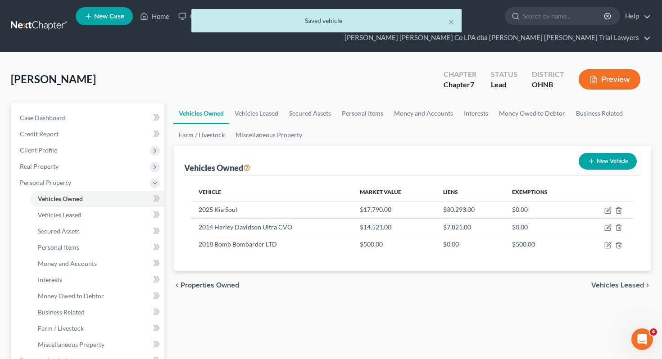
click at [149, 6] on ul "New Case Home Client Portal Directory Cases - No Result - See all results Or Pr…" at bounding box center [363, 26] width 575 height 43
click at [149, 16] on div "× Saved vehicle" at bounding box center [326, 23] width 662 height 28
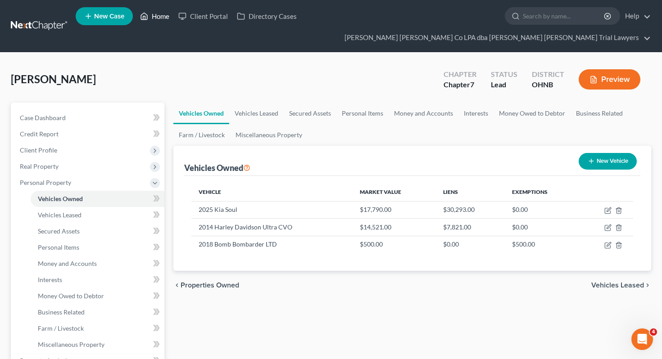
click at [159, 18] on link "Home" at bounding box center [154, 16] width 38 height 16
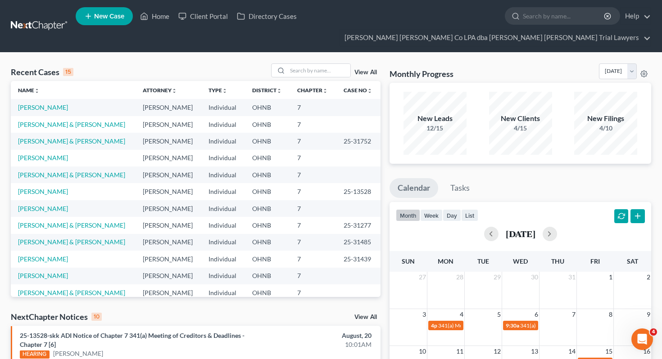
click at [125, 63] on div "Recent Cases 15 View All" at bounding box center [195, 72] width 369 height 18
click at [313, 64] on input "search" at bounding box center [318, 70] width 63 height 13
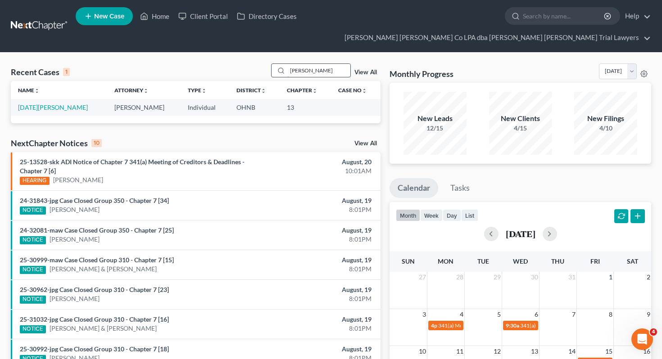
click at [319, 64] on input "[PERSON_NAME]" at bounding box center [318, 70] width 63 height 13
click at [244, 63] on div "Recent Cases 1 View All" at bounding box center [195, 72] width 369 height 18
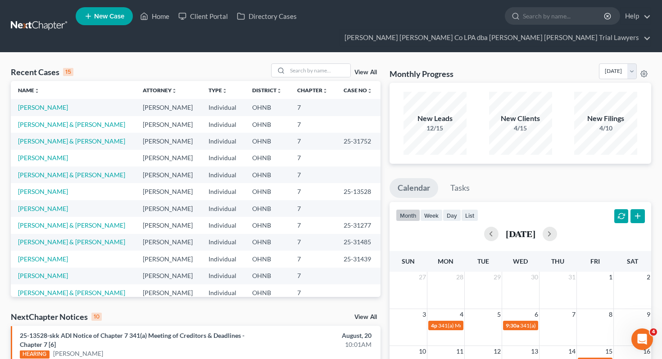
click at [88, 14] on icon at bounding box center [88, 16] width 8 height 11
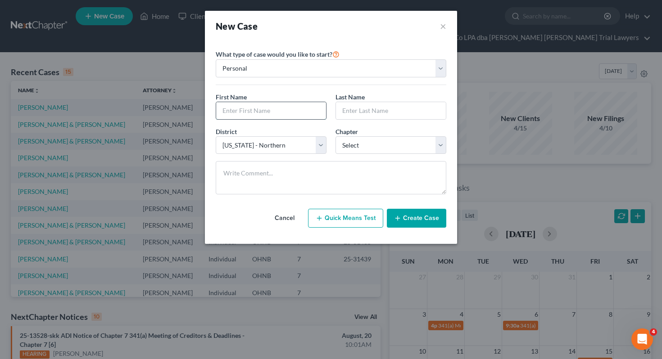
click at [254, 110] on input "text" at bounding box center [271, 110] width 110 height 17
click at [363, 108] on input "text" at bounding box center [391, 110] width 110 height 17
click at [383, 142] on select "Select 7 11 12 13" at bounding box center [390, 145] width 111 height 18
click at [412, 217] on button "Create Case" at bounding box center [416, 218] width 59 height 19
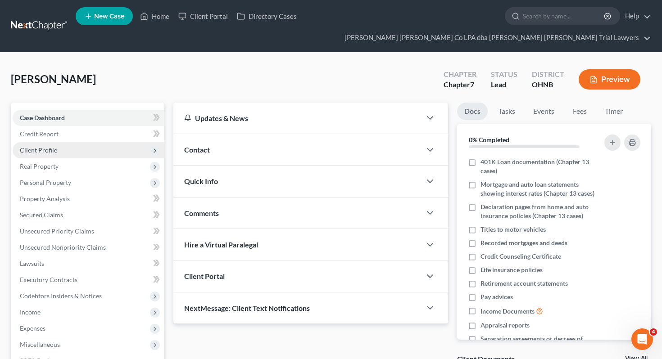
click at [101, 142] on span "Client Profile" at bounding box center [89, 150] width 152 height 16
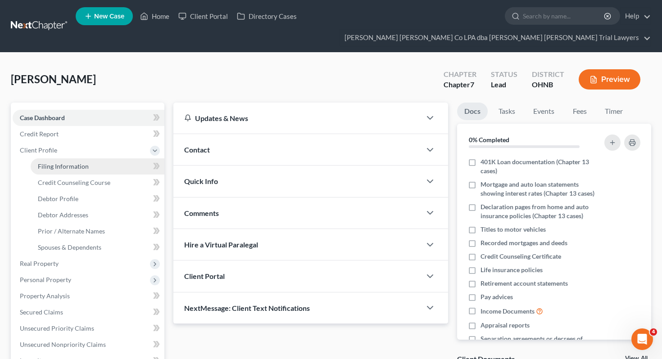
click at [102, 158] on link "Filing Information" at bounding box center [98, 166] width 134 height 16
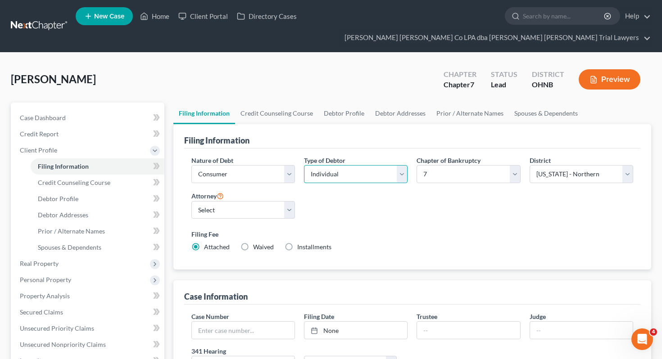
click at [337, 165] on select "Select Individual Joint" at bounding box center [356, 174] width 104 height 18
click at [243, 201] on select "Select [PERSON_NAME] - OHNB" at bounding box center [243, 210] width 104 height 18
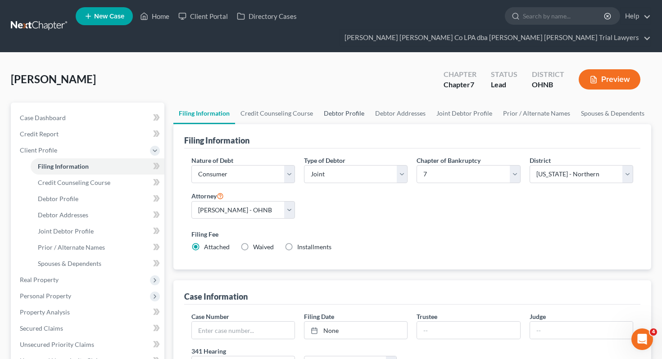
click at [322, 103] on link "Debtor Profile" at bounding box center [343, 114] width 51 height 22
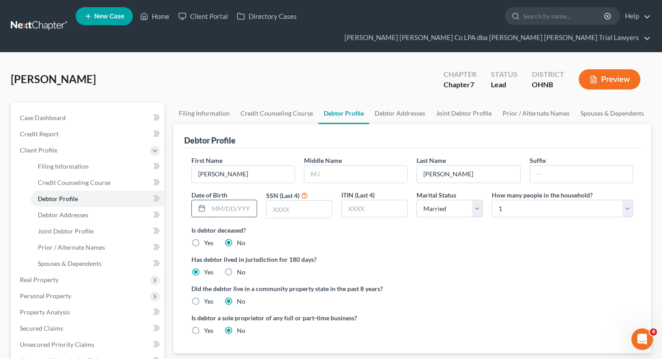
click at [245, 200] on input "text" at bounding box center [232, 208] width 49 height 17
click at [286, 201] on input "text" at bounding box center [298, 209] width 65 height 17
click at [564, 200] on select "Select 1 2 3 4 5 6 7 8 9 10 11 12 13 14 15 16 17 18 19 20" at bounding box center [561, 209] width 141 height 18
click at [445, 103] on link "Joint Debtor Profile" at bounding box center [463, 114] width 67 height 22
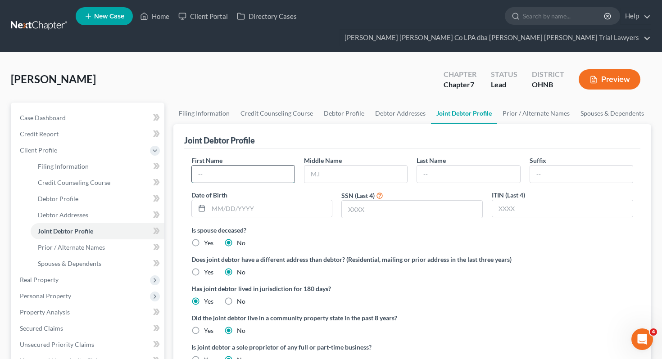
click at [244, 166] on input "text" at bounding box center [243, 174] width 103 height 17
click at [430, 166] on input "text" at bounding box center [468, 174] width 103 height 17
click at [311, 200] on input "text" at bounding box center [270, 208] width 124 height 17
click at [393, 201] on input "text" at bounding box center [412, 209] width 140 height 17
click at [394, 103] on link "Debtor Addresses" at bounding box center [399, 114] width 61 height 22
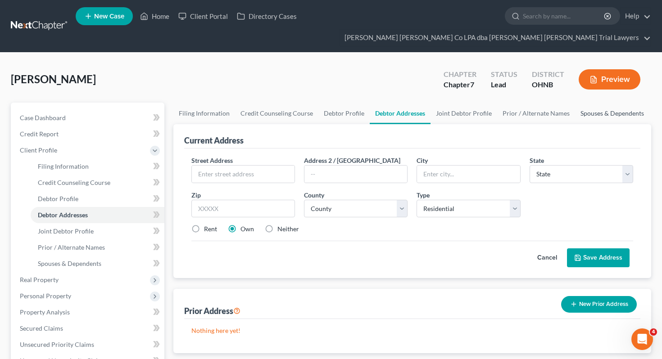
click at [596, 103] on link "Spouses & Dependents" at bounding box center [612, 114] width 74 height 22
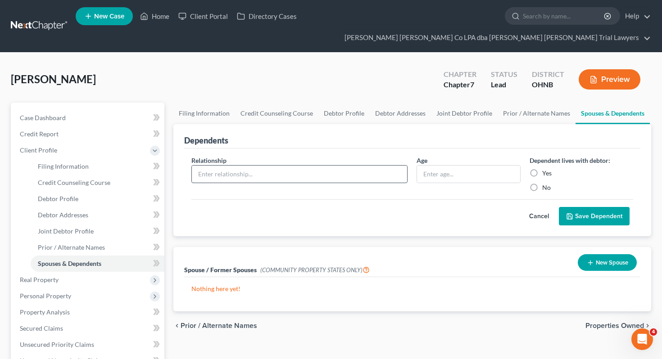
click at [334, 166] on input "text" at bounding box center [300, 174] width 216 height 17
click at [462, 166] on input "text" at bounding box center [468, 174] width 103 height 17
click at [546, 156] on div "Dependent lives with debtor: Yes No" at bounding box center [581, 174] width 113 height 36
click at [546, 169] on label "Yes" at bounding box center [546, 173] width 9 height 9
click at [546, 169] on input "Yes" at bounding box center [548, 172] width 6 height 6
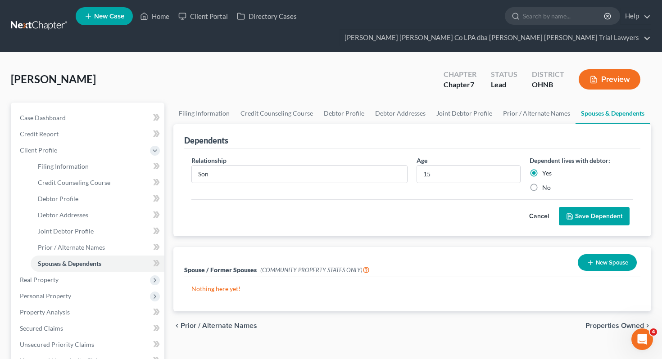
click at [581, 207] on button "Save Dependent" at bounding box center [593, 216] width 71 height 19
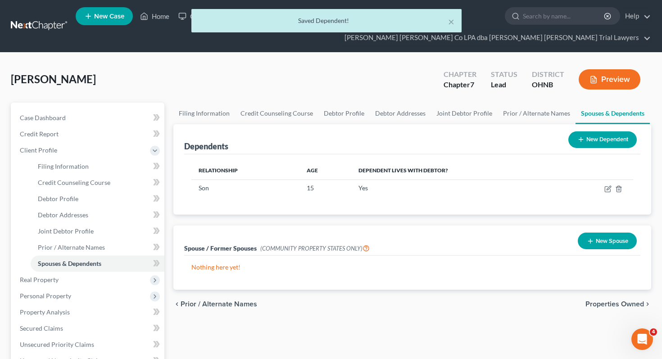
click at [603, 131] on div "New Dependent" at bounding box center [602, 140] width 76 height 24
click at [595, 131] on button "New Dependent" at bounding box center [602, 139] width 68 height 17
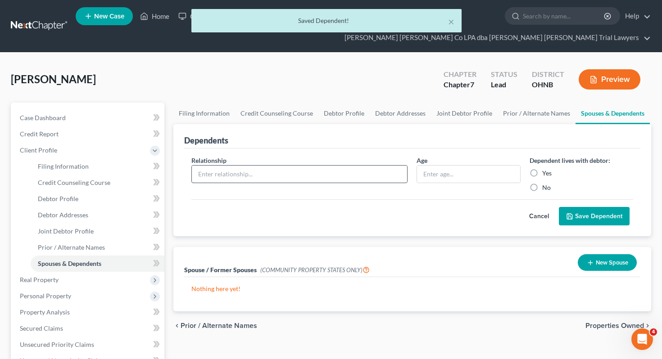
click at [319, 166] on input "text" at bounding box center [300, 174] width 216 height 17
click at [451, 166] on input "text" at bounding box center [468, 174] width 103 height 17
click at [546, 169] on label "Yes" at bounding box center [546, 173] width 9 height 9
click at [546, 169] on input "Yes" at bounding box center [548, 172] width 6 height 6
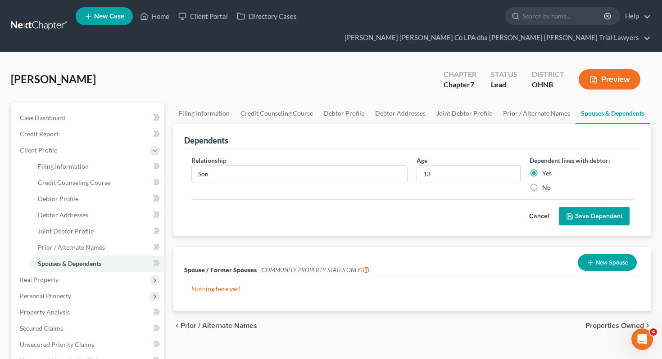
click at [593, 207] on button "Save Dependent" at bounding box center [593, 216] width 71 height 19
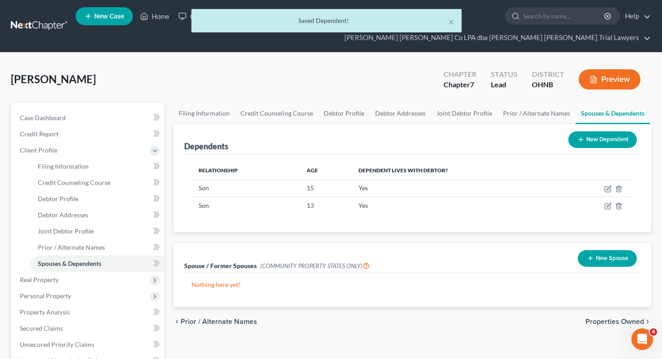
click at [601, 131] on button "New Dependent" at bounding box center [602, 139] width 68 height 17
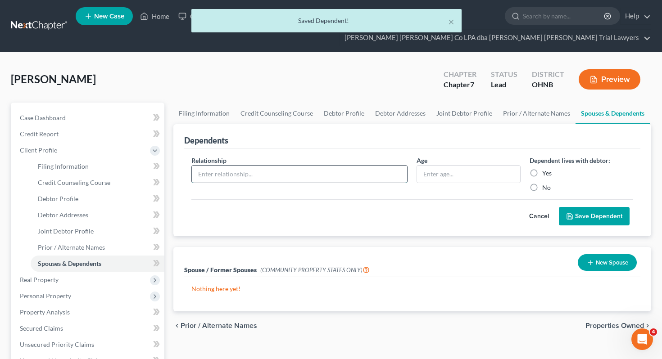
click at [346, 166] on input "text" at bounding box center [300, 174] width 216 height 17
click at [435, 166] on input "text" at bounding box center [468, 174] width 103 height 17
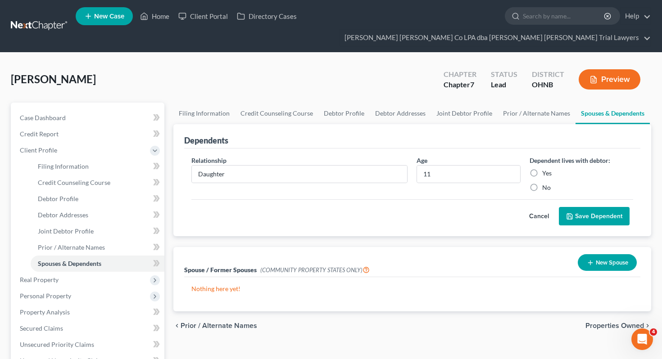
click at [542, 169] on label "Yes" at bounding box center [546, 173] width 9 height 9
click at [545, 169] on input "Yes" at bounding box center [548, 172] width 6 height 6
click at [600, 207] on button "Save Dependent" at bounding box center [593, 216] width 71 height 19
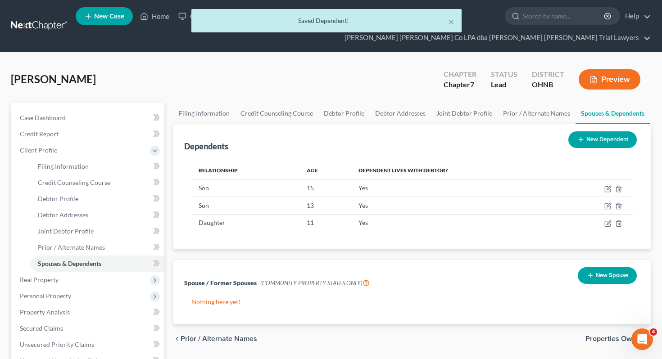
click at [396, 124] on div "Dependents New Dependent" at bounding box center [412, 139] width 456 height 30
click at [395, 103] on link "Debtor Addresses" at bounding box center [399, 114] width 61 height 22
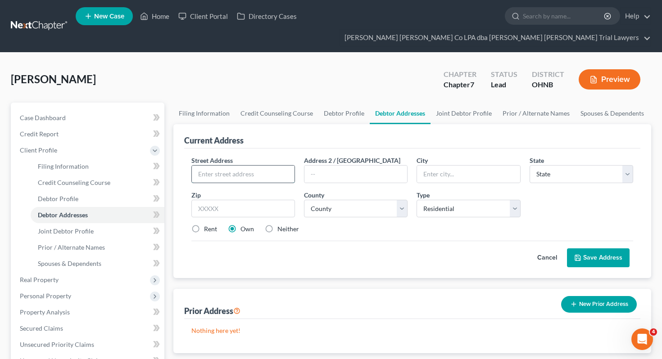
click at [267, 166] on input "text" at bounding box center [243, 174] width 103 height 17
click at [269, 200] on input "text" at bounding box center [243, 209] width 104 height 18
click at [338, 241] on div "Cancel Save Address" at bounding box center [412, 254] width 442 height 27
click at [358, 200] on select "County [GEOGRAPHIC_DATA] [GEOGRAPHIC_DATA] [GEOGRAPHIC_DATA] [GEOGRAPHIC_DATA] …" at bounding box center [356, 209] width 104 height 18
click at [421, 222] on div "Street Address * [STREET_ADDRESS] * [GEOGRAPHIC_DATA] * State [US_STATE] AK AR …" at bounding box center [412, 199] width 451 height 86
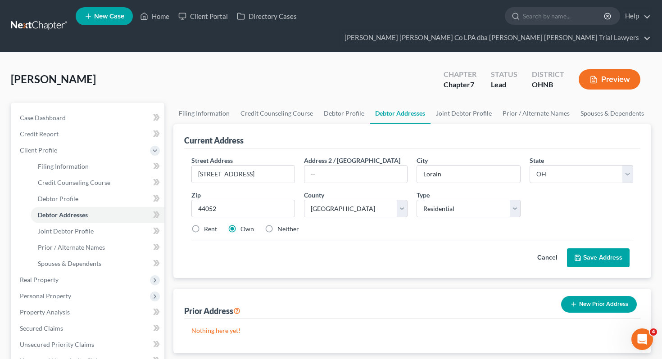
click at [592, 248] on button "Save Address" at bounding box center [598, 257] width 63 height 19
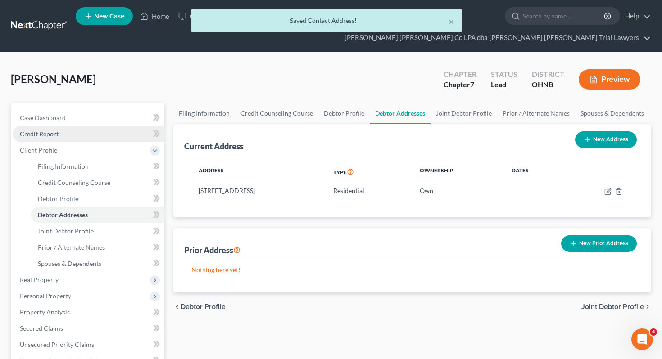
click at [105, 126] on link "Credit Report" at bounding box center [89, 134] width 152 height 16
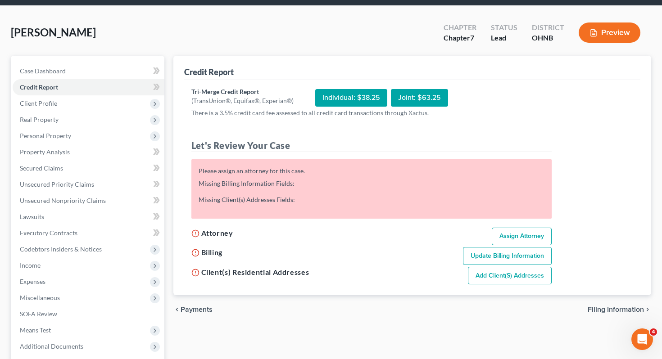
scroll to position [44, 0]
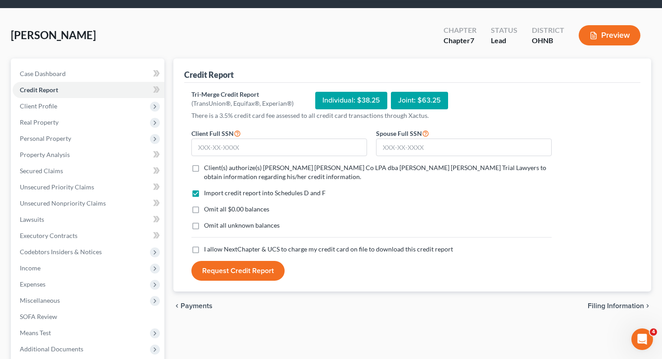
click at [221, 164] on span "Client(s) authorize(s) [PERSON_NAME] [PERSON_NAME] Co LPA dba [PERSON_NAME] [PE…" at bounding box center [375, 172] width 342 height 17
click at [213, 163] on input "Client(s) authorize(s) [PERSON_NAME] [PERSON_NAME] Co LPA dba [PERSON_NAME] [PE…" at bounding box center [210, 166] width 6 height 6
click at [221, 205] on span "Omit all $0.00 balances" at bounding box center [236, 209] width 65 height 8
click at [213, 205] on input "Omit all $0.00 balances" at bounding box center [210, 208] width 6 height 6
click at [220, 221] on span "Omit all unknown balances" at bounding box center [242, 225] width 76 height 8
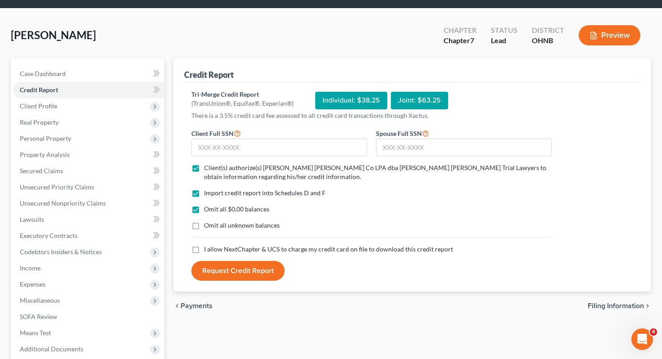
click at [213, 221] on input "Omit all unknown balances" at bounding box center [210, 224] width 6 height 6
click at [220, 223] on div "Import credit report into Schedules D and F Omit all $0.00 balances Omit all un…" at bounding box center [371, 217] width 369 height 56
click at [220, 245] on span "I allow NextChapter & UCS to charge my credit card on file to download this cre…" at bounding box center [328, 249] width 249 height 8
click at [213, 245] on input "I allow NextChapter & UCS to charge my credit card on file to download this cre…" at bounding box center [210, 248] width 6 height 6
click at [230, 139] on input "text" at bounding box center [279, 148] width 176 height 18
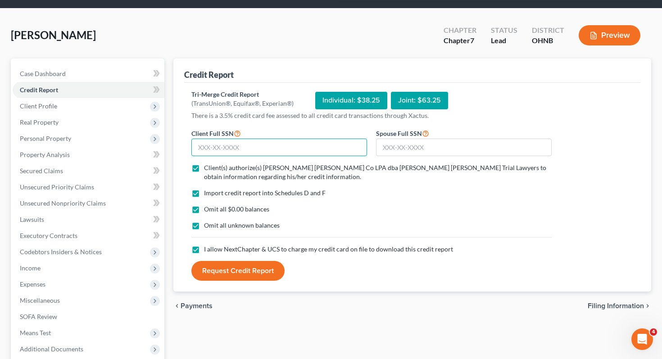
paste input "593-20-6447"
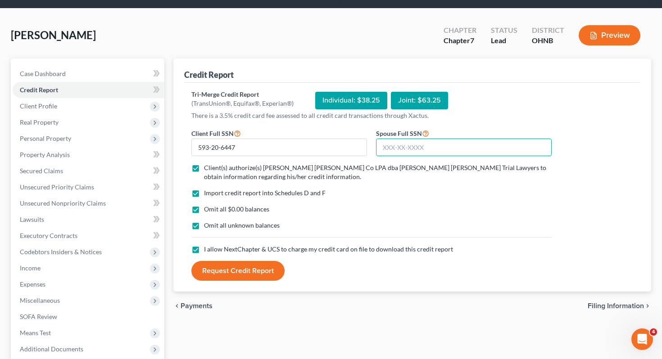
click at [403, 139] on input "text" at bounding box center [464, 148] width 176 height 18
paste input "589-23-3935"
click at [201, 261] on button "Request Credit Report" at bounding box center [237, 271] width 93 height 20
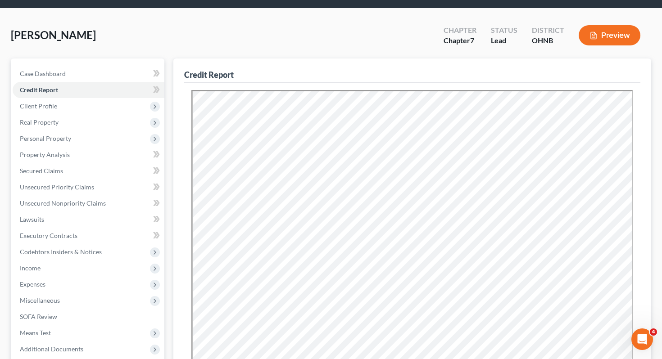
scroll to position [0, 0]
click at [109, 195] on link "Unsecured Nonpriority Claims" at bounding box center [89, 203] width 152 height 16
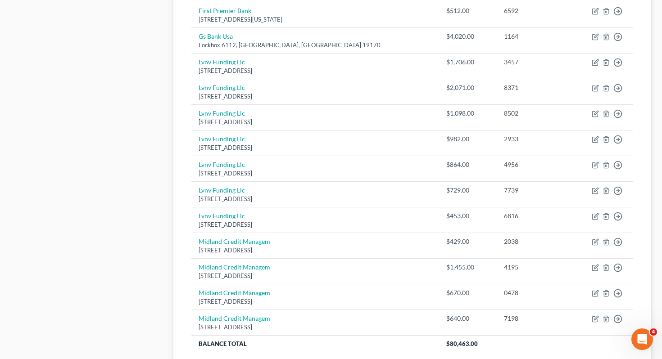
scroll to position [680, 0]
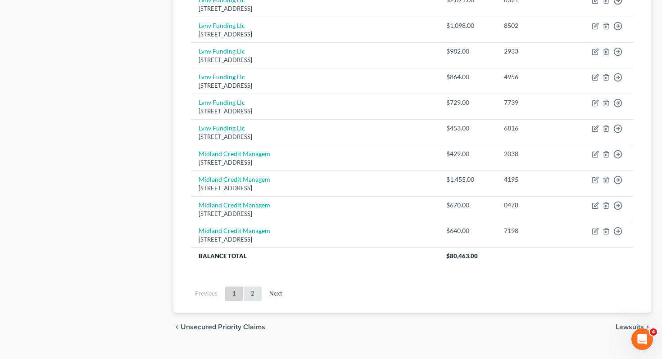
click at [253, 287] on link "2" at bounding box center [252, 294] width 18 height 14
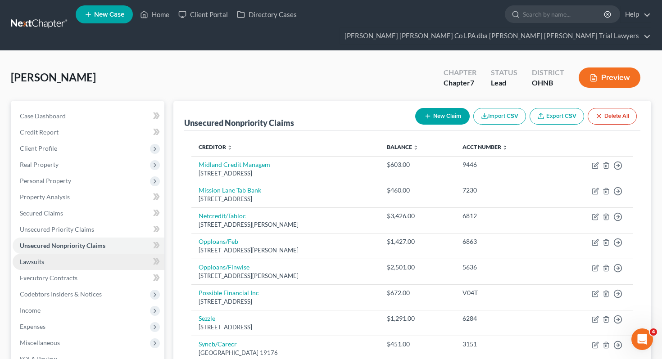
scroll to position [0, 0]
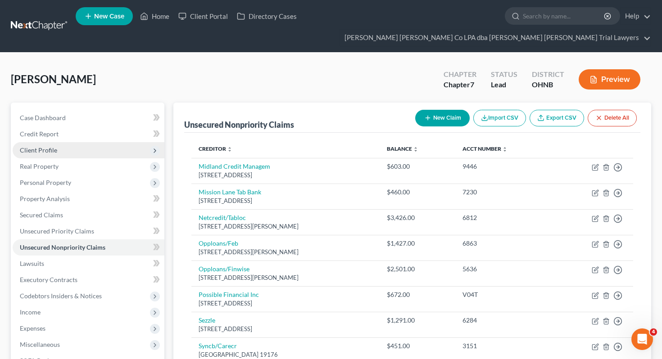
click at [106, 142] on span "Client Profile" at bounding box center [89, 150] width 152 height 16
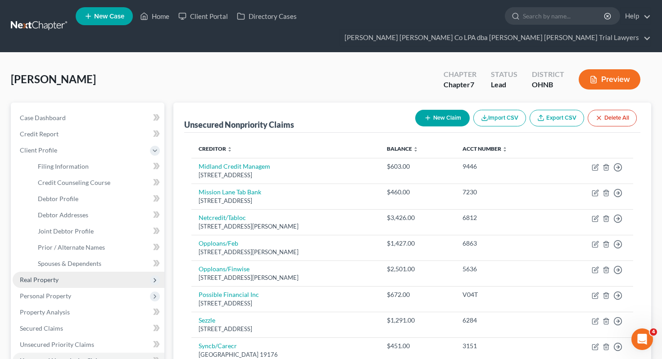
click at [77, 272] on span "Real Property" at bounding box center [89, 280] width 152 height 16
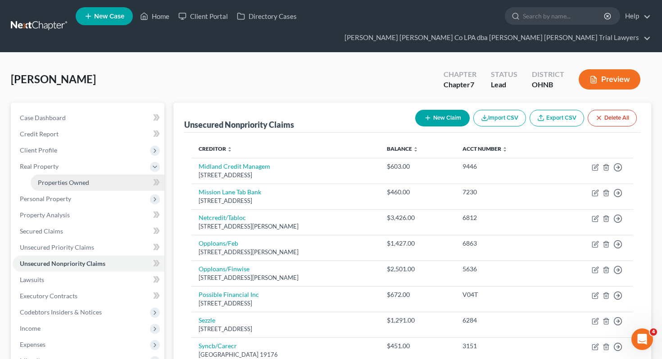
click at [103, 175] on link "Properties Owned" at bounding box center [98, 183] width 134 height 16
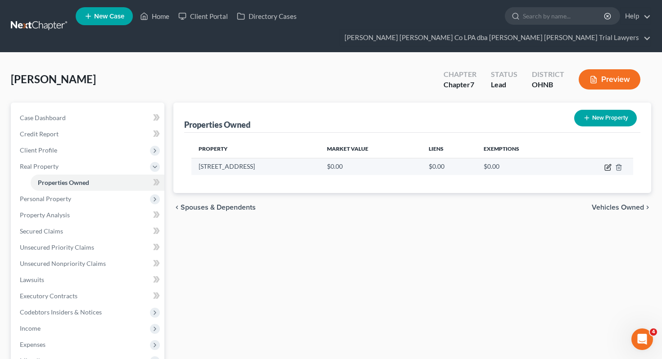
click at [607, 164] on icon "button" at bounding box center [607, 167] width 7 height 7
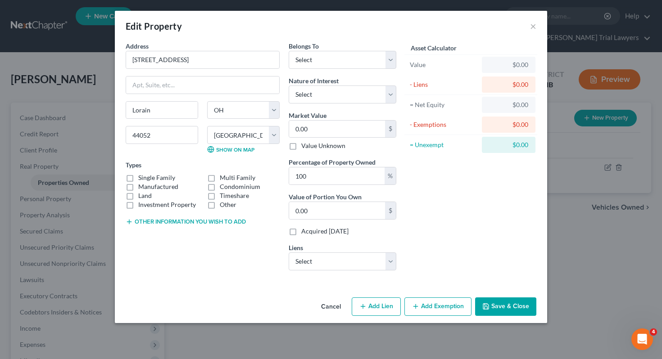
click at [184, 218] on div "Other information you wish to add" at bounding box center [203, 220] width 154 height 9
click at [185, 225] on button "Other information you wish to add" at bounding box center [186, 221] width 120 height 7
click at [165, 242] on textarea at bounding box center [203, 242] width 154 height 33
paste textarea "Parcel 0202016111005 Owner [PERSON_NAME] E & [PERSON_NAME] N Address [STREET_AD…"
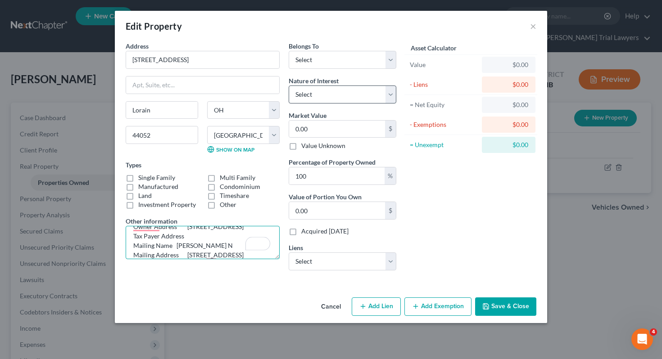
scroll to position [115, 0]
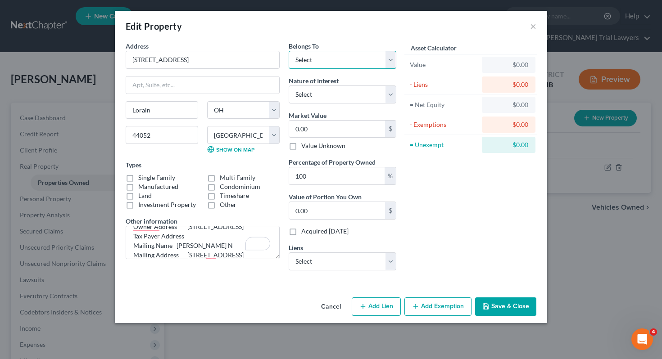
click at [345, 66] on select "Select Debtor 1 Only Debtor 2 Only Debtor 1 And Debtor 2 Only At Least One Of T…" at bounding box center [342, 60] width 108 height 18
click at [339, 126] on input "0.00" at bounding box center [337, 129] width 96 height 17
